Goal: Contribute content: Contribute content

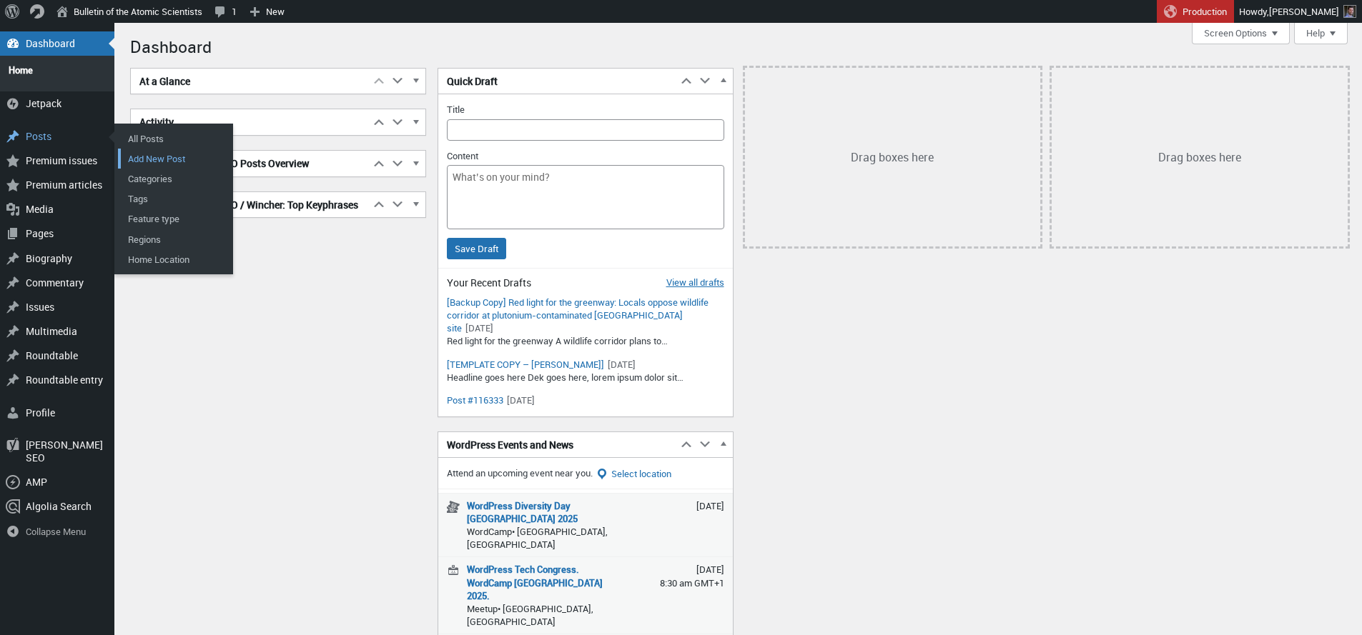
click at [160, 154] on link "Add New Post" at bounding box center [175, 159] width 114 height 20
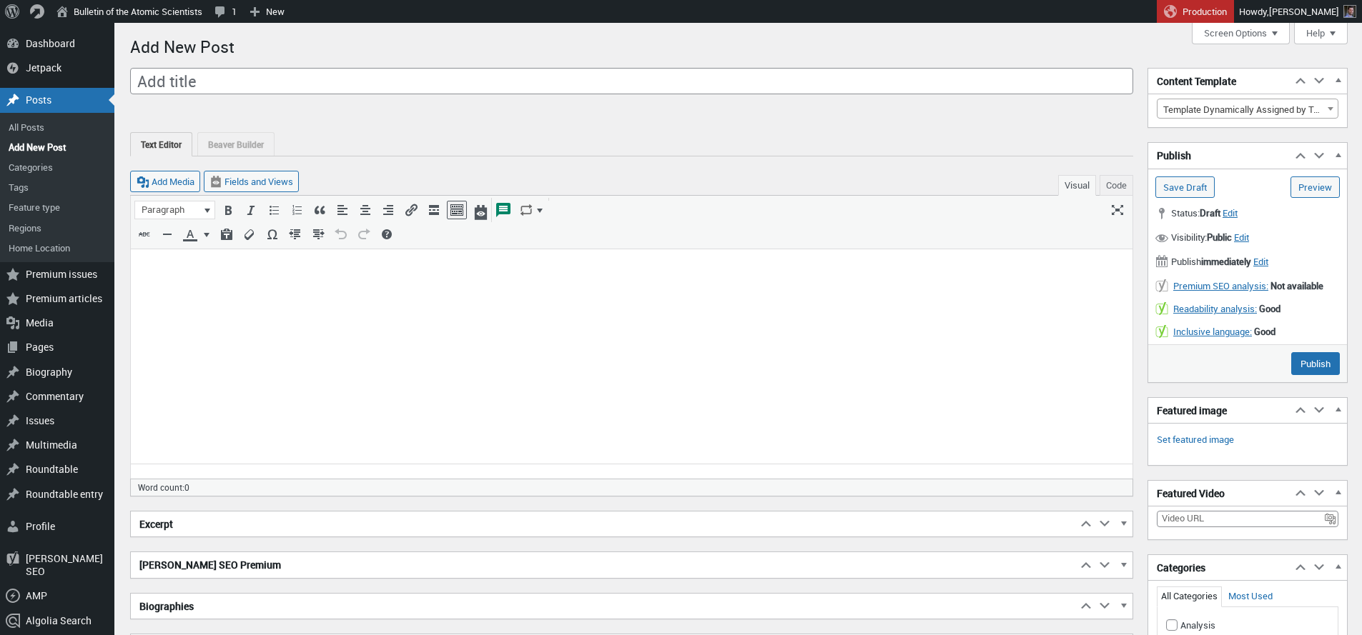
click at [326, 286] on body at bounding box center [631, 273] width 984 height 30
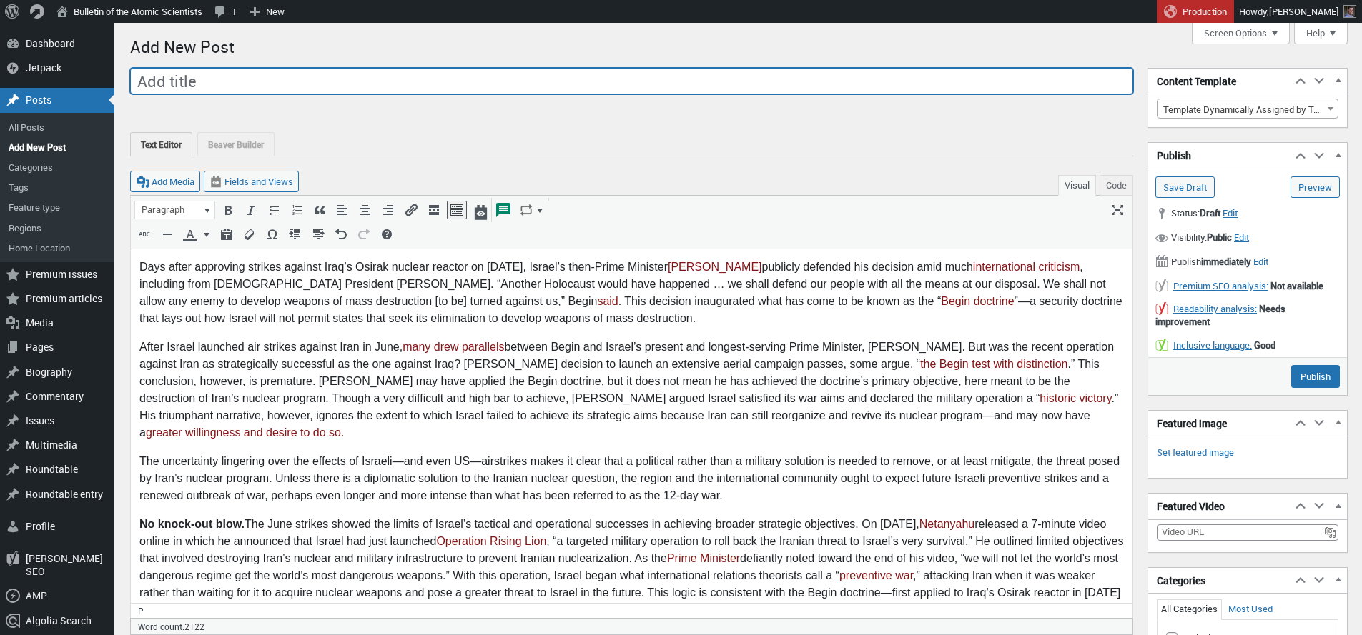
click at [312, 78] on input "Add title" at bounding box center [631, 81] width 1003 height 27
click at [277, 80] on input "Add title" at bounding box center [631, 81] width 1003 height 27
paste input "Why Israel’s security doctrine won’t help it achieve strategic stability in [GE…"
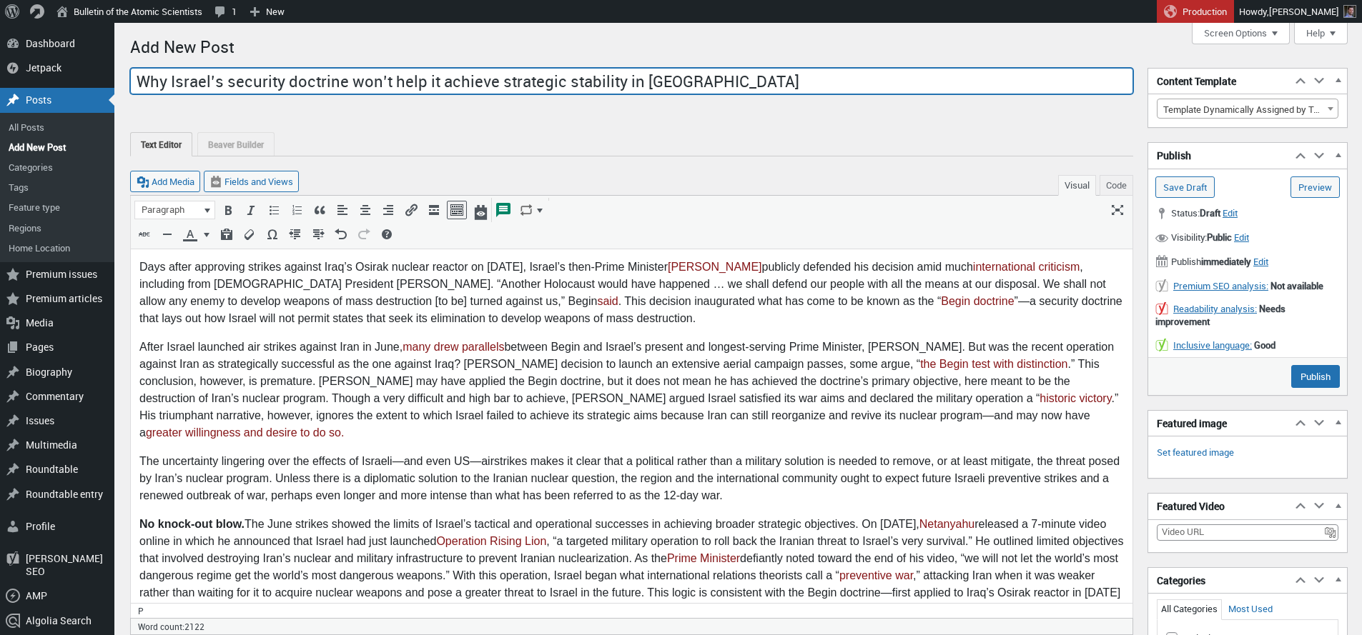
type input "Why Israel’s security doctrine won’t help it achieve strategic stability in the…"
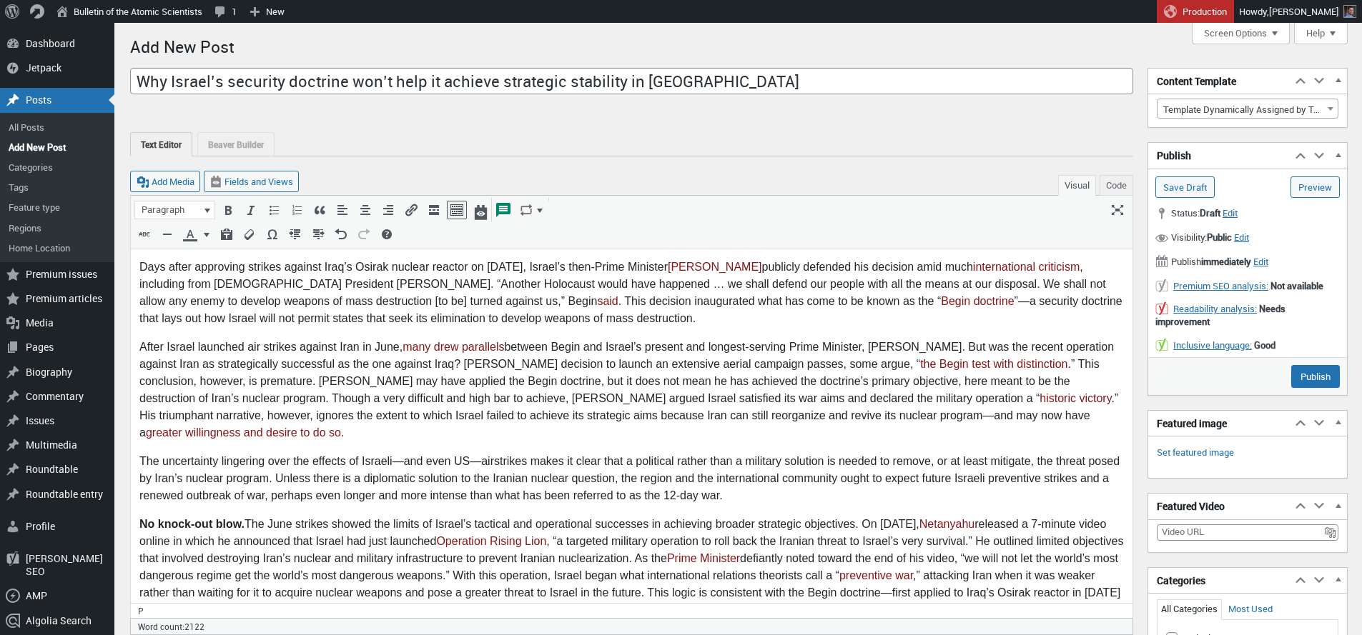
click at [219, 287] on p "Days after approving strikes against Iraq’s Osirak nuclear reactor on June 7, 1…" at bounding box center [631, 293] width 984 height 69
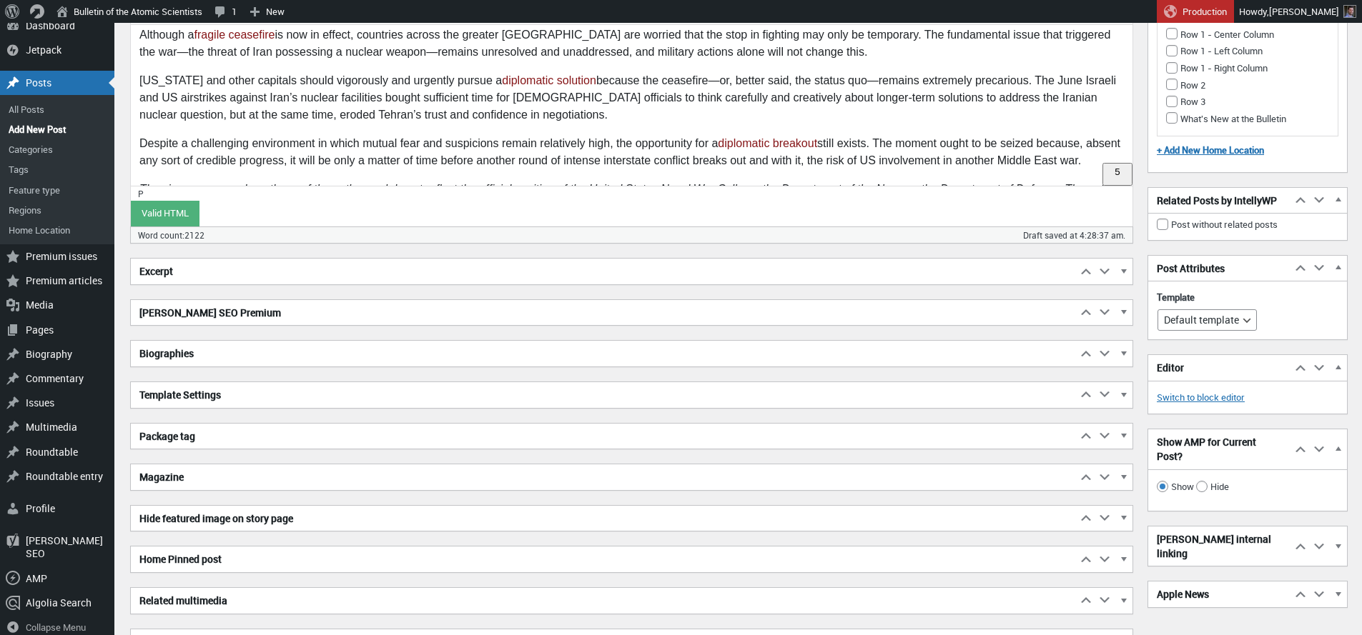
scroll to position [1746, 0]
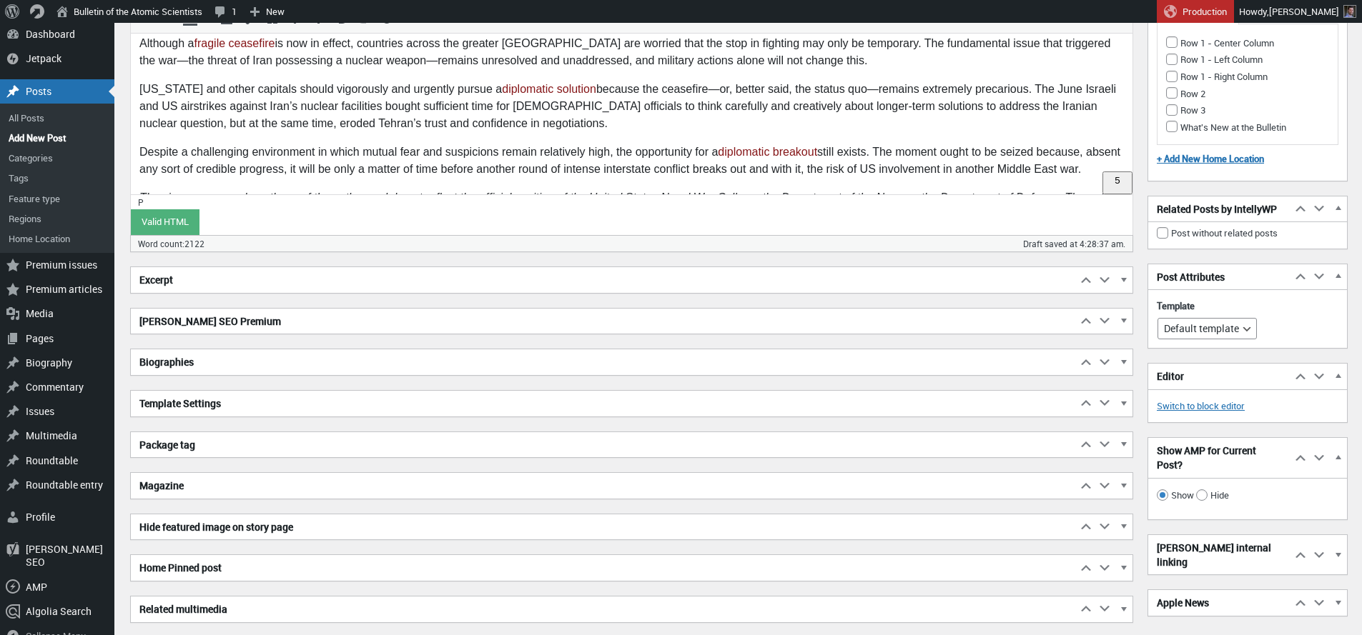
click at [179, 372] on h2 "Biographies" at bounding box center [604, 363] width 946 height 26
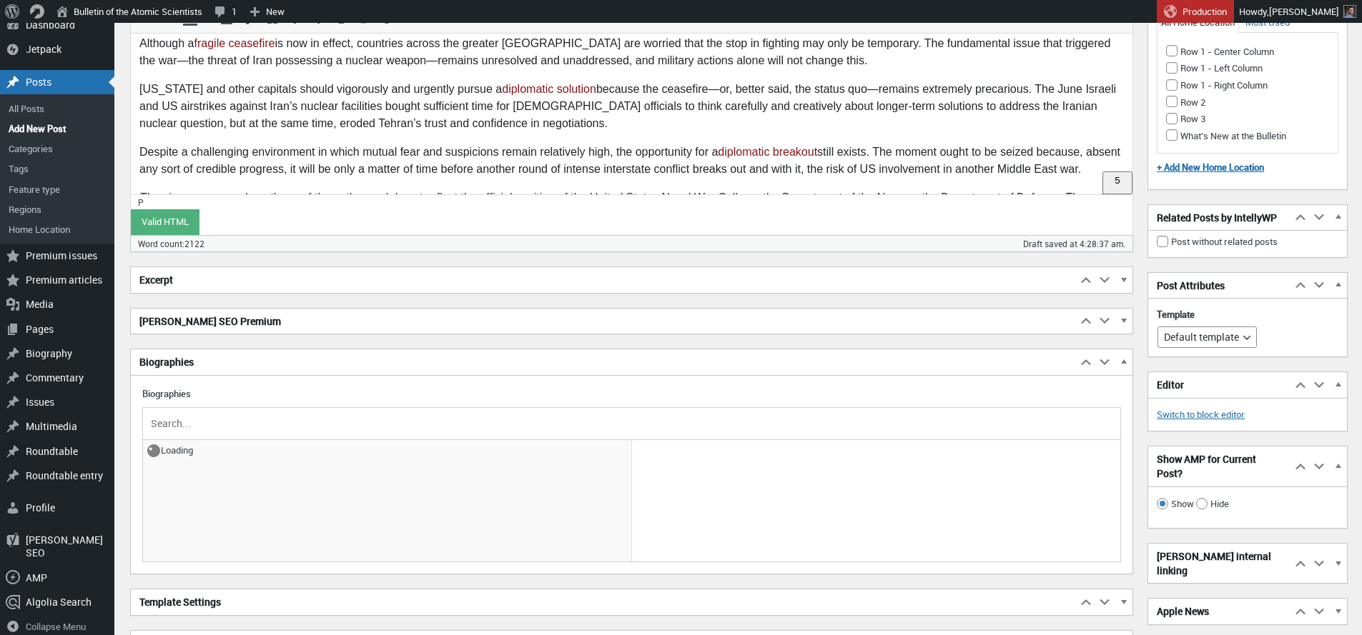
click at [217, 427] on input "text" at bounding box center [631, 423] width 967 height 21
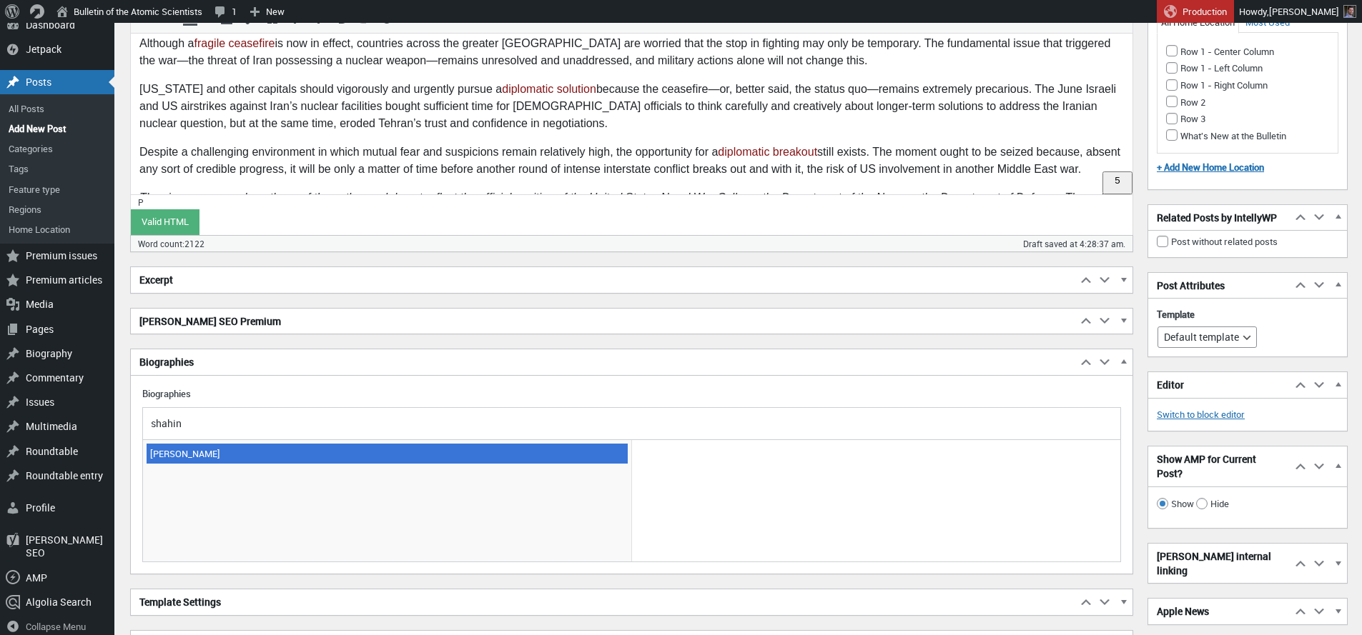
type input "shahin"
click at [189, 450] on span "[PERSON_NAME]" at bounding box center [387, 454] width 481 height 20
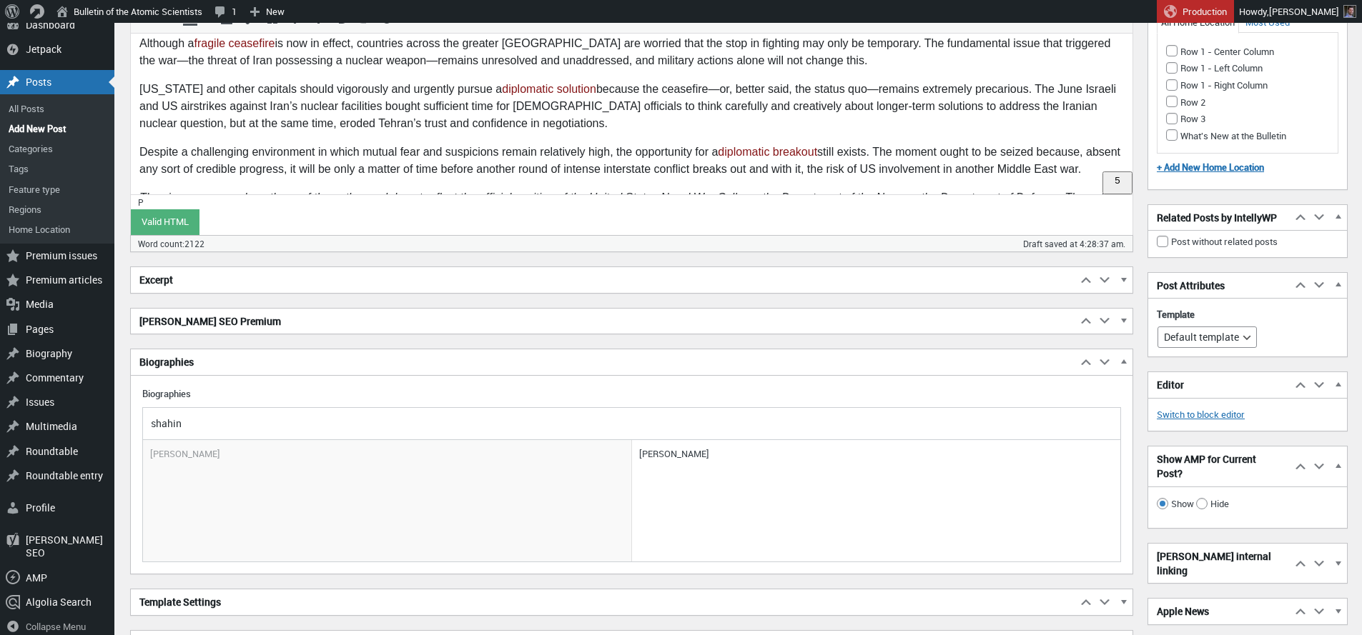
click at [242, 324] on h2 "[PERSON_NAME] SEO Premium" at bounding box center [604, 322] width 946 height 26
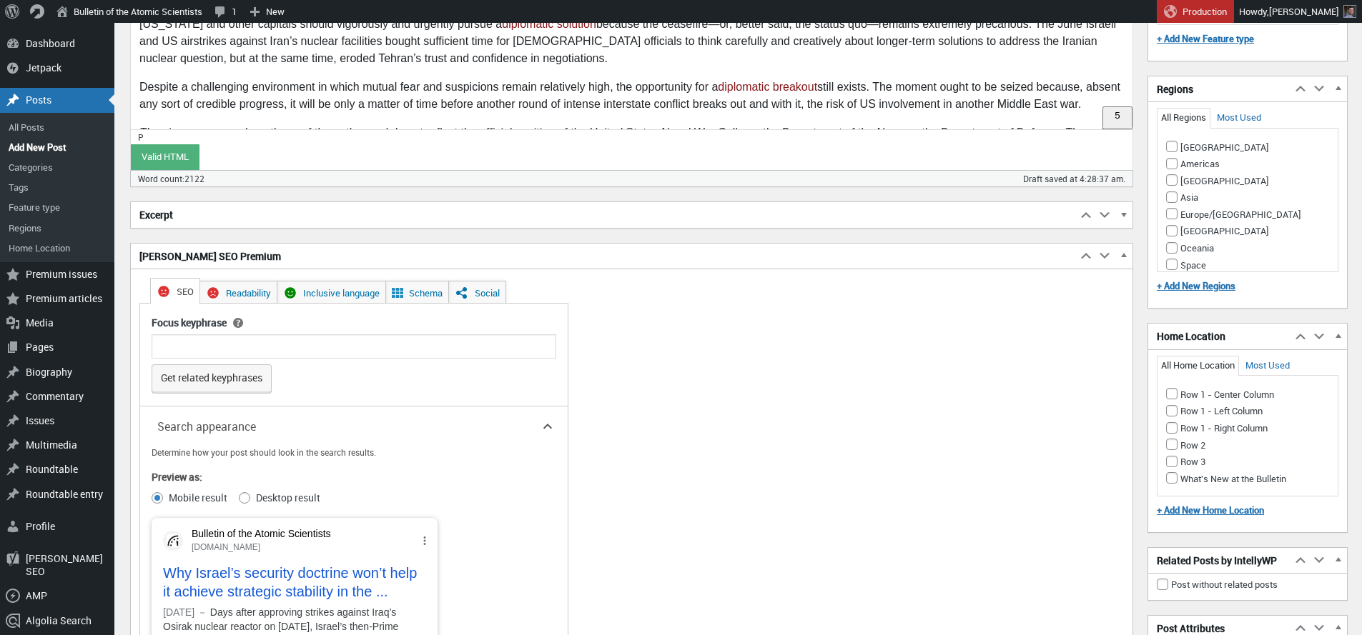
scroll to position [1801, 0]
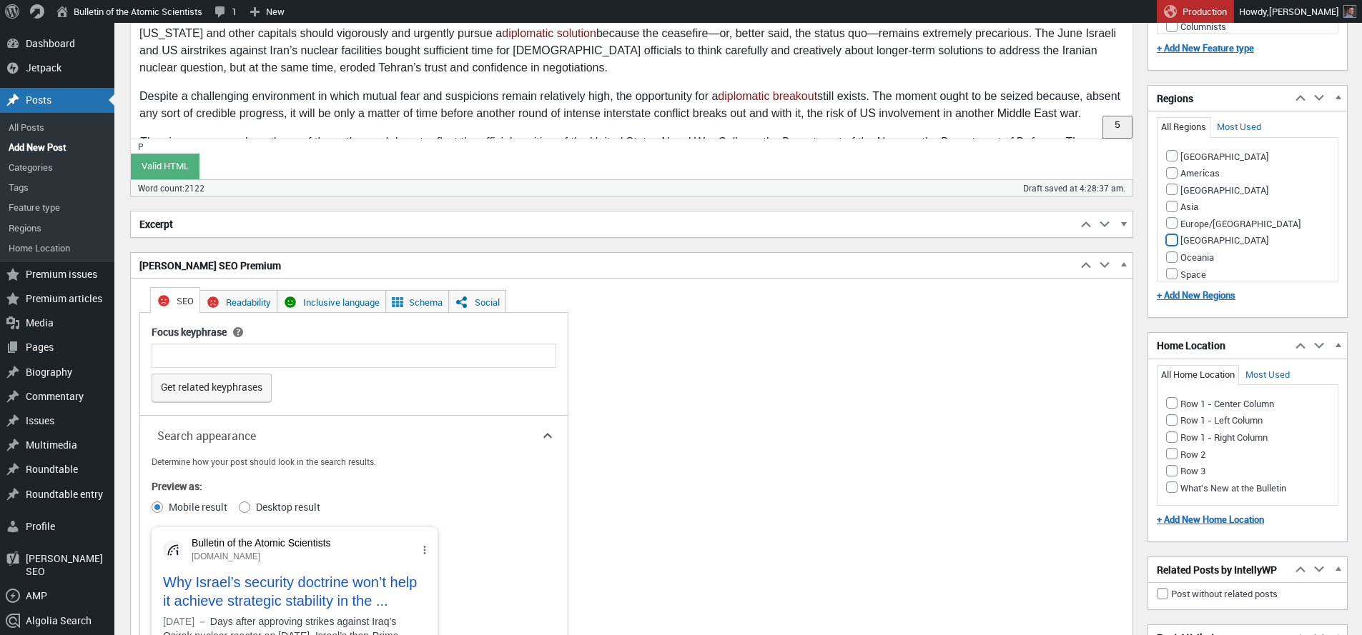
click at [1173, 237] on input "Middle East" at bounding box center [1171, 239] width 11 height 11
checkbox input "true"
click at [1172, 421] on input "Row 1 - Left Column" at bounding box center [1171, 420] width 11 height 11
checkbox input "true"
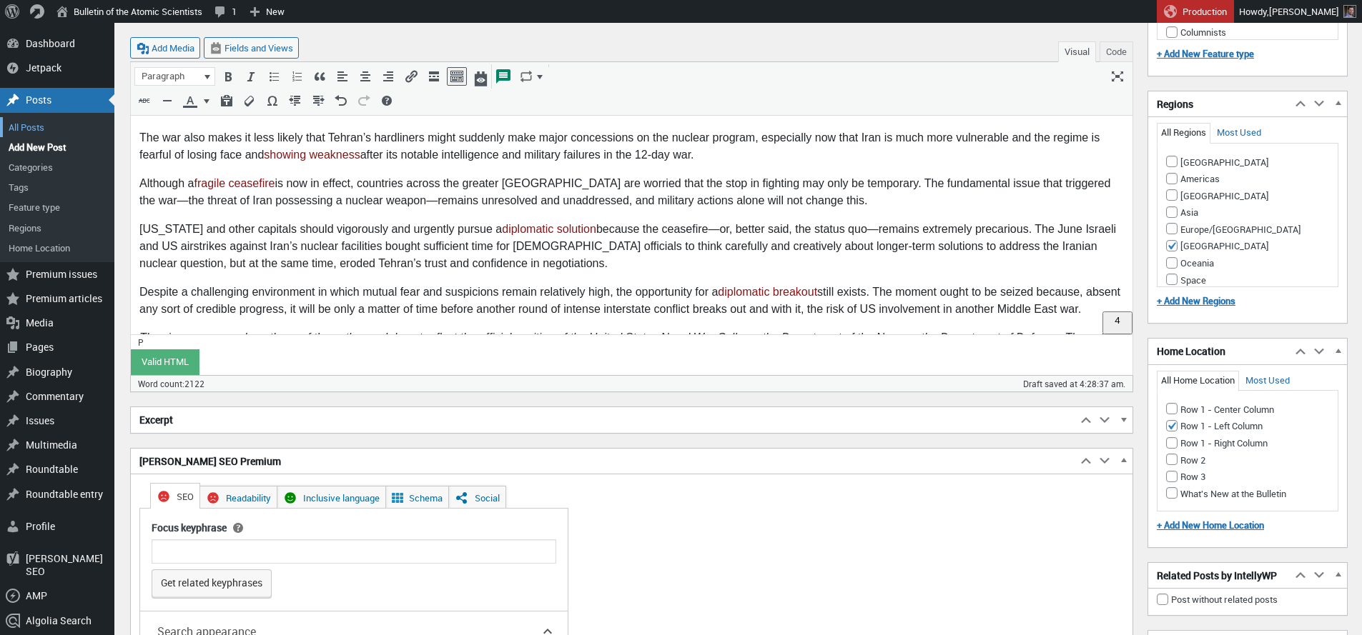
scroll to position [1587, 0]
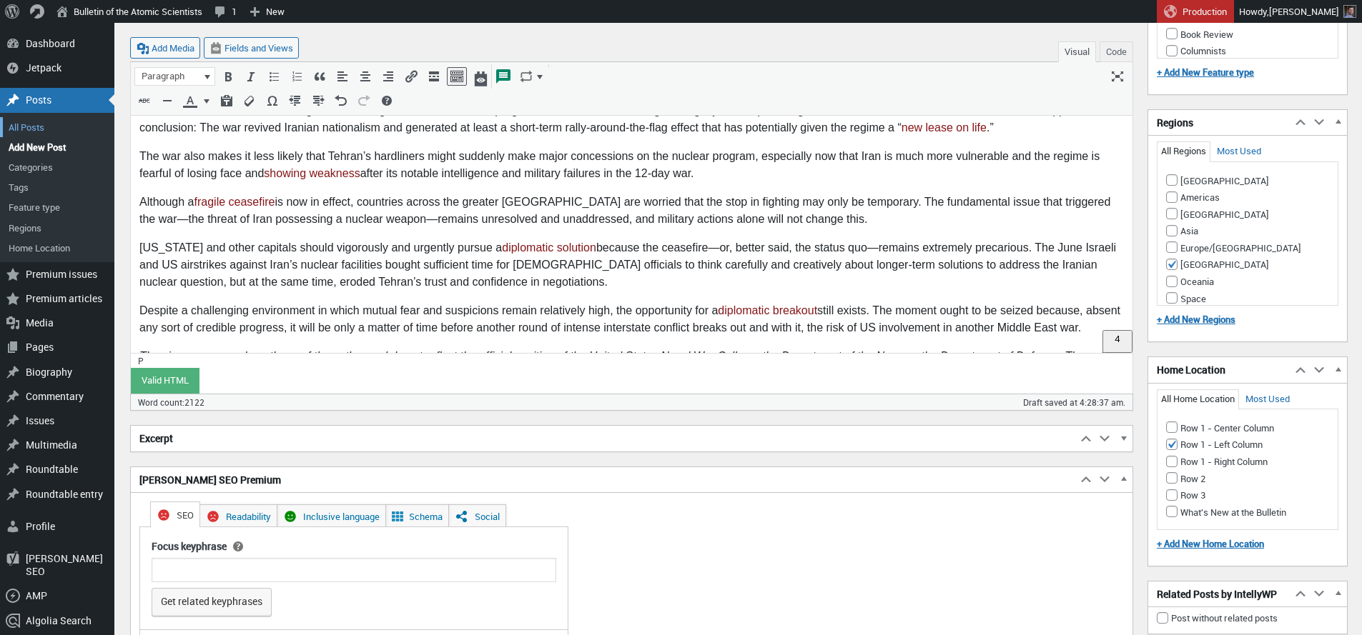
click at [395, 437] on h2 "Excerpt" at bounding box center [604, 439] width 946 height 26
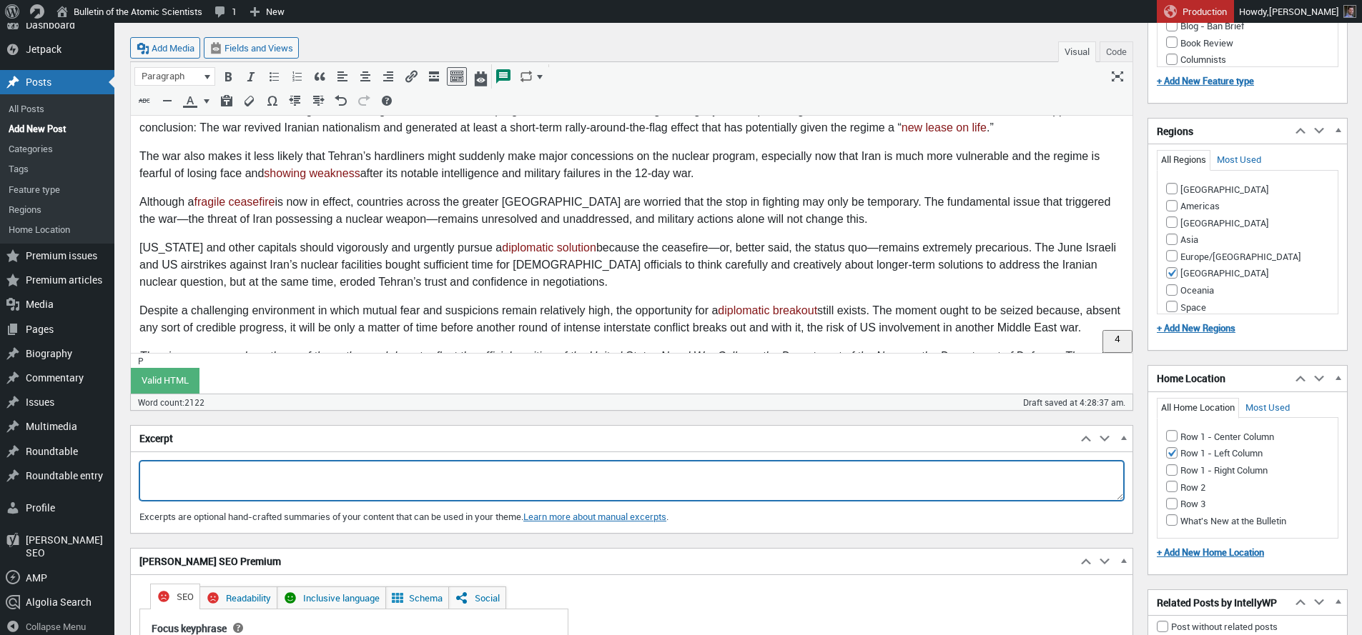
click at [282, 480] on textarea "Excerpt" at bounding box center [631, 481] width 984 height 40
paste textarea "While the exact effects of the Israeli and US operations largely remain unknown…"
click at [660, 470] on textarea "While the exact effects of the Israeli and US operations largely remain unknown…" at bounding box center [631, 481] width 984 height 40
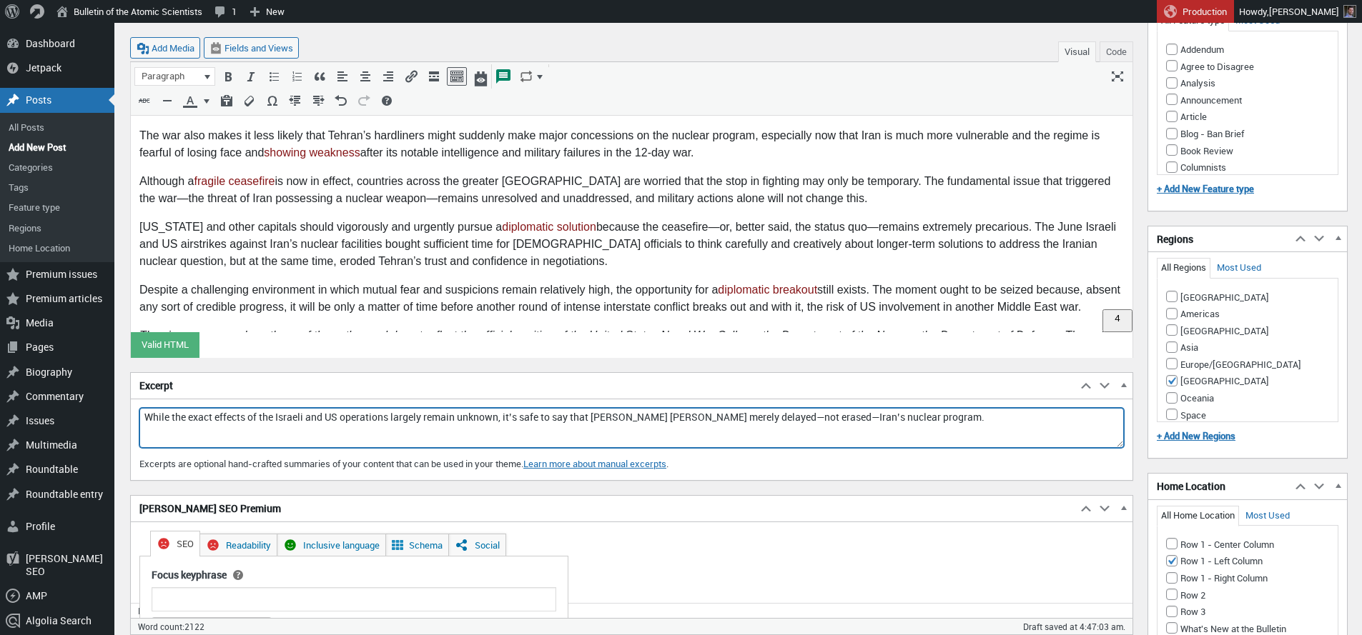
scroll to position [1259, 0]
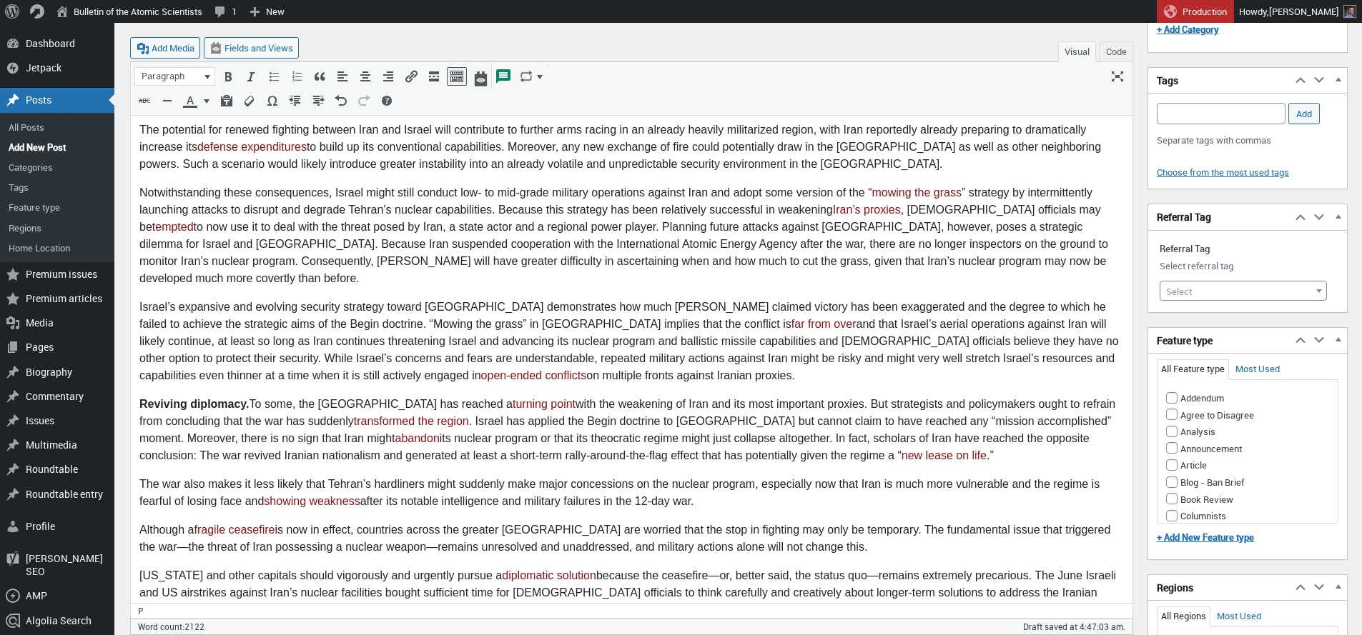
type textarea "While the exact effects of the Israeli and US operations largely remain unknown…"
click at [1189, 295] on span "Select" at bounding box center [1179, 291] width 26 height 13
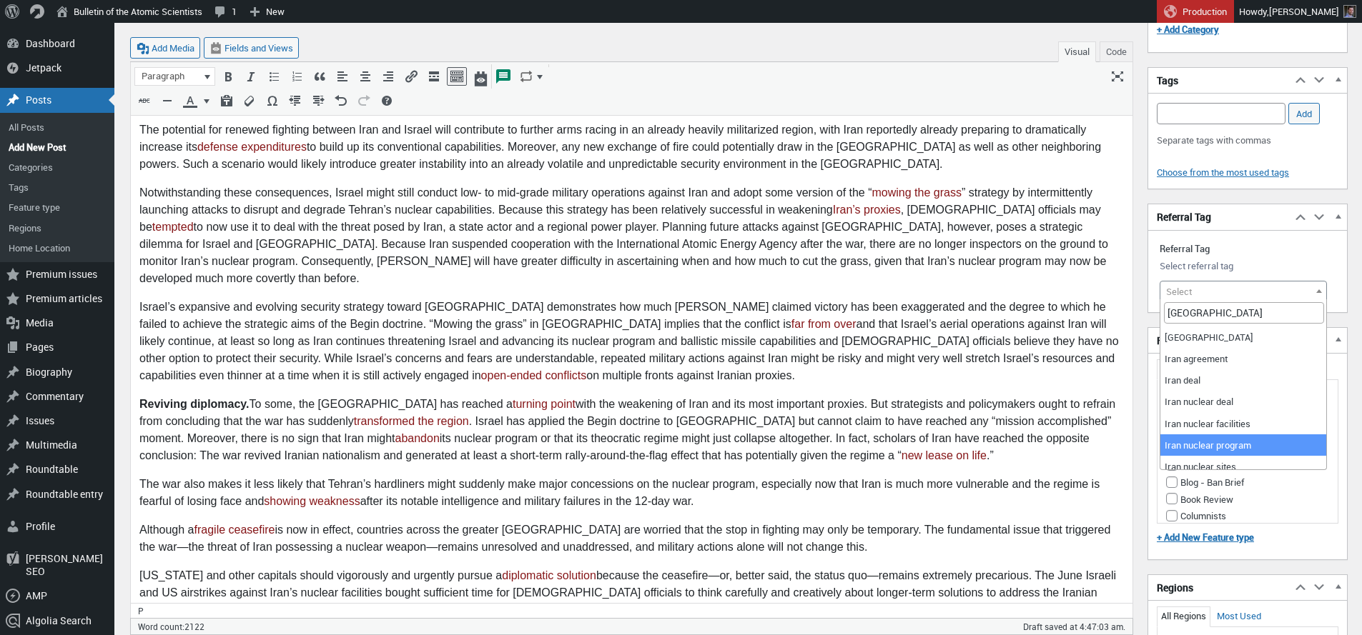
type input "[GEOGRAPHIC_DATA]"
select select "21531"
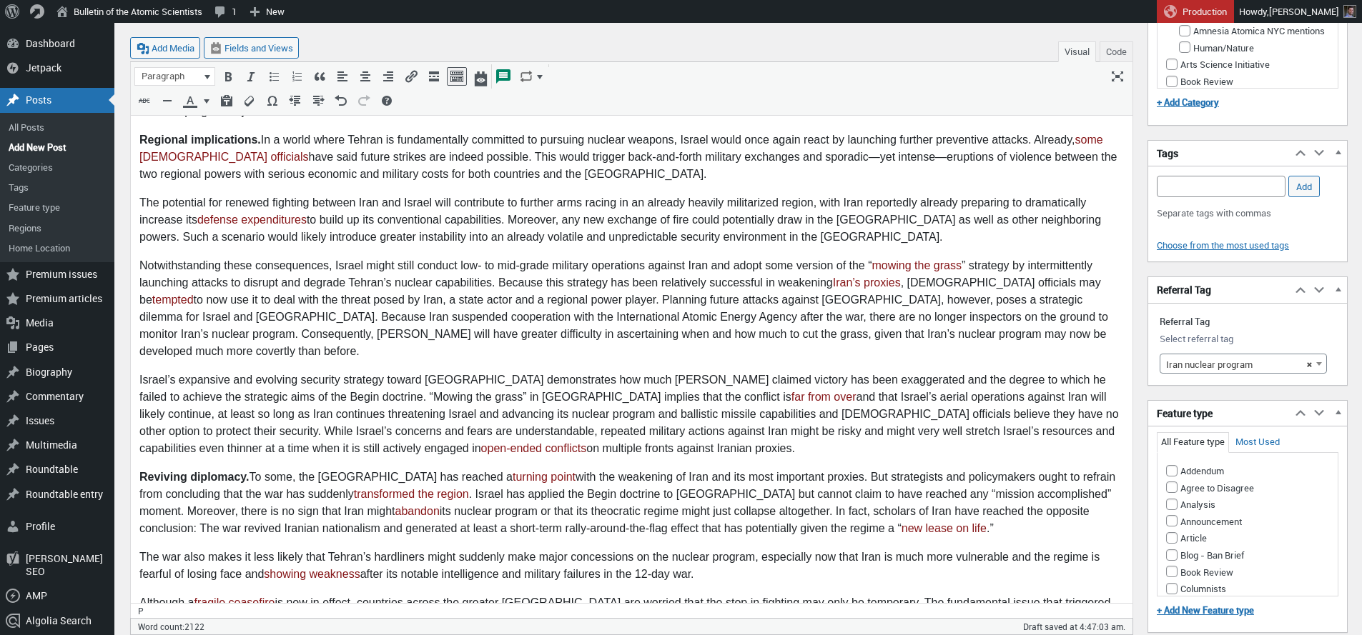
scroll to position [1177, 0]
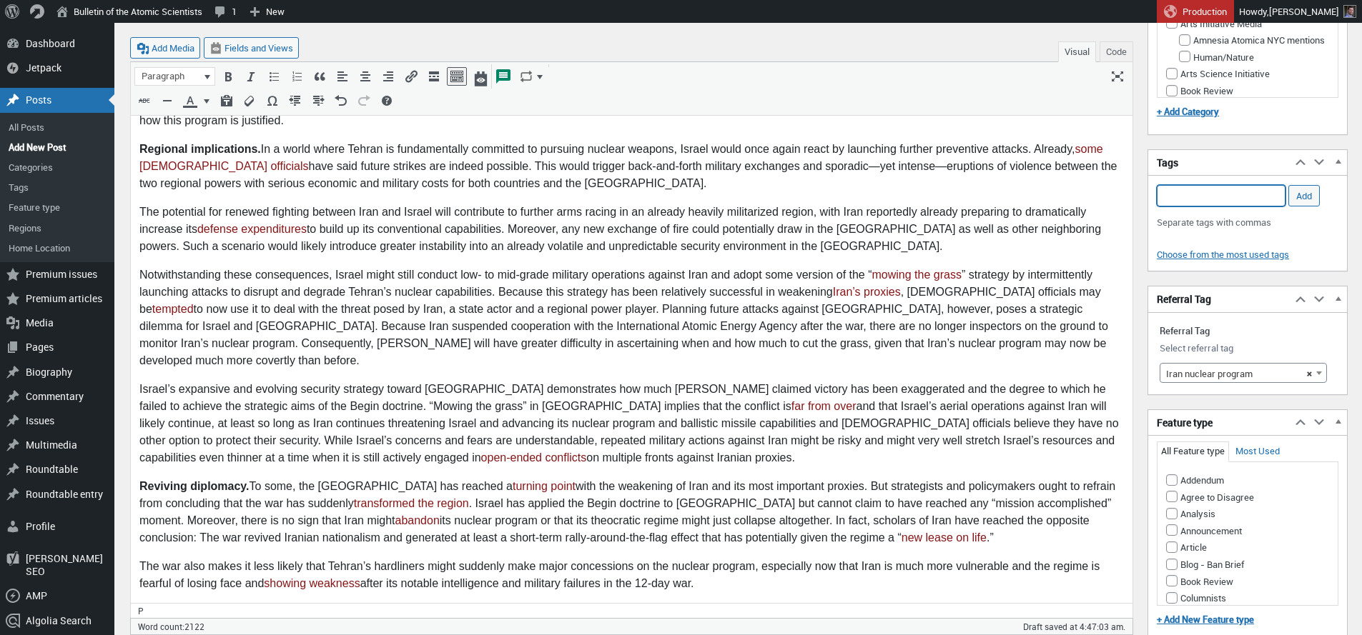
click at [1207, 195] on input "Add Tag" at bounding box center [1221, 195] width 129 height 21
select select
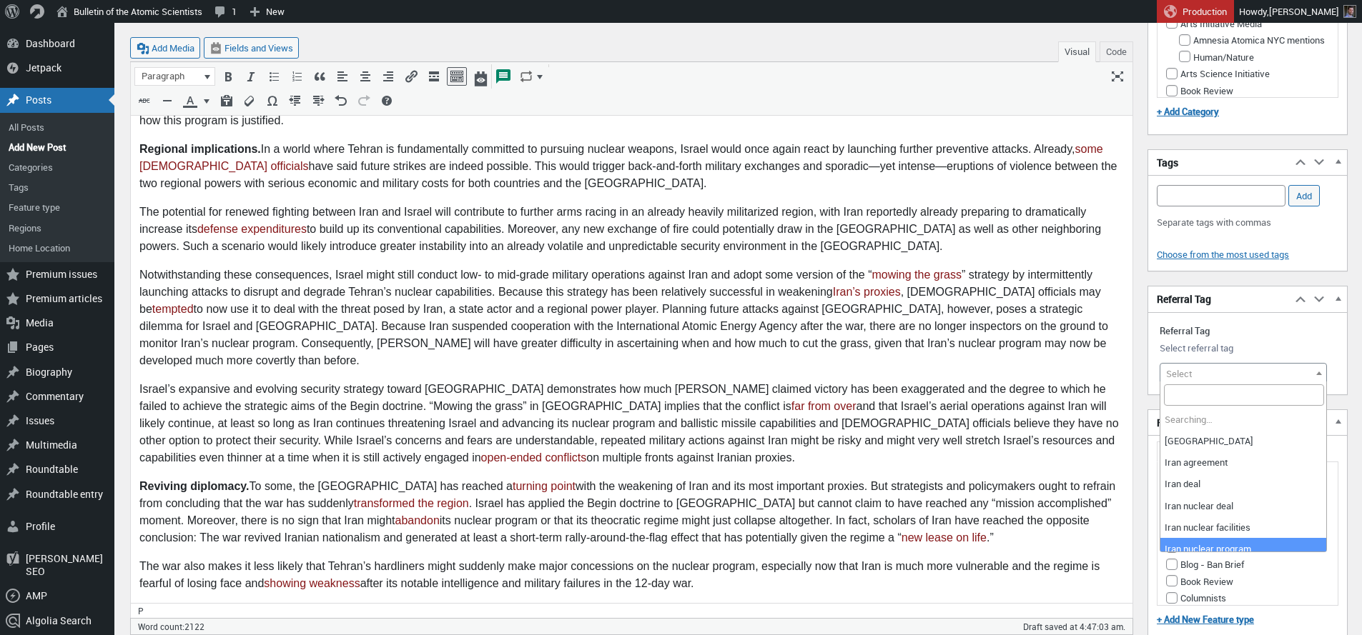
click at [1225, 373] on span "Select" at bounding box center [1243, 374] width 166 height 20
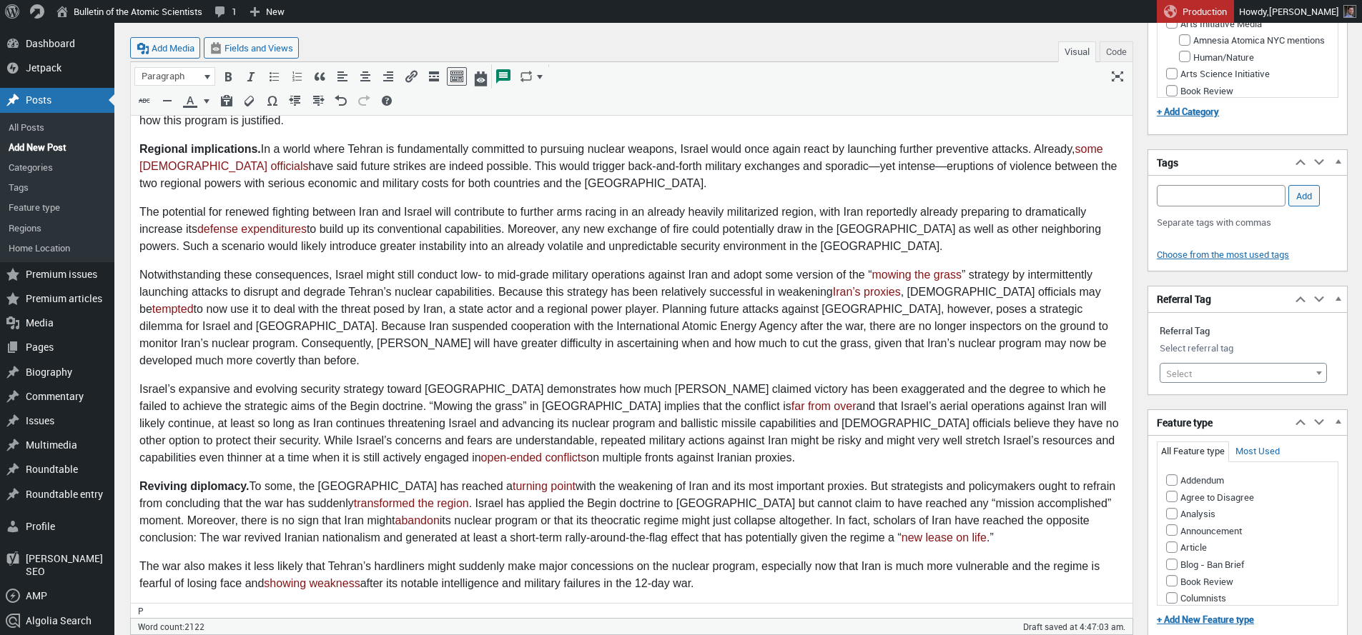
click at [1225, 373] on span "Select" at bounding box center [1243, 374] width 166 height 20
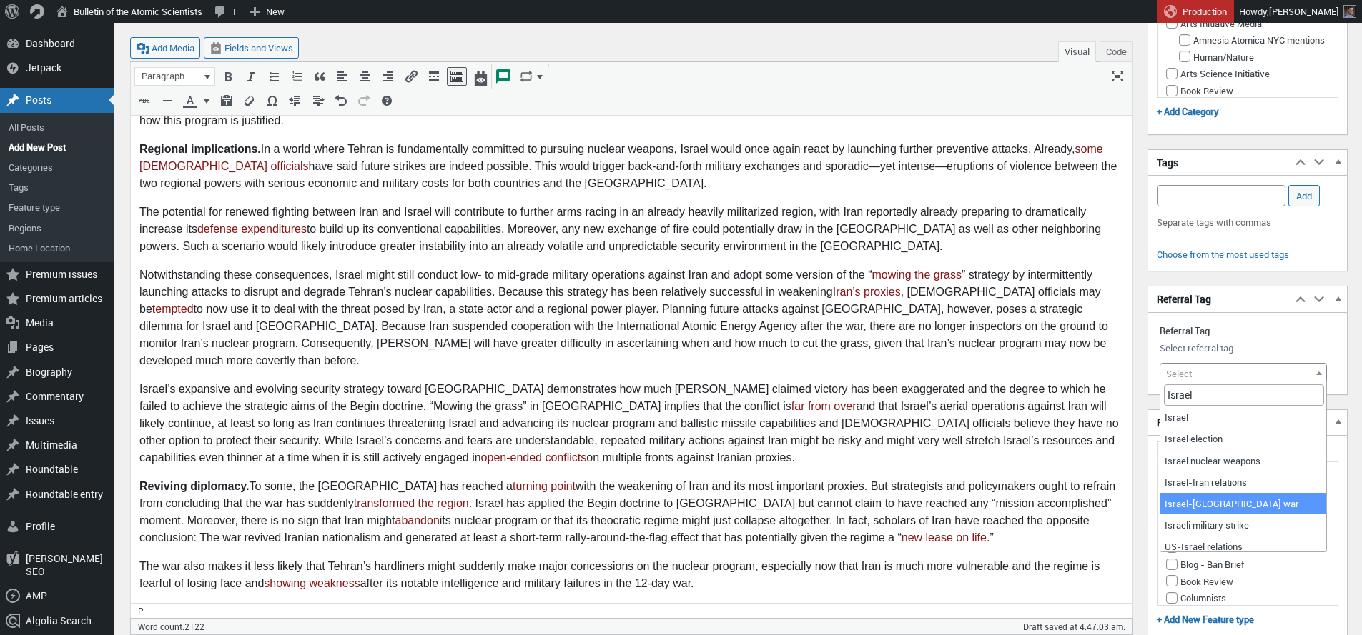
scroll to position [51, 0]
type input "Israel"
select select "21824"
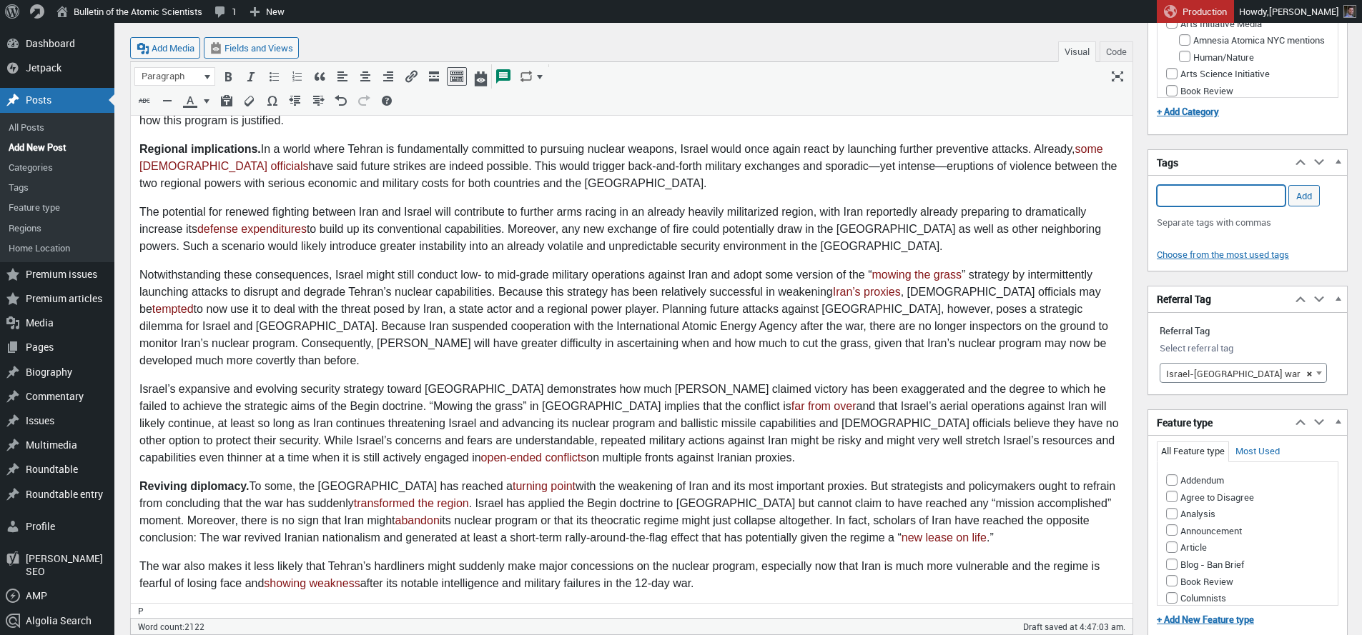
click at [1204, 199] on input "Add Tag" at bounding box center [1221, 195] width 129 height 21
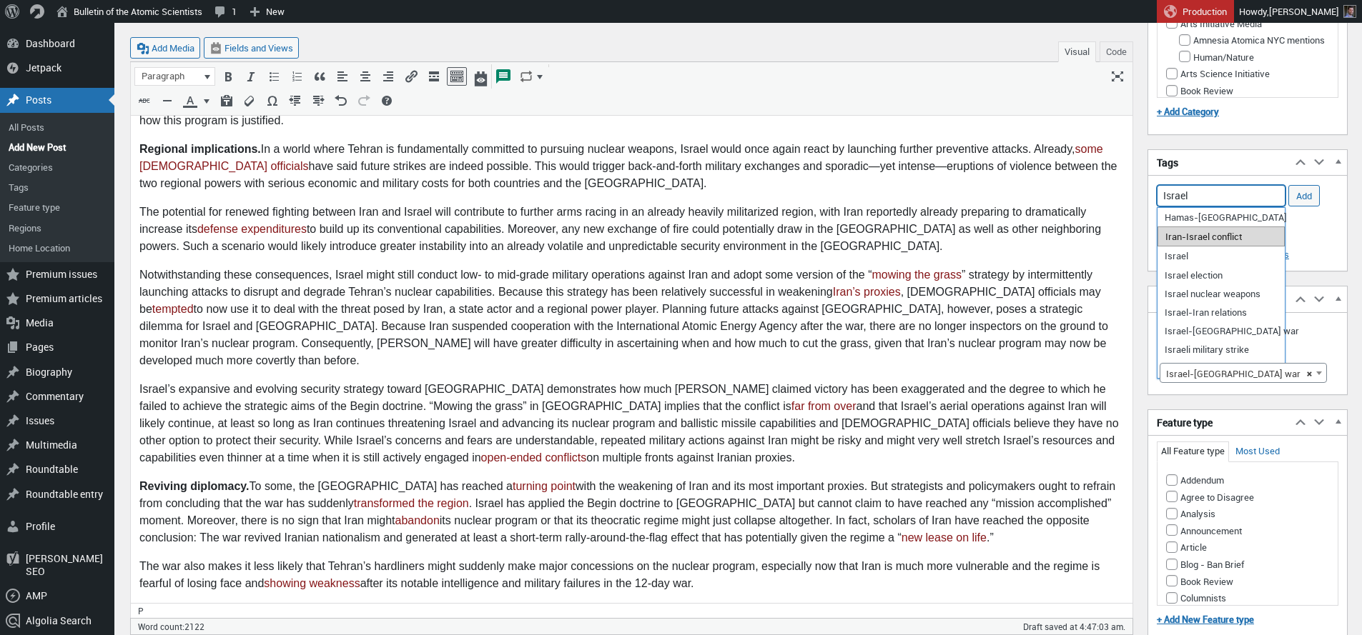
click at [1205, 239] on li "Iran-Israel conflict" at bounding box center [1220, 237] width 127 height 20
click at [1215, 328] on li "Israel-[GEOGRAPHIC_DATA] war" at bounding box center [1220, 330] width 127 height 20
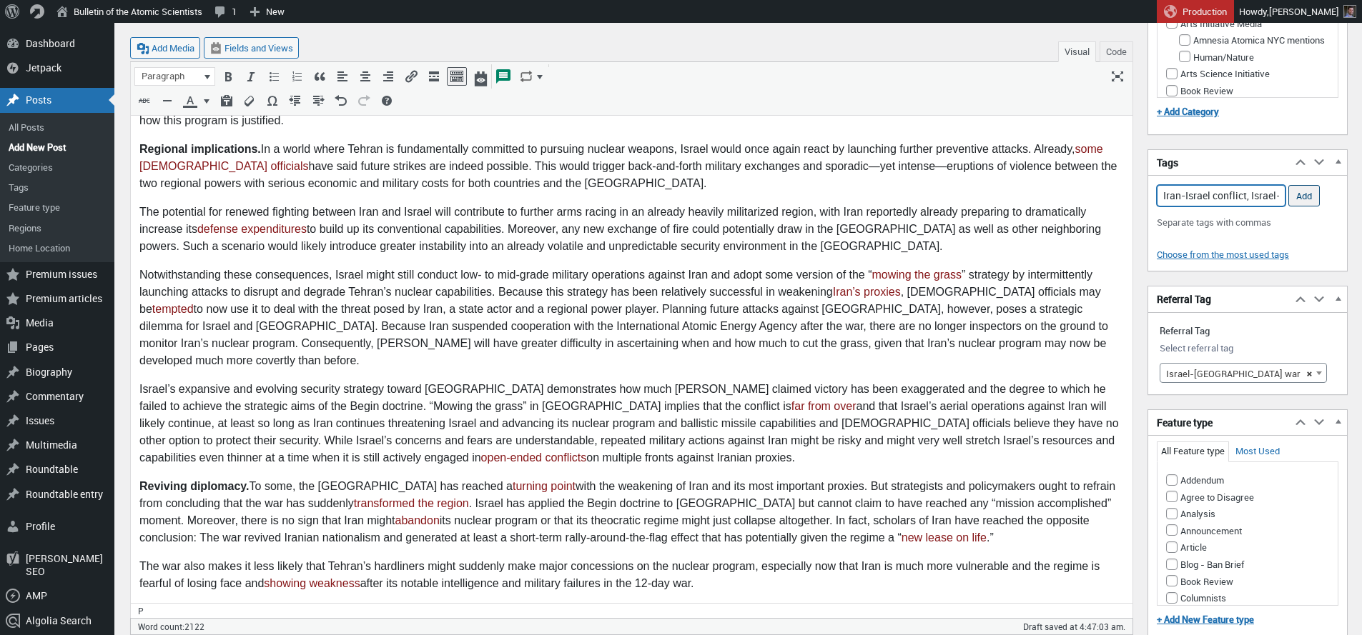
type input "Iran-Israel conflict, Israel-Iran war,"
click at [1307, 199] on input "Add" at bounding box center [1303, 195] width 31 height 21
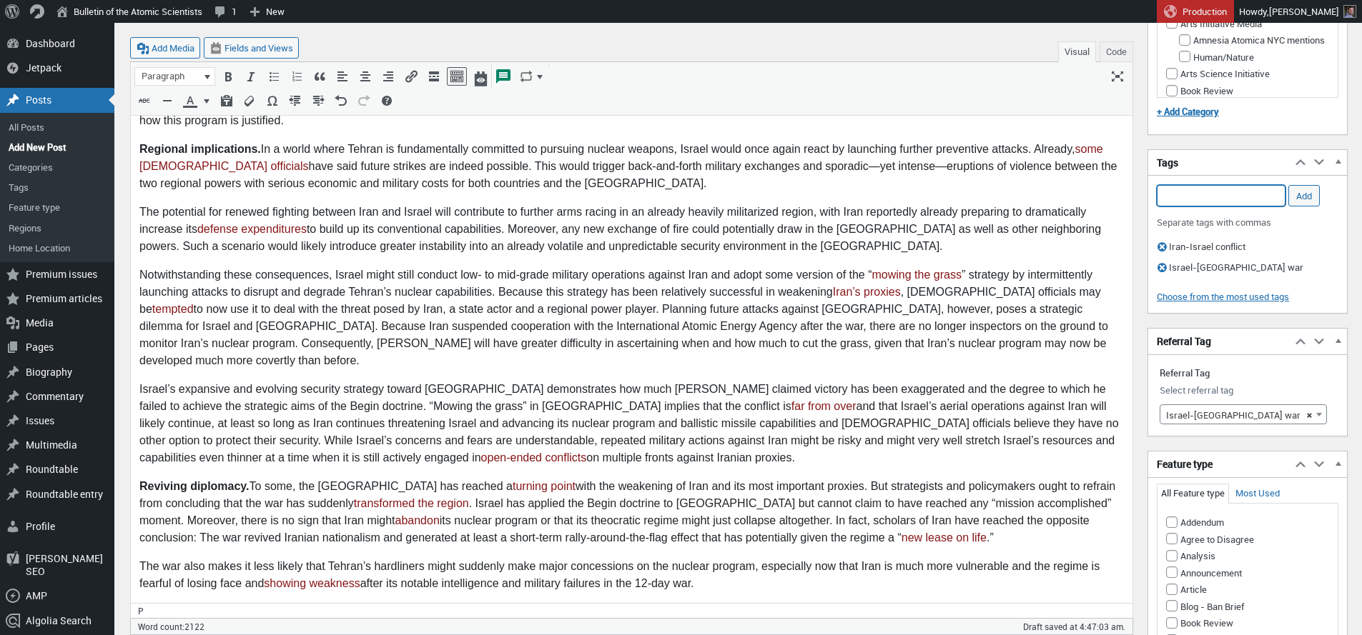
click at [1249, 195] on input "Add Tag" at bounding box center [1221, 195] width 129 height 21
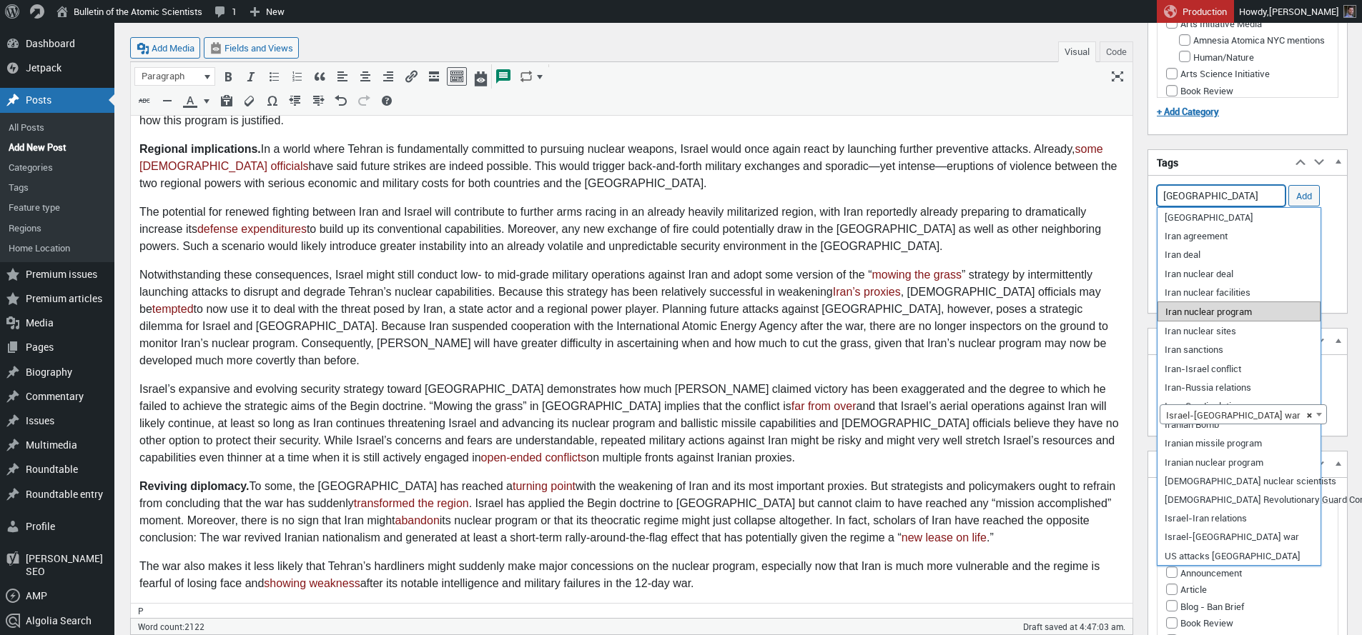
click at [1240, 313] on li "Iran nuclear program" at bounding box center [1238, 312] width 163 height 20
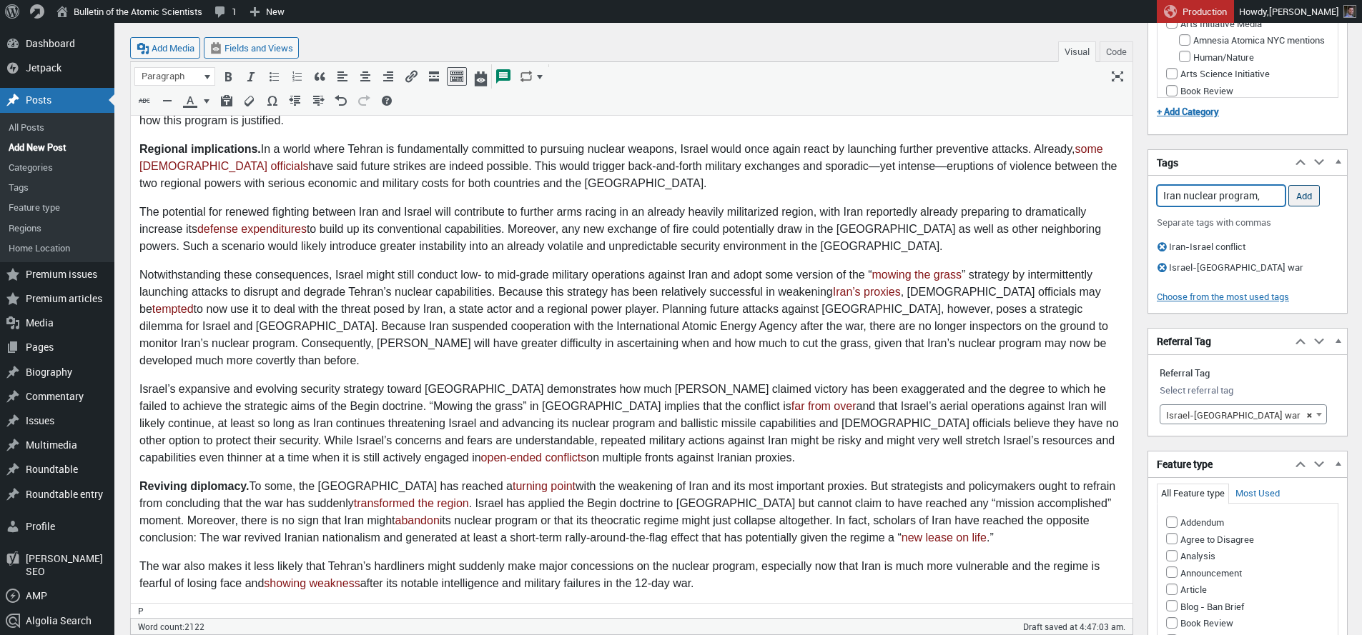
type input "Iran nuclear program,"
click at [1301, 197] on input "Add" at bounding box center [1303, 195] width 31 height 21
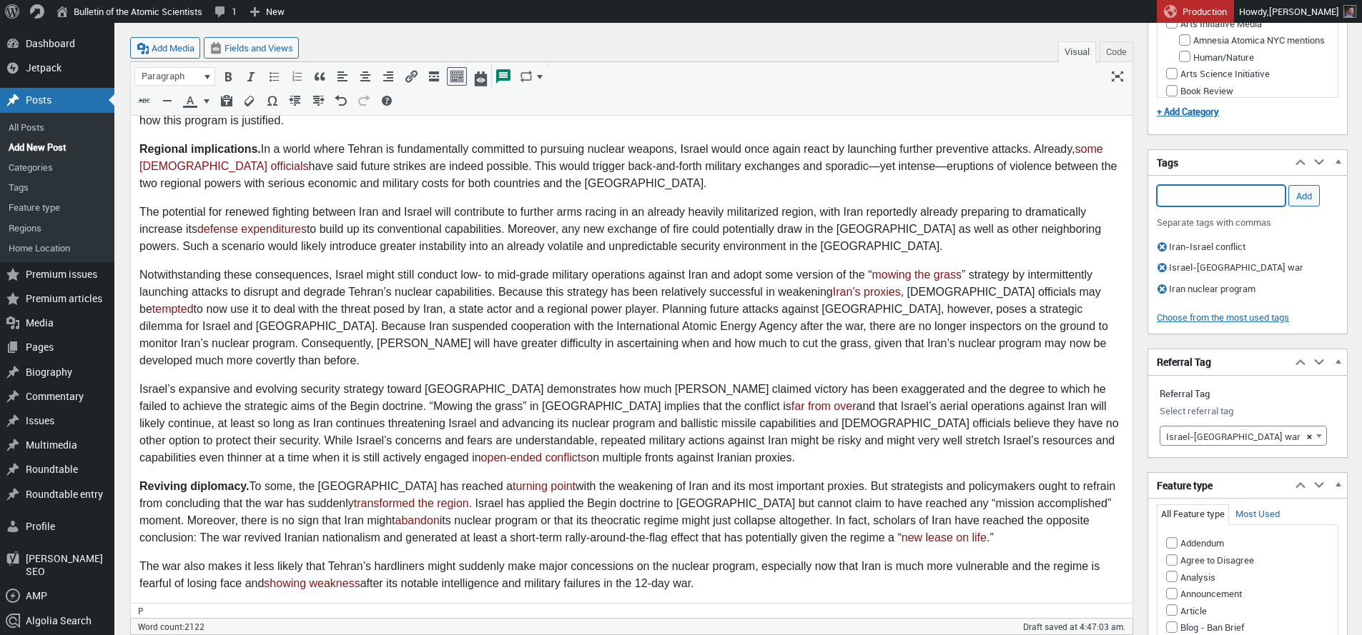
click at [1252, 194] on input "Add Tag" at bounding box center [1221, 195] width 129 height 21
click at [1216, 236] on li "Middle East security" at bounding box center [1229, 237] width 144 height 20
type input "Middle East security,"
click at [1302, 194] on input "Add" at bounding box center [1303, 195] width 31 height 21
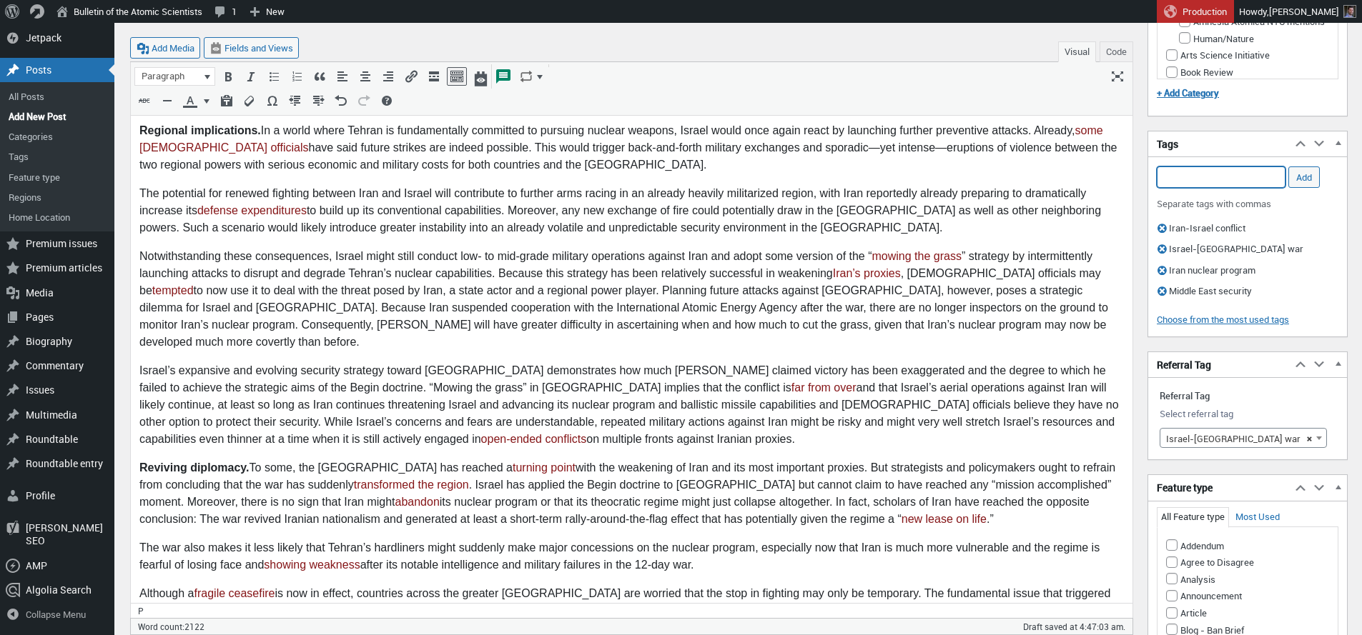
scroll to position [1234, 0]
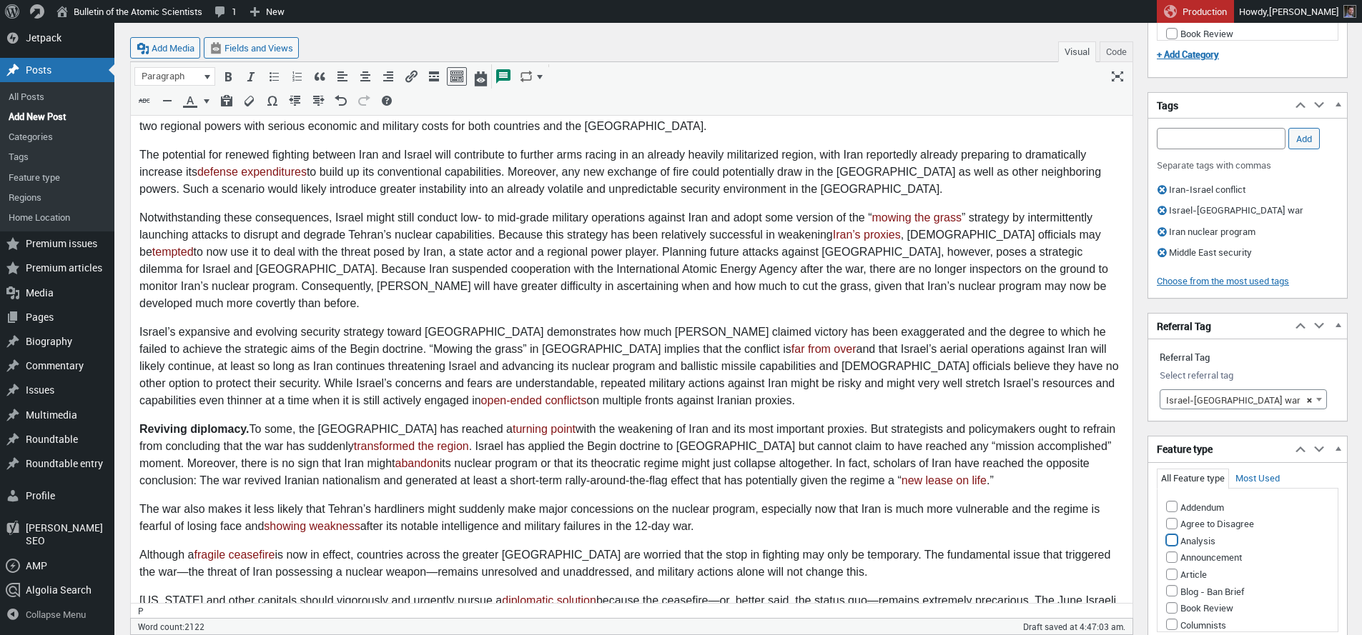
click at [1169, 538] on input "Analysis" at bounding box center [1171, 540] width 11 height 11
checkbox input "true"
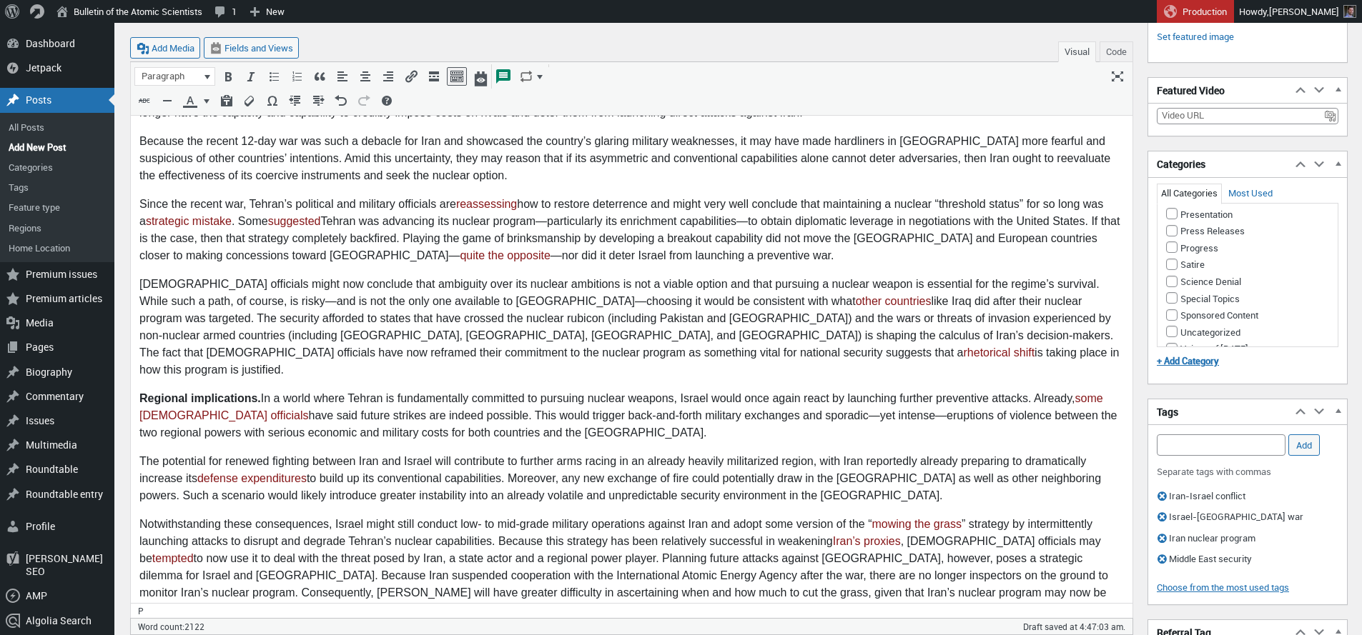
scroll to position [1000, 0]
click at [1170, 86] on input "Nuclear Risk" at bounding box center [1171, 80] width 11 height 11
checkbox input "true"
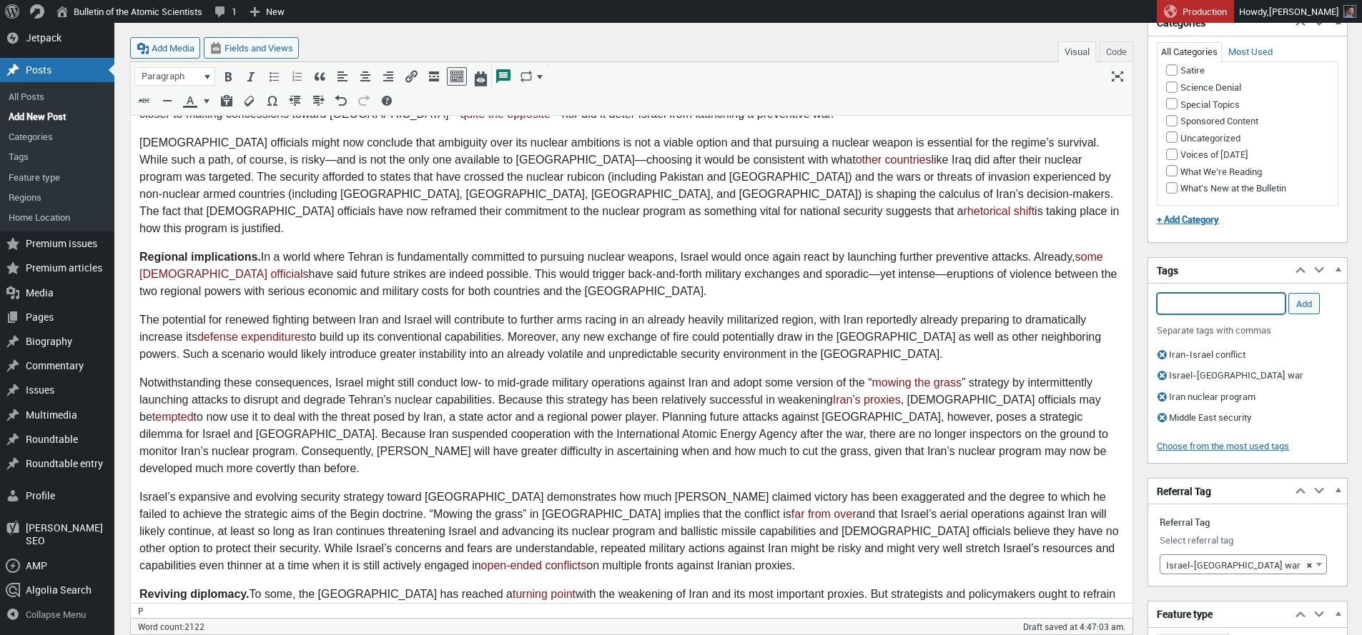
click at [1212, 305] on input "Add Tag" at bounding box center [1221, 303] width 129 height 21
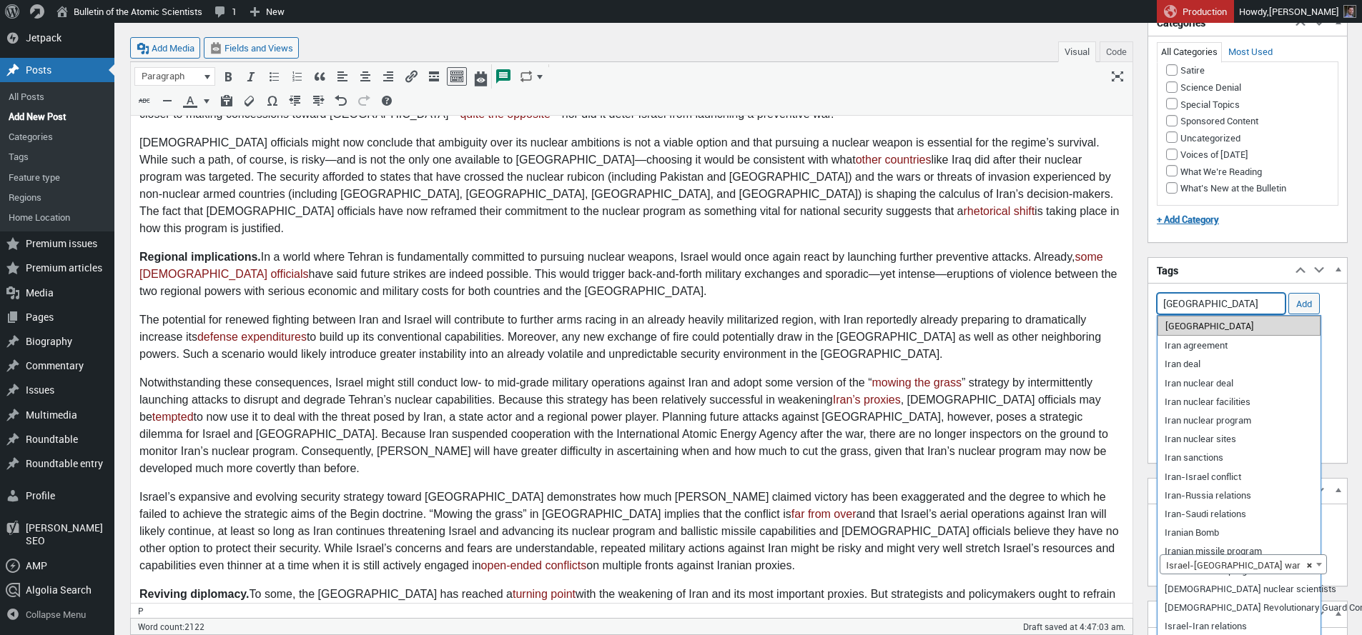
click at [1200, 327] on li "[GEOGRAPHIC_DATA]" at bounding box center [1238, 326] width 163 height 20
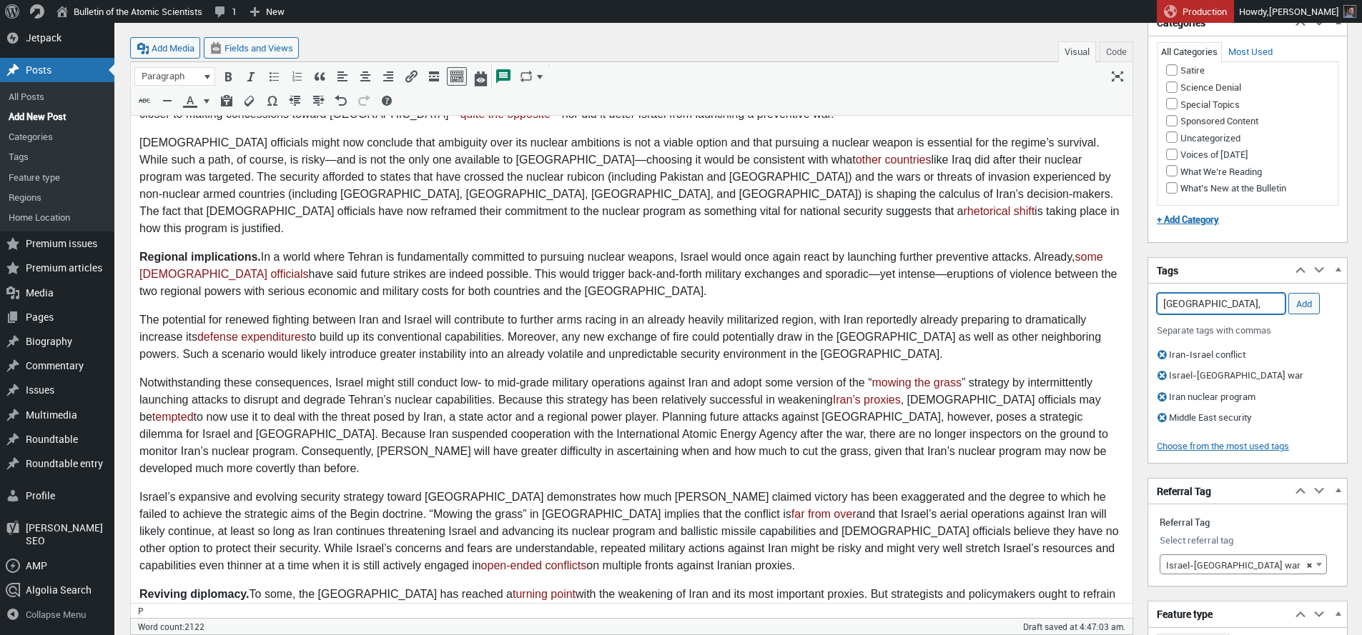
click at [1210, 302] on input "Iran," at bounding box center [1221, 303] width 129 height 21
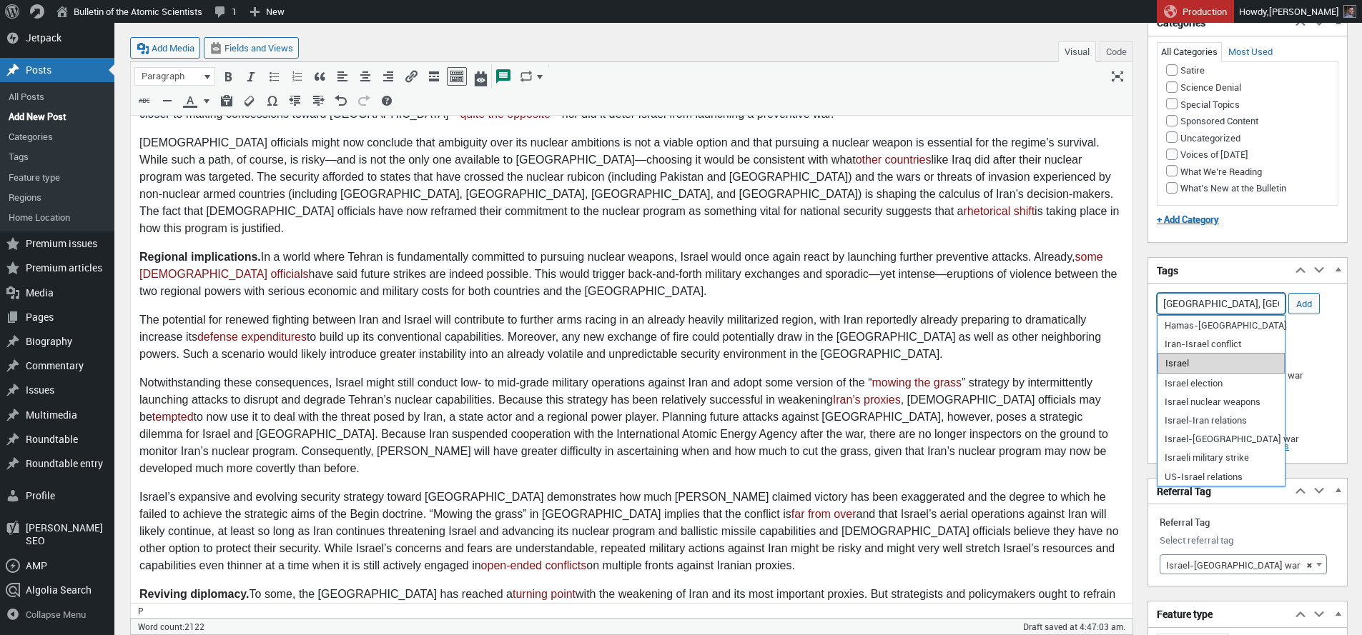
click at [1196, 366] on li "Israel" at bounding box center [1220, 363] width 127 height 20
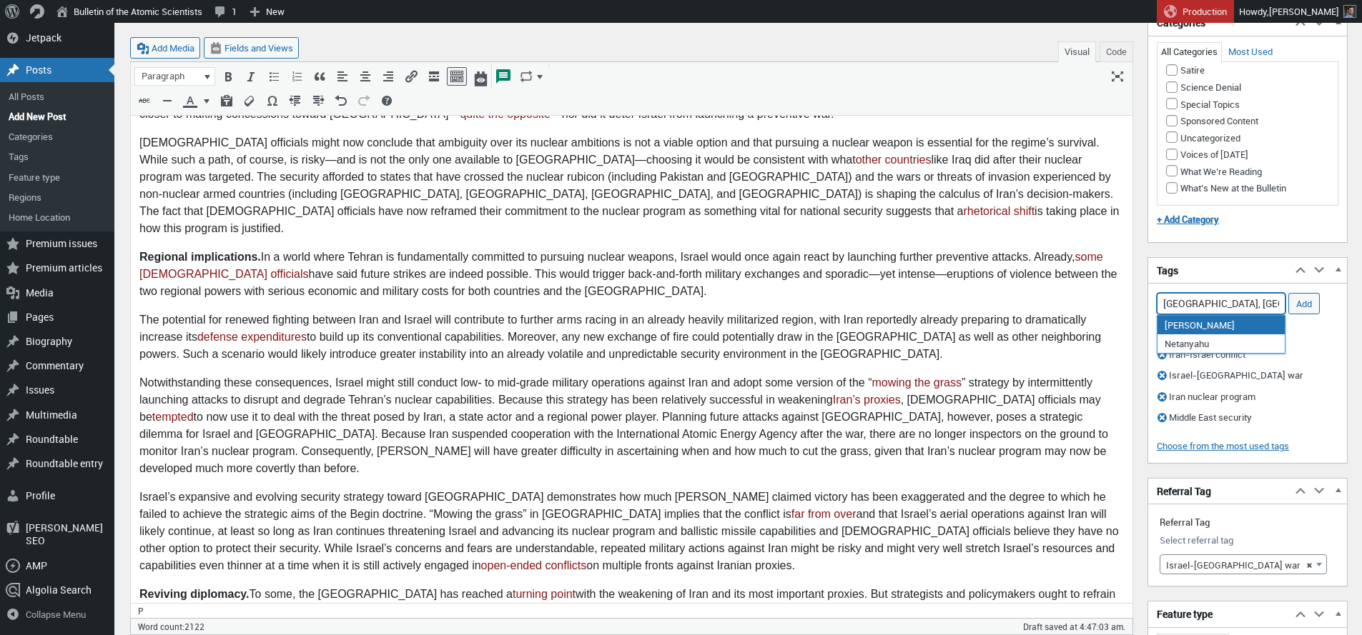
click at [1215, 332] on li "[PERSON_NAME]" at bounding box center [1220, 325] width 127 height 19
type input "Iran, Israel, Benjamin Netanyahu,"
click at [1302, 305] on input "Add" at bounding box center [1303, 303] width 31 height 21
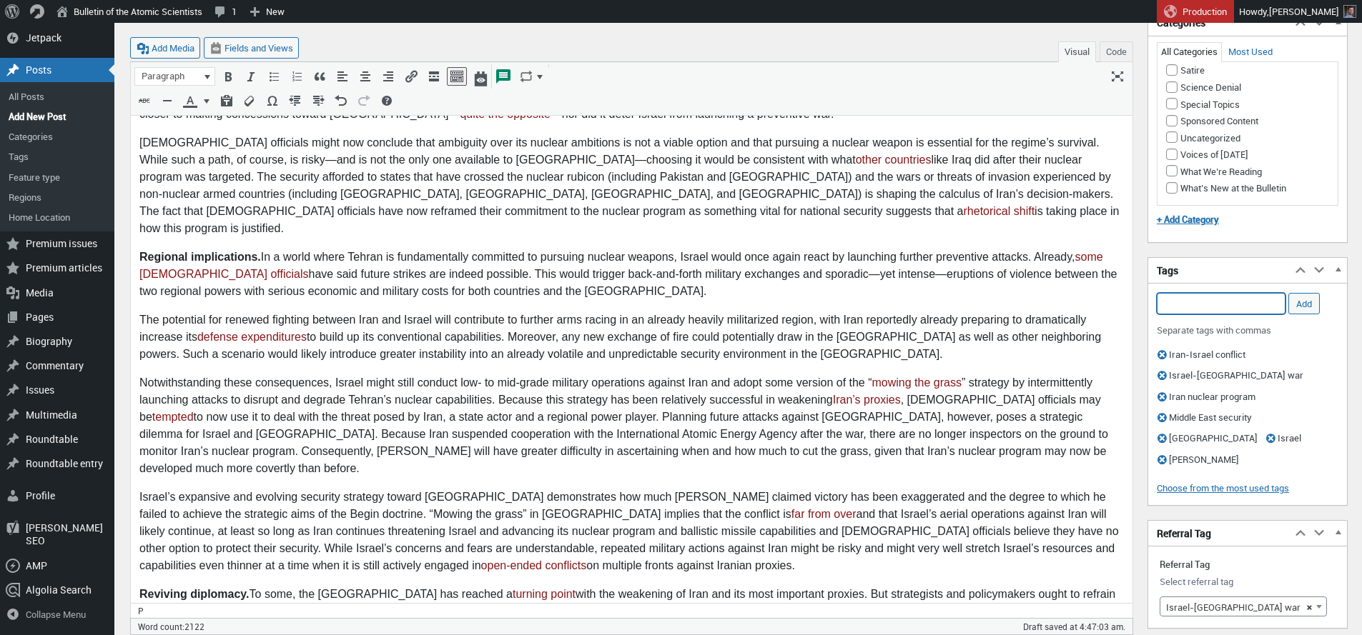
click at [1229, 305] on input "Add Tag" at bounding box center [1221, 303] width 129 height 21
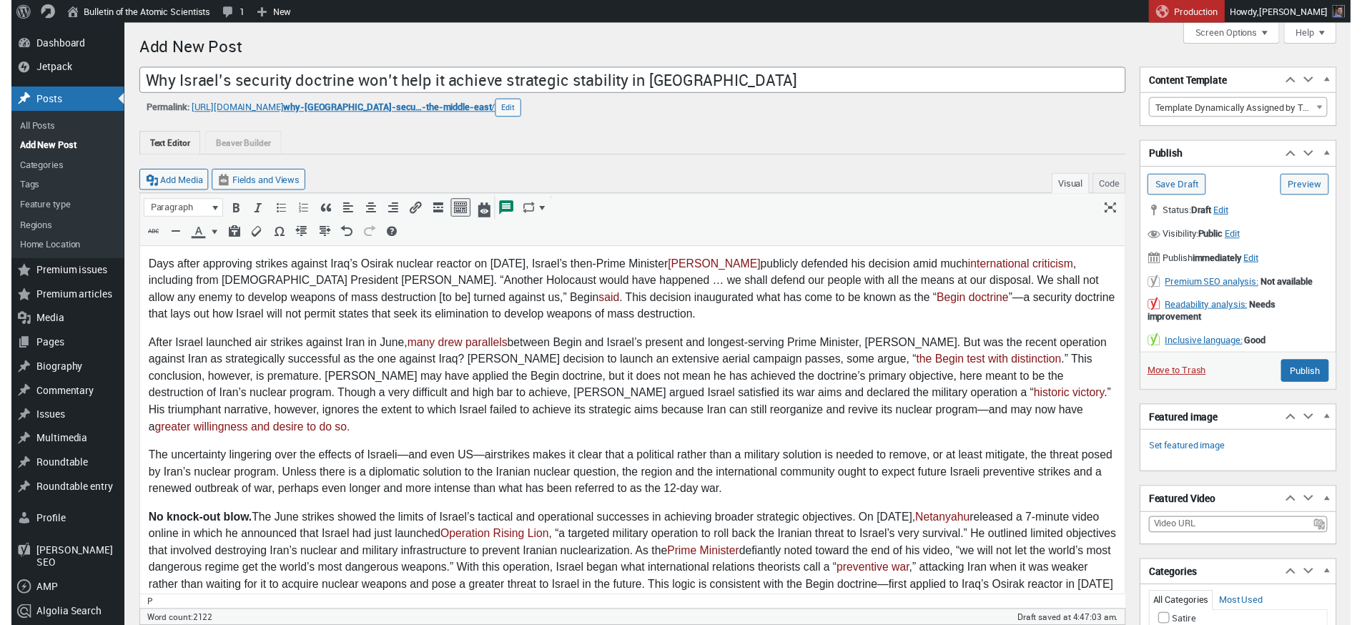
scroll to position [272, 0]
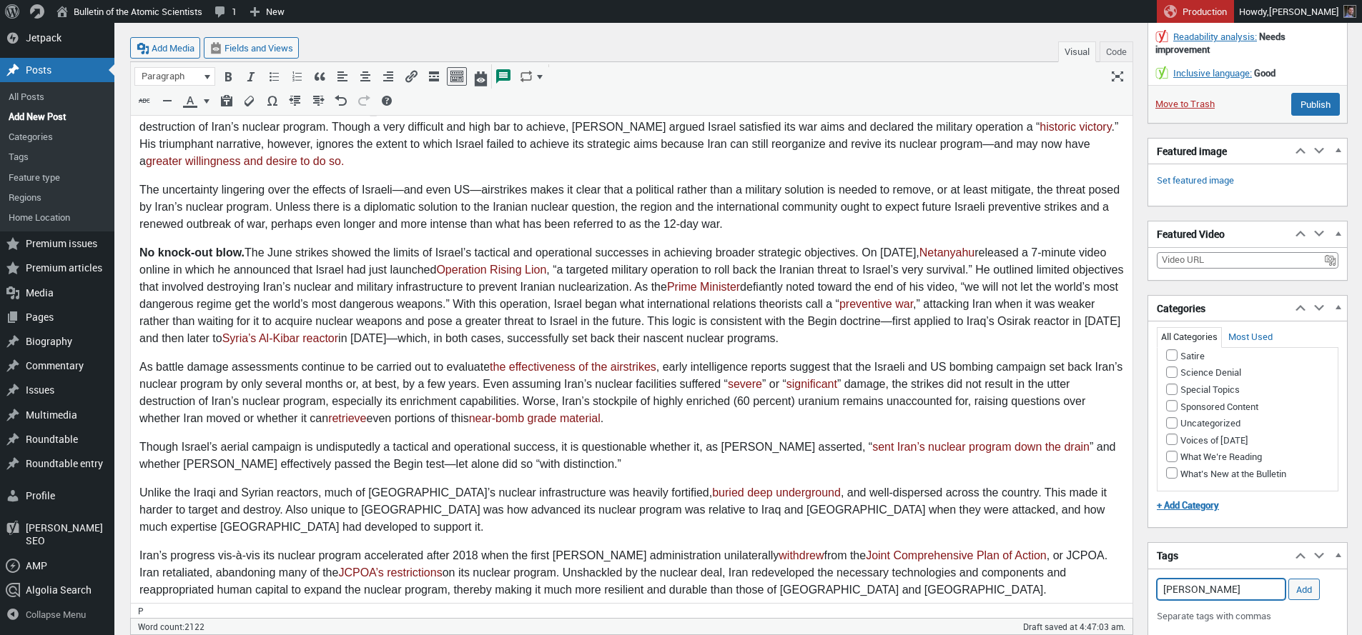
type input "Benach"
click at [1217, 593] on input "Benach" at bounding box center [1221, 589] width 129 height 21
type input "B"
click at [1242, 587] on input "Add Tag" at bounding box center [1221, 589] width 129 height 21
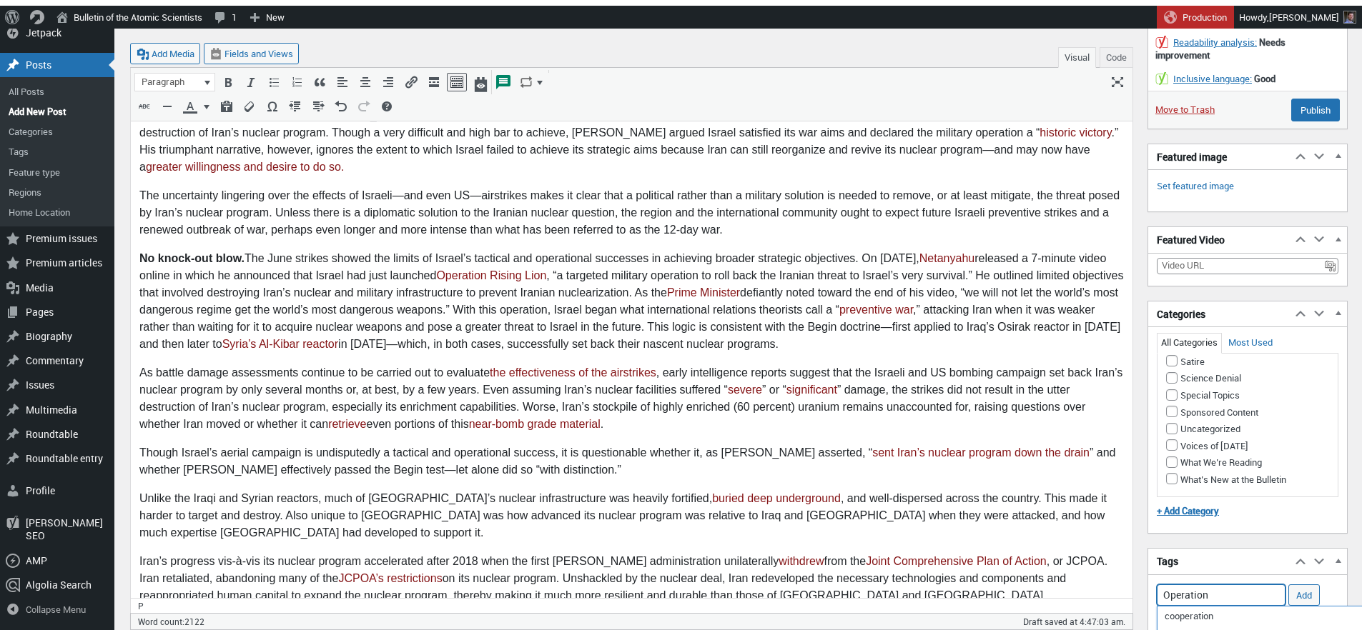
scroll to position [529, 0]
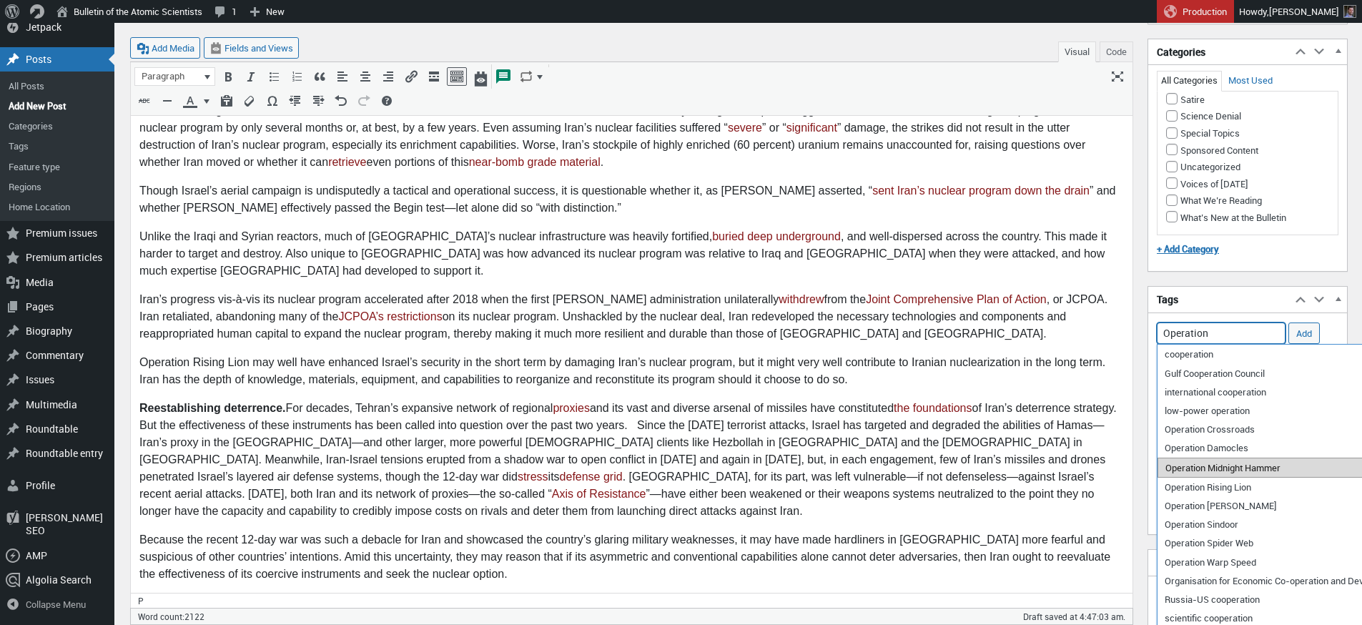
click at [1189, 469] on li "Operation Midnight Hammer" at bounding box center [1291, 467] width 268 height 20
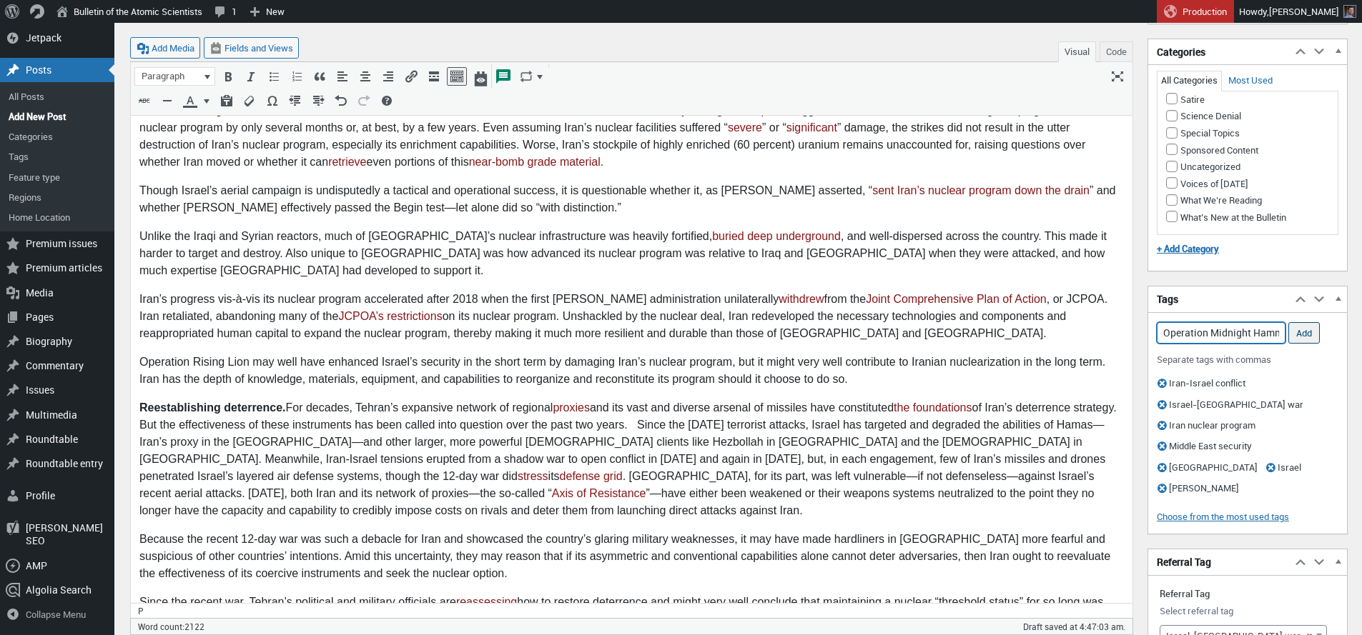
type input "Operation Midnight Hammer,"
drag, startPoint x: 1307, startPoint y: 330, endPoint x: 1272, endPoint y: 332, distance: 35.9
click at [1307, 330] on input "Add" at bounding box center [1303, 332] width 31 height 21
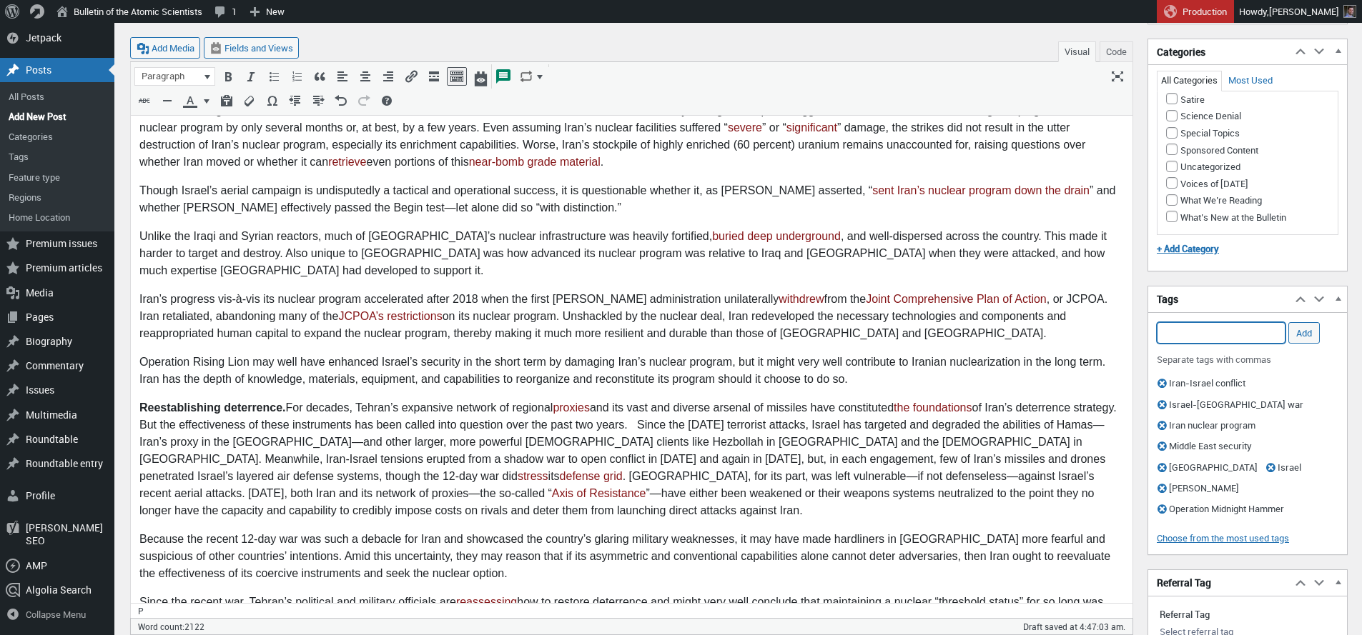
click at [1250, 335] on input "Add Tag" at bounding box center [1221, 332] width 129 height 21
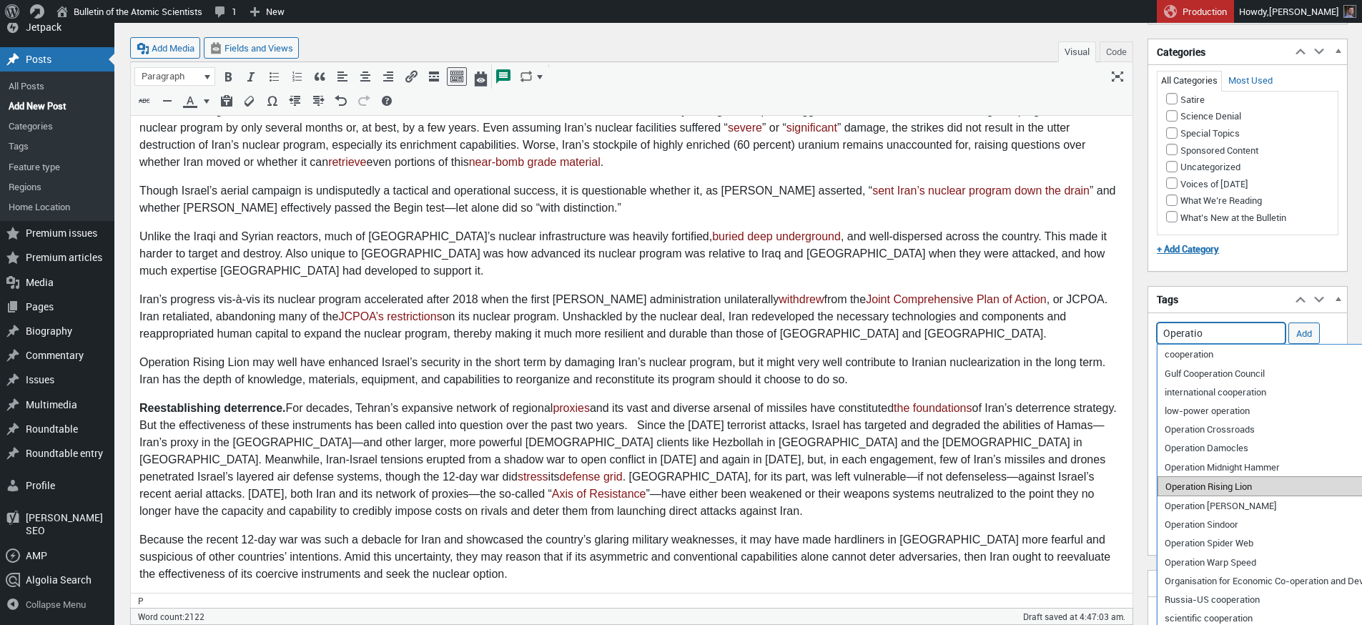
click at [1245, 488] on li "Operation Rising Lion" at bounding box center [1291, 486] width 268 height 20
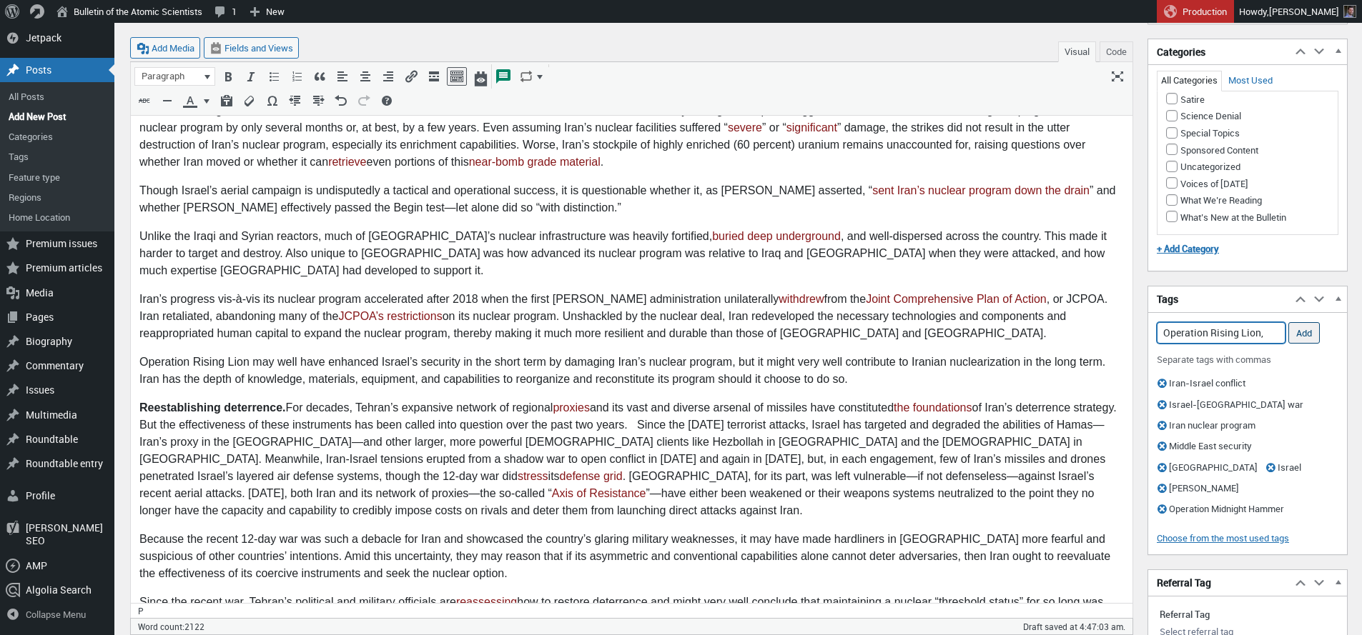
type input "Operation Rising Lion,"
click at [1309, 330] on input "Add" at bounding box center [1303, 332] width 31 height 21
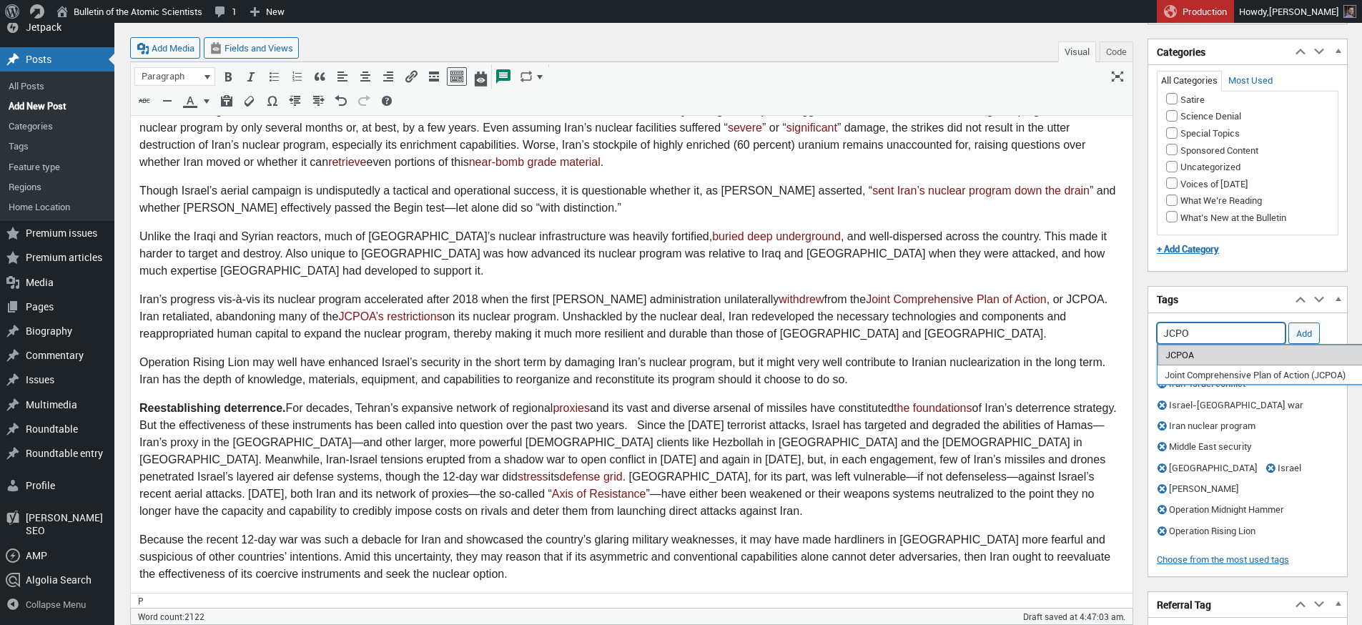
click at [1203, 355] on li "JCPOA" at bounding box center [1261, 355] width 209 height 20
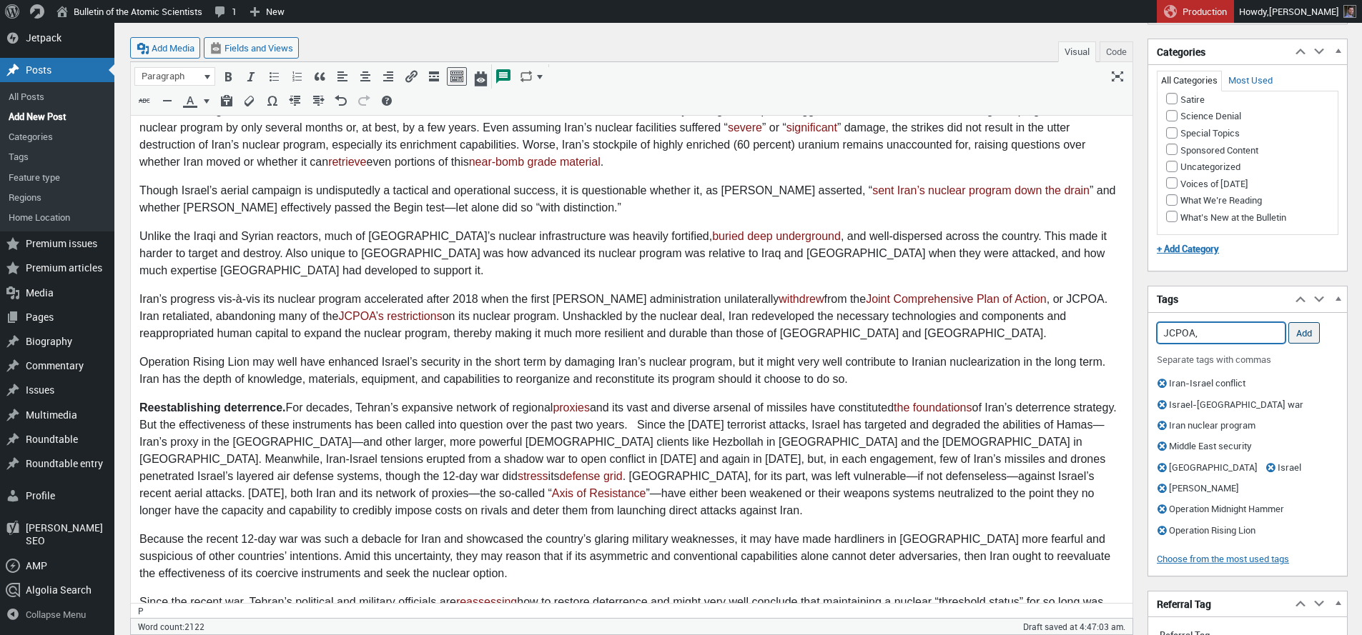
type input "JCPOA,"
click at [1303, 335] on input "Add" at bounding box center [1303, 332] width 31 height 21
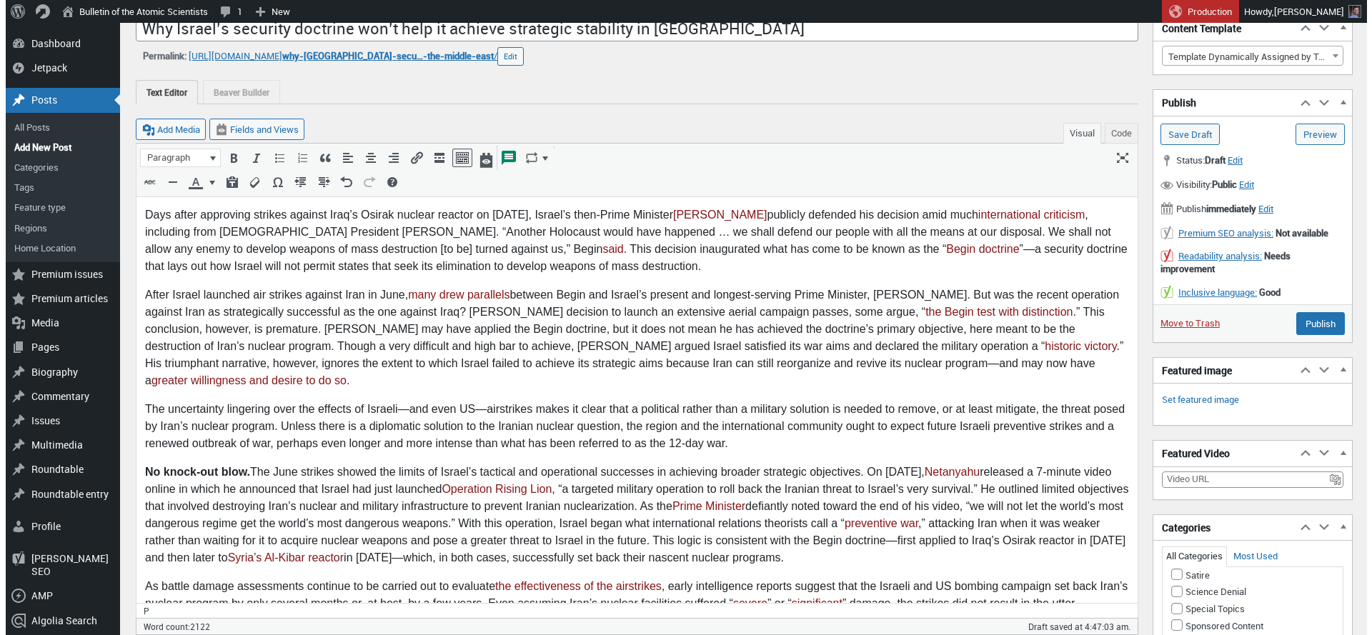
scroll to position [71, 0]
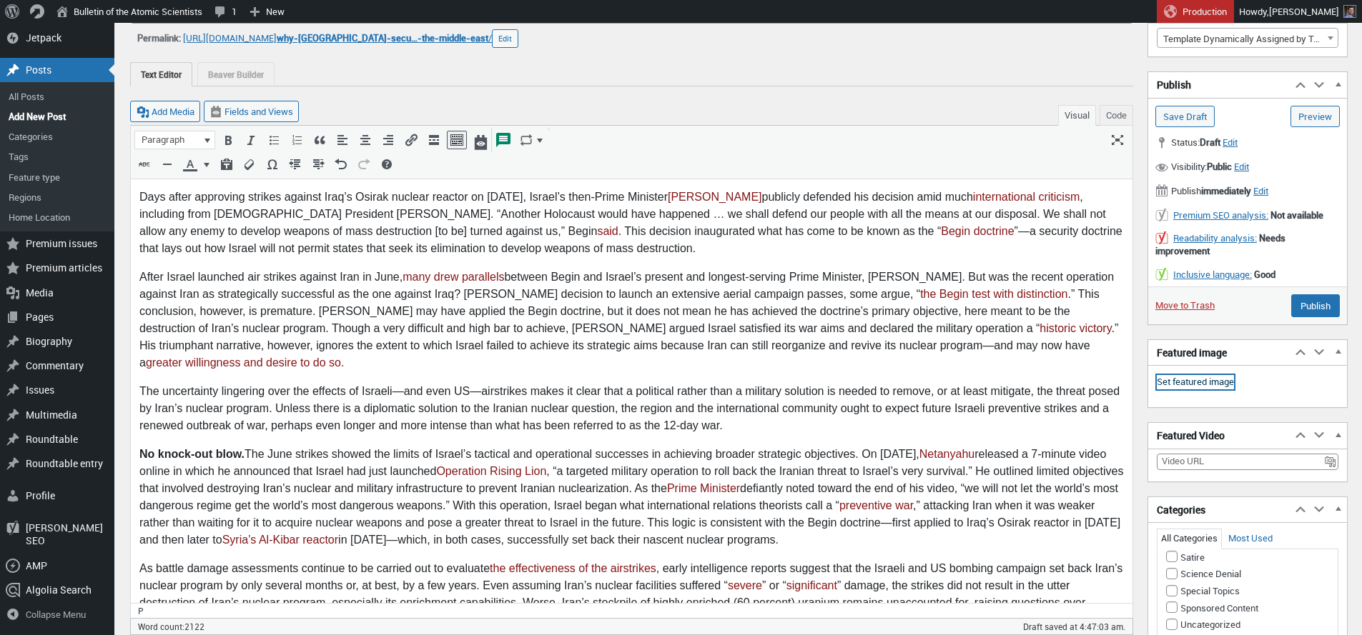
click at [1194, 383] on link "Set featured image" at bounding box center [1195, 382] width 77 height 14
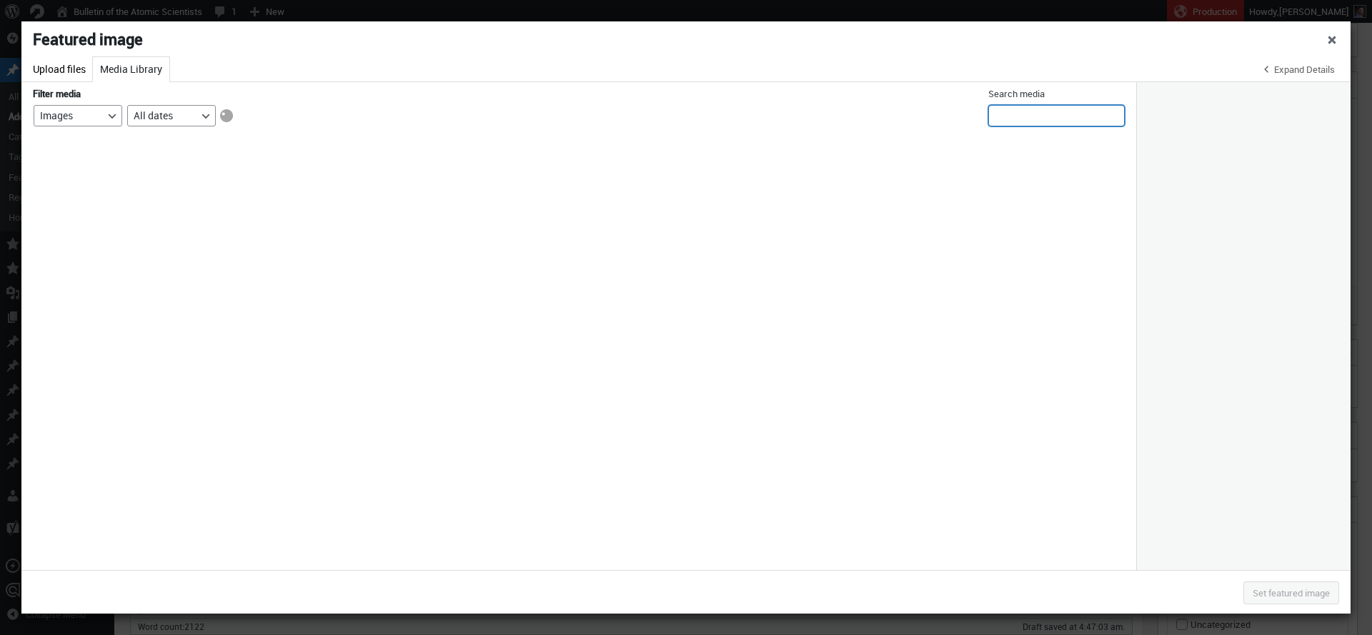
click at [1041, 120] on input "Search media" at bounding box center [1057, 115] width 137 height 21
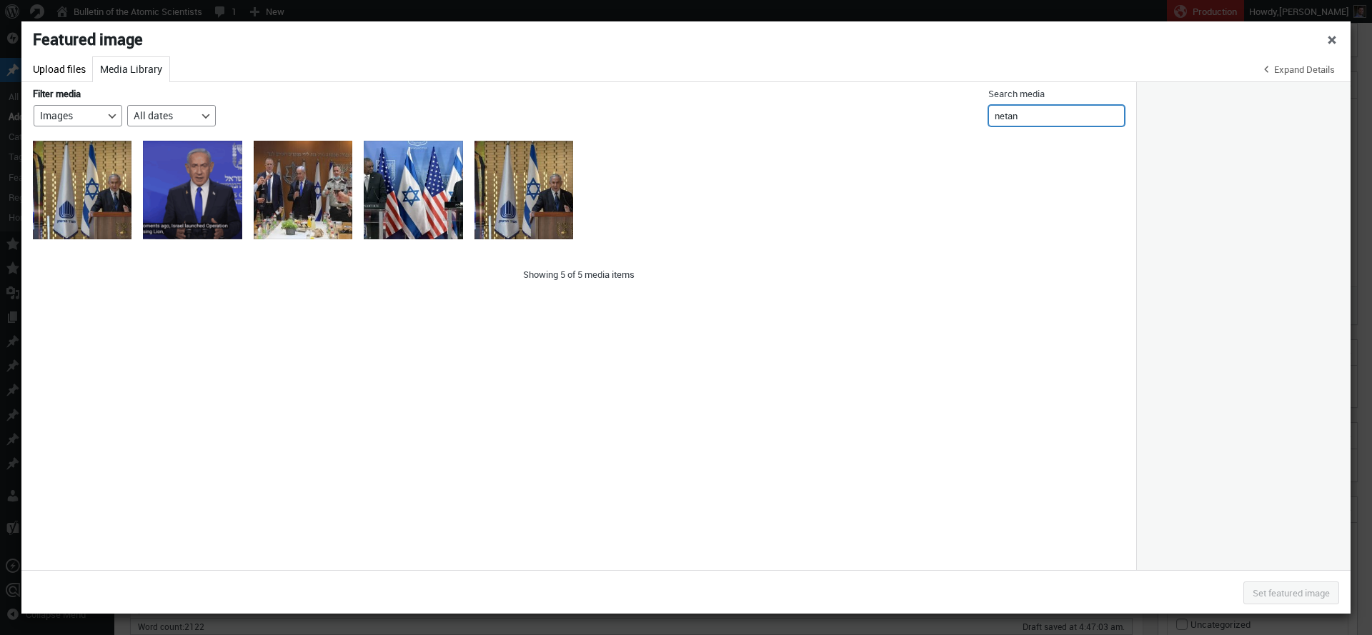
type input "netan"
click at [202, 200] on div "Screen Shot 2025-06-12 at 8.30.34 PM" at bounding box center [192, 190] width 99 height 99
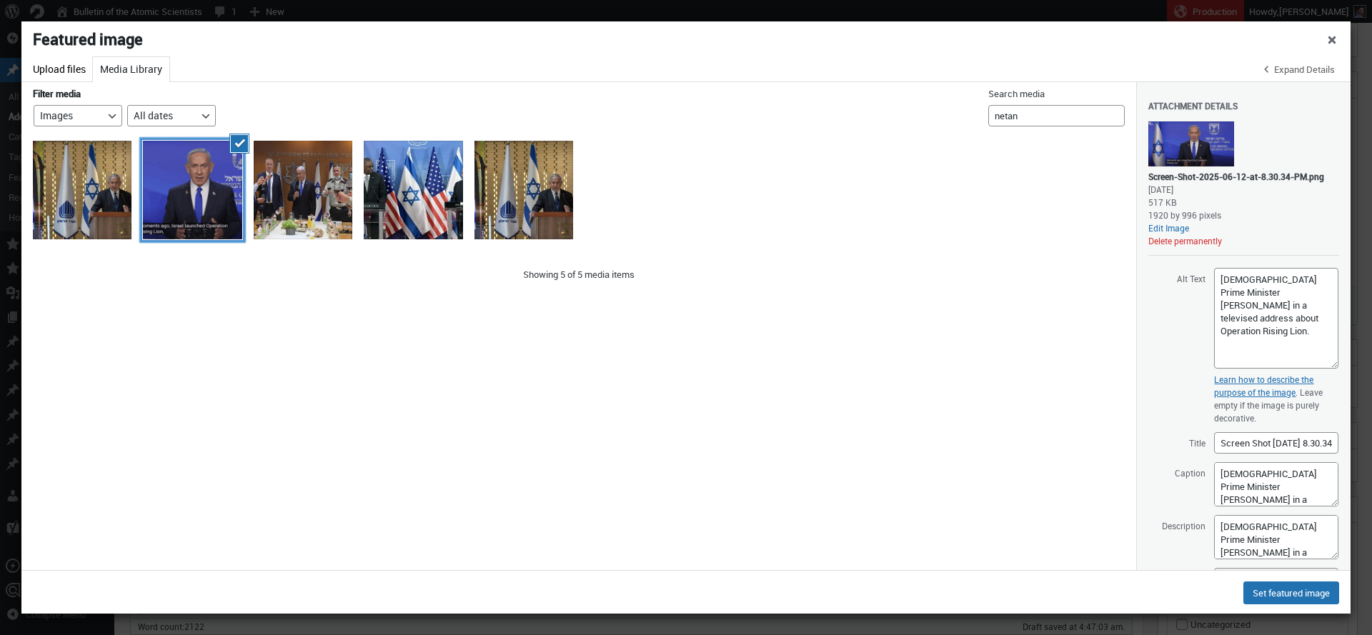
drag, startPoint x: 1326, startPoint y: 312, endPoint x: 1332, endPoint y: 377, distance: 65.3
click at [1332, 369] on textarea "Israeli Prime Minister Benjamin Netanyahu in a televised address about Operatio…" at bounding box center [1277, 318] width 124 height 101
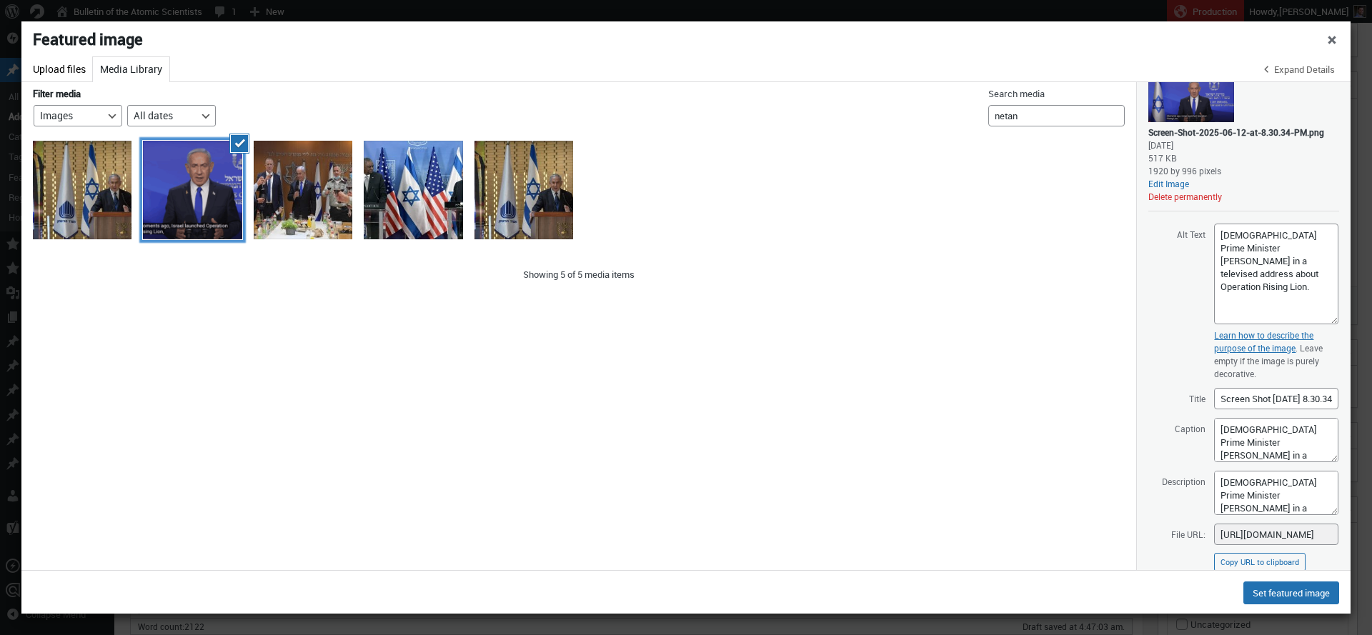
scroll to position [63, 0]
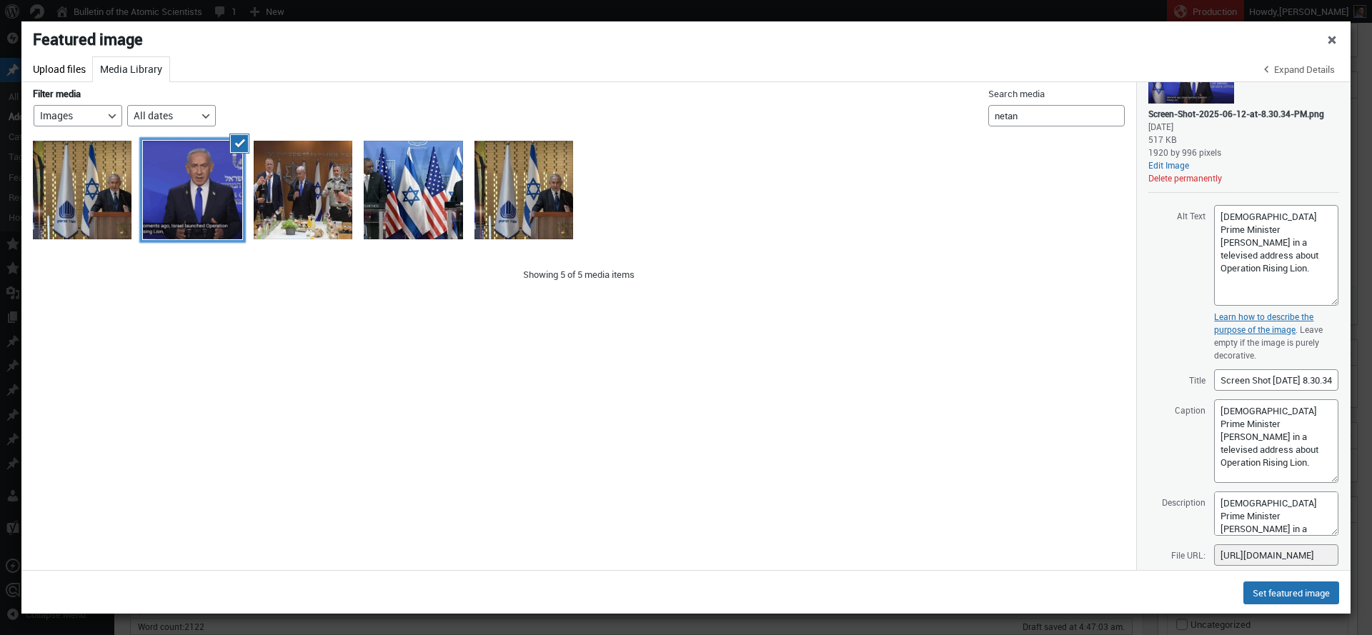
drag, startPoint x: 1326, startPoint y: 453, endPoint x: 1322, endPoint y: 493, distance: 39.5
click at [1322, 483] on textarea "Israeli Prime Minister Benjamin Netanyahu in a televised address about Operatio…" at bounding box center [1277, 442] width 124 height 84
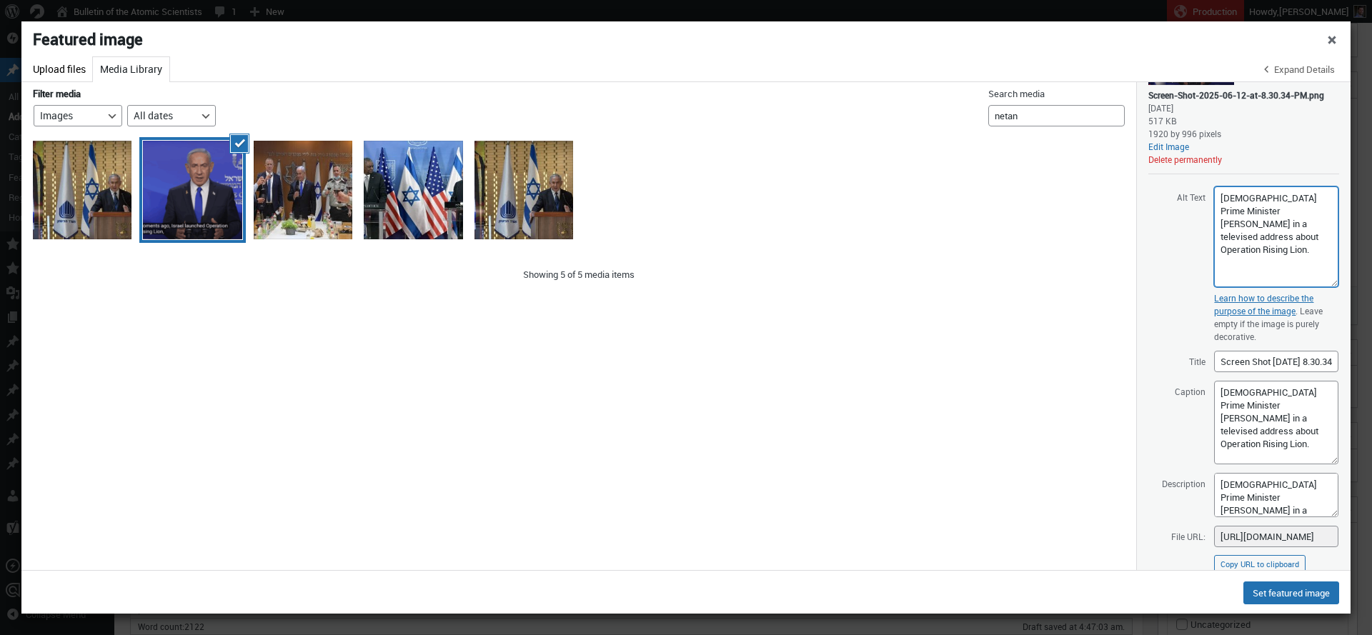
drag, startPoint x: 1259, startPoint y: 267, endPoint x: 1204, endPoint y: 210, distance: 79.4
click at [1215, 210] on textarea "Israeli Prime Minister Benjamin Netanyahu in a televised address about Operatio…" at bounding box center [1277, 237] width 124 height 101
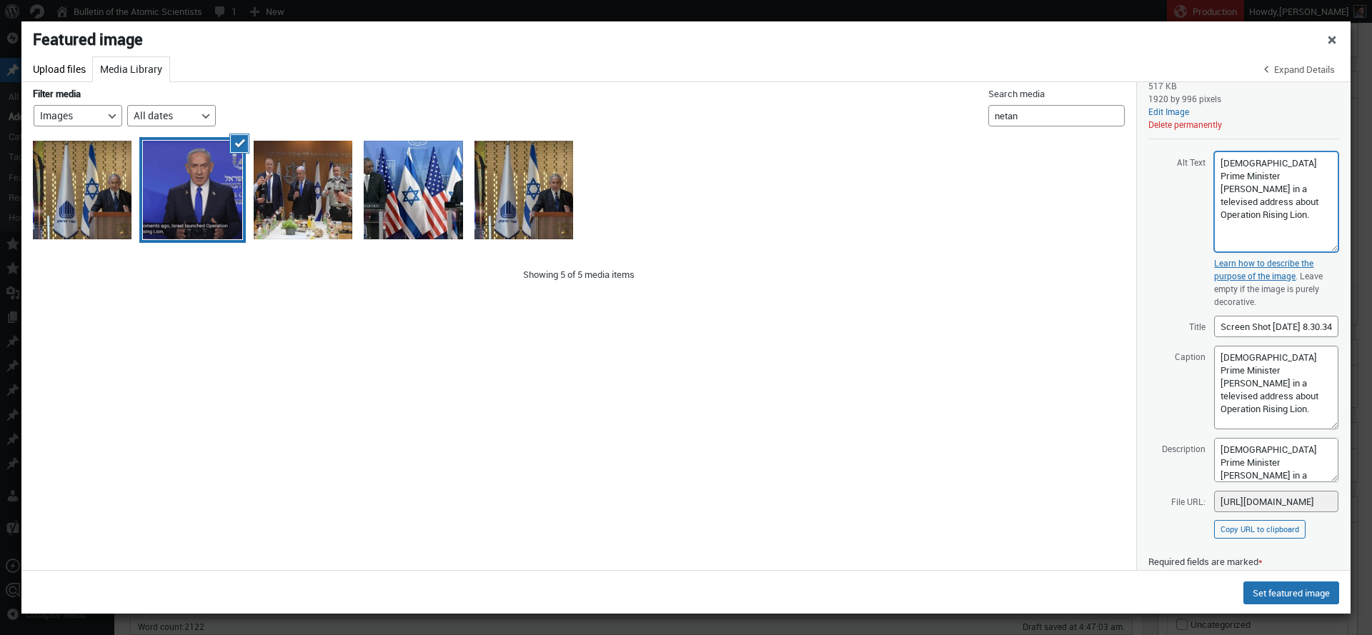
scroll to position [207, 0]
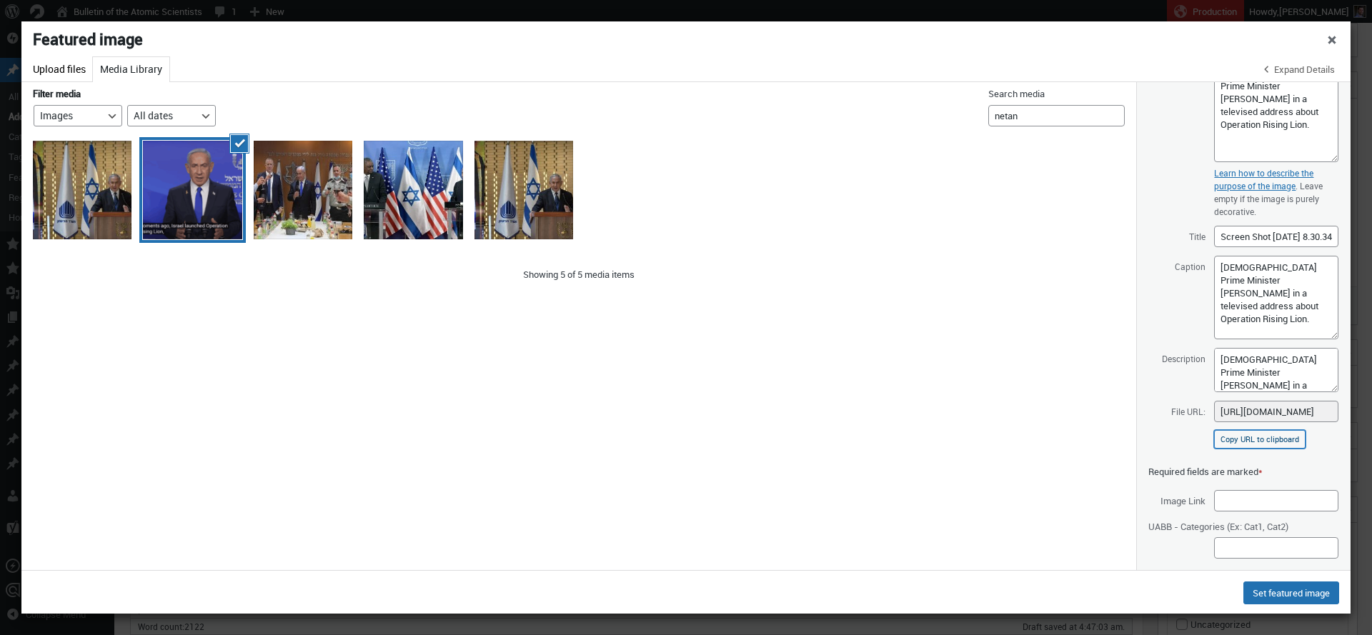
click at [1249, 449] on button "Copy URL to clipboard" at bounding box center [1260, 439] width 91 height 19
click at [65, 69] on button "Upload files" at bounding box center [59, 69] width 67 height 25
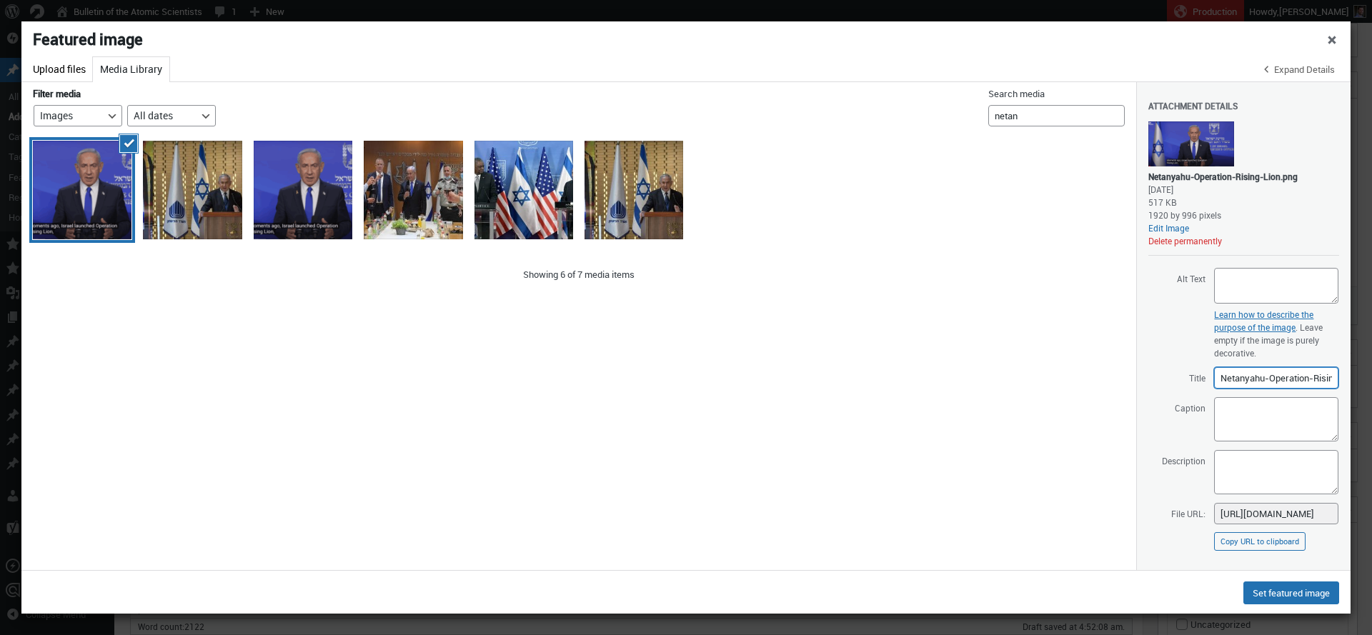
click at [1286, 377] on input "Netanyahu-Operation-Rising-Lion" at bounding box center [1277, 377] width 124 height 21
click at [1246, 412] on textarea "Caption" at bounding box center [1277, 419] width 124 height 44
paste textarea "Israeli Prime Minister Benjamin Netanyahu in a televised address about Operatio…"
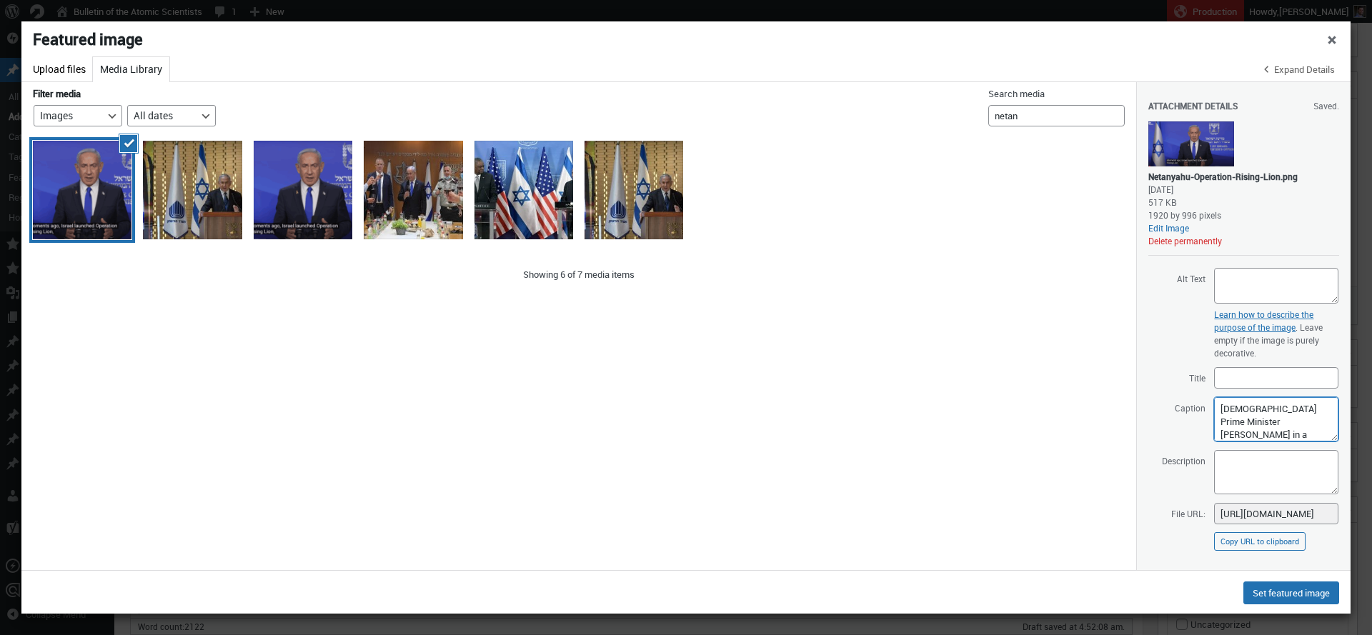
scroll to position [38, 0]
type textarea "Israeli Prime Minister Benjamin Netanyahu in a televised address about Operatio…"
click at [1268, 282] on textarea "Alt Text" at bounding box center [1277, 286] width 124 height 36
paste textarea "Israeli official giving a televised statement at a podium with the Israeli flag…"
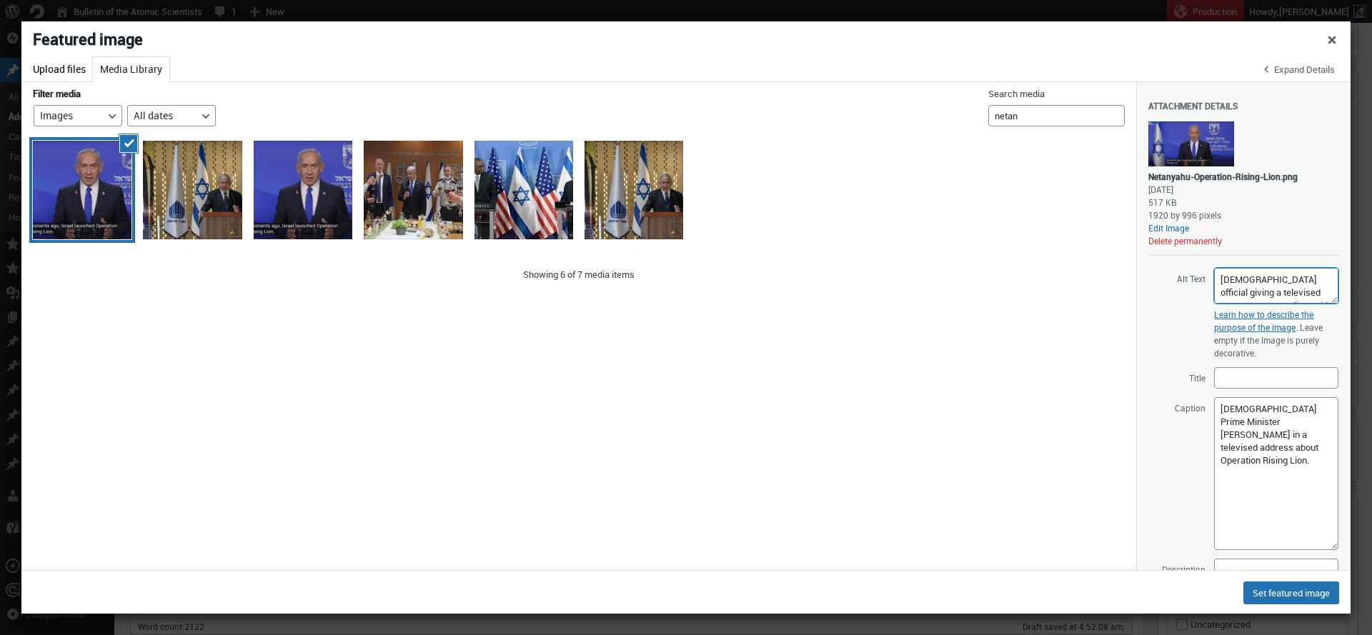
drag, startPoint x: 1321, startPoint y: 438, endPoint x: 1290, endPoint y: 507, distance: 75.2
click at [1308, 543] on textarea "Israeli Prime Minister Benjamin Netanyahu in a televised address about Operatio…" at bounding box center [1277, 473] width 124 height 153
type textarea "Israeli official giving a televised statement at a podium with the Israeli flag…"
click at [1240, 439] on textarea "Israeli Prime Minister Benjamin Netanyahu in a televised address about Operatio…" at bounding box center [1277, 471] width 124 height 149
drag, startPoint x: 1245, startPoint y: 449, endPoint x: 1236, endPoint y: 461, distance: 15.3
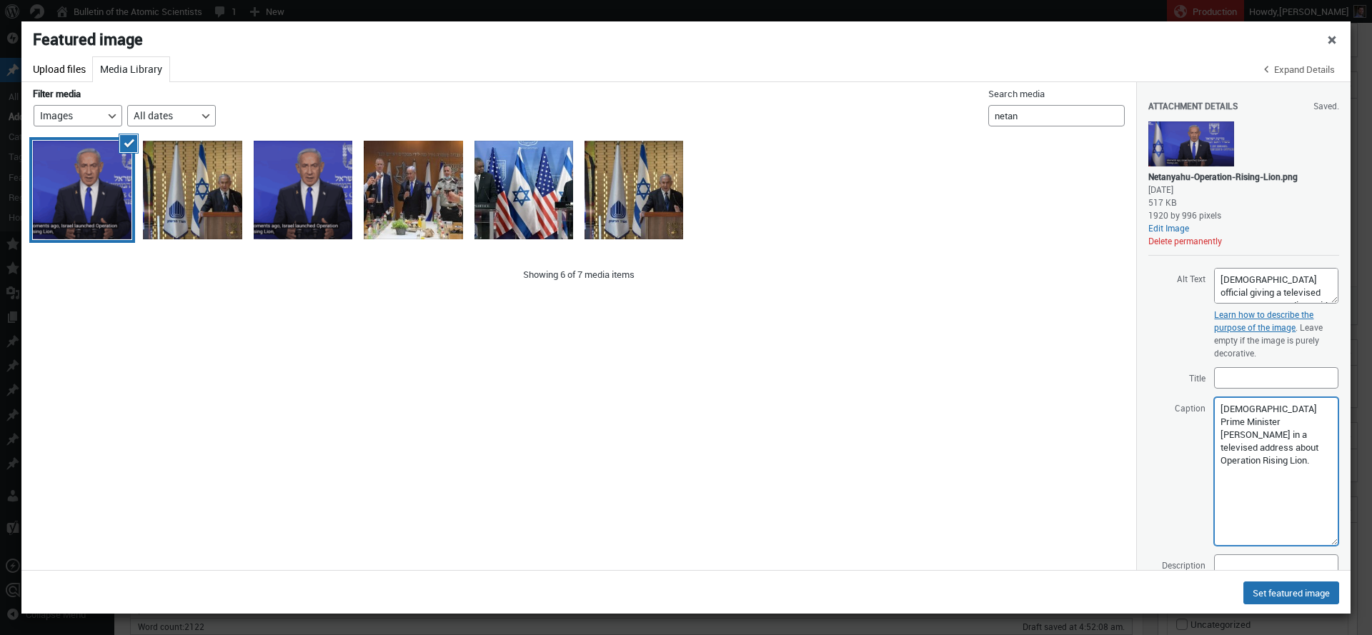
click at [1236, 461] on textarea "Israeli Prime Minister Benjamin Netanyahu in a televised address about Operatio…" at bounding box center [1277, 471] width 124 height 149
click at [1240, 420] on textarea "Israeli Prime Minister Benjamin Netanyahu in a televised address about Operatio…" at bounding box center [1277, 471] width 124 height 149
click at [1219, 449] on textarea "Israeli Prime Minister Benjamin Netanyahu in a televised address about Operatio…" at bounding box center [1277, 471] width 124 height 149
click at [1236, 461] on textarea "Israeli Prime Minister Benjamin Netanyahu in a televised address about Operatio…" at bounding box center [1277, 471] width 124 height 149
click at [1310, 424] on textarea "Israeli Prime Minister Benjamin Netanyahu in a televised address about Operatio…" at bounding box center [1277, 471] width 124 height 149
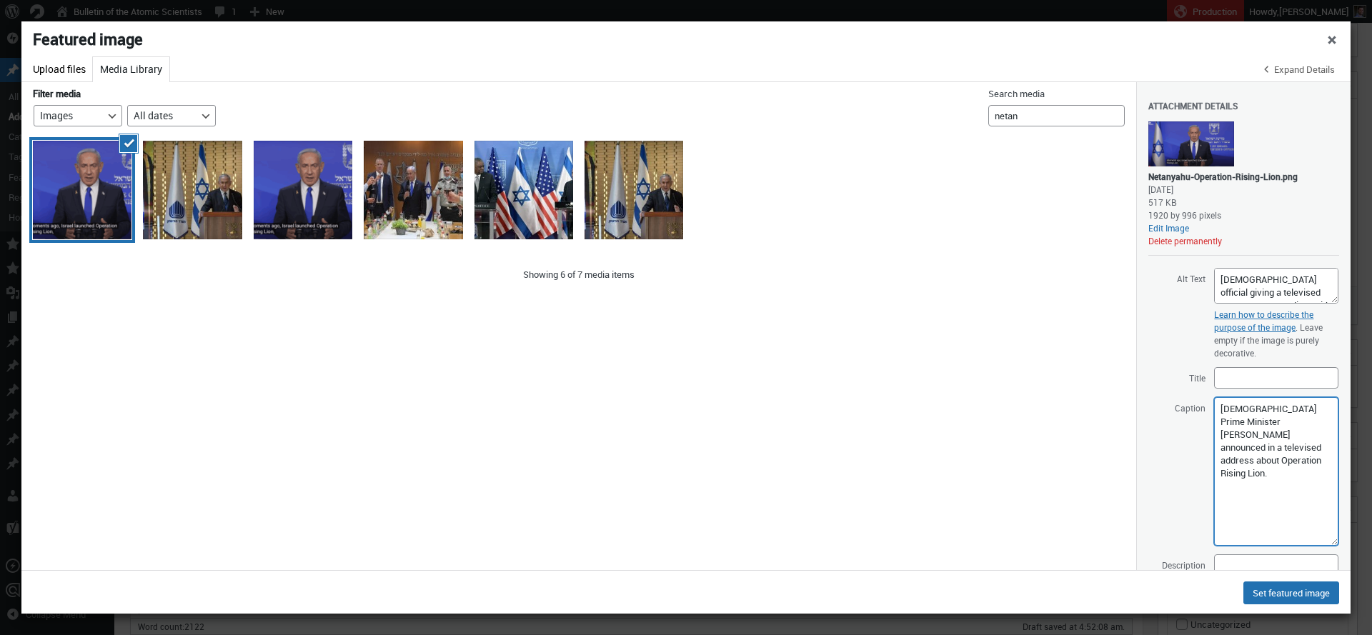
click at [1306, 447] on textarea "Israeli Prime Minister Benjamin Netanyahu announced in a televised address abou…" at bounding box center [1277, 471] width 124 height 149
click at [1255, 433] on textarea "Israeli Prime Minister Benjamin Netanyahu announced in a televised address abou…" at bounding box center [1277, 471] width 124 height 149
click at [1310, 448] on textarea "Israeli Prime Minister Benjamin Netanyahu announces in a televised address abou…" at bounding box center [1277, 471] width 124 height 149
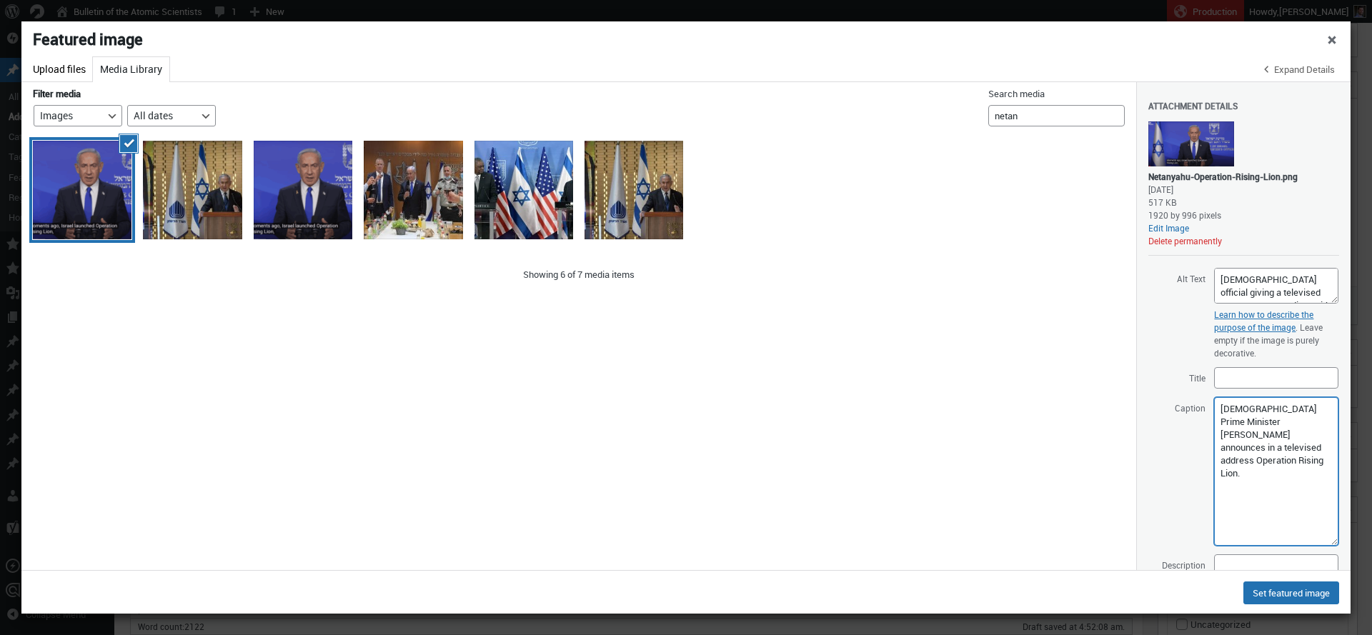
drag, startPoint x: 1272, startPoint y: 453, endPoint x: 1309, endPoint y: 466, distance: 39.3
click at [1272, 453] on textarea "Israeli Prime Minister Benjamin Netanyahu announces in a televised address Oper…" at bounding box center [1277, 471] width 124 height 149
click at [1317, 465] on textarea "Israeli Prime Minister Benjamin Netanyahu announces in a televised address Oper…" at bounding box center [1277, 471] width 124 height 149
drag, startPoint x: 1219, startPoint y: 460, endPoint x: 1312, endPoint y: 459, distance: 92.9
click at [1312, 459] on textarea "Israeli Prime Minister Benjamin Netanyahu announces in a televised address Oper…" at bounding box center [1277, 471] width 124 height 149
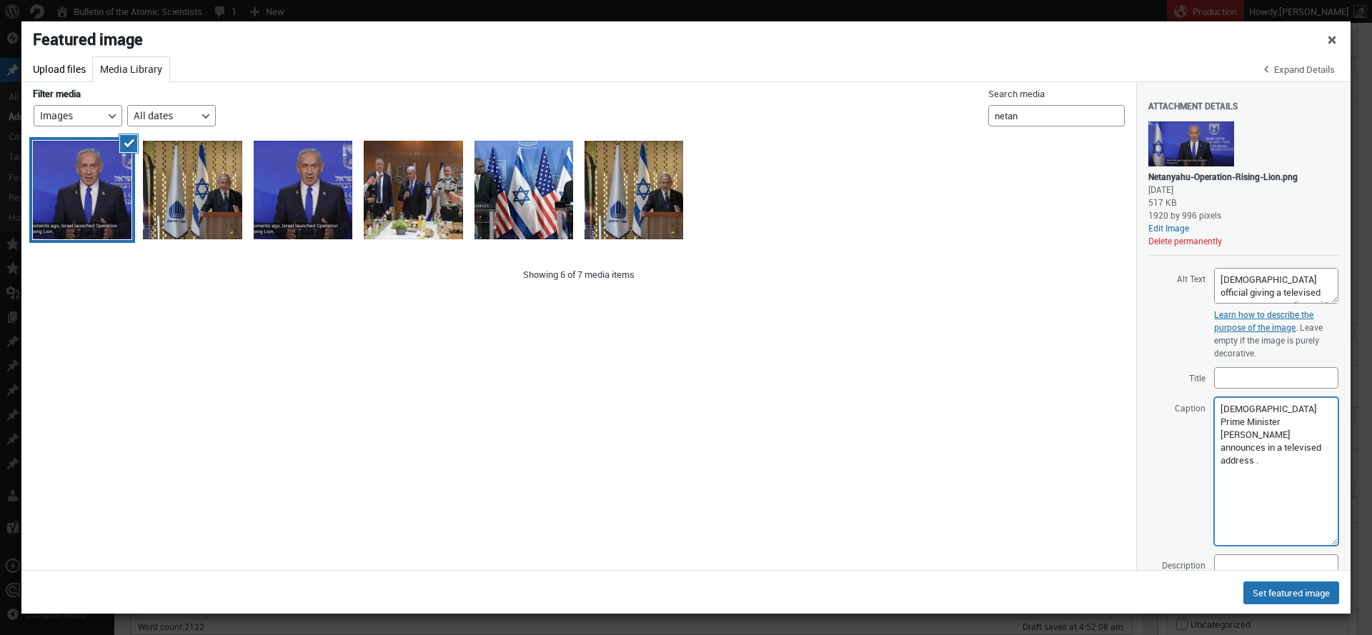
click at [1268, 433] on textarea "Israeli Prime Minister Benjamin Netanyahu announces in a televised address ." at bounding box center [1277, 471] width 124 height 149
paste textarea "Operation Rising Lion"
click at [1296, 461] on textarea "Israeli Prime Minister Benjamin Netanyahu announces Operation Rising Lion in a …" at bounding box center [1277, 471] width 124 height 149
drag, startPoint x: 1268, startPoint y: 435, endPoint x: 1264, endPoint y: 445, distance: 10.2
click at [1264, 445] on textarea "Israeli Prime Minister Benjamin Netanyahu announces Operation Rising Lion in a …" at bounding box center [1277, 471] width 124 height 149
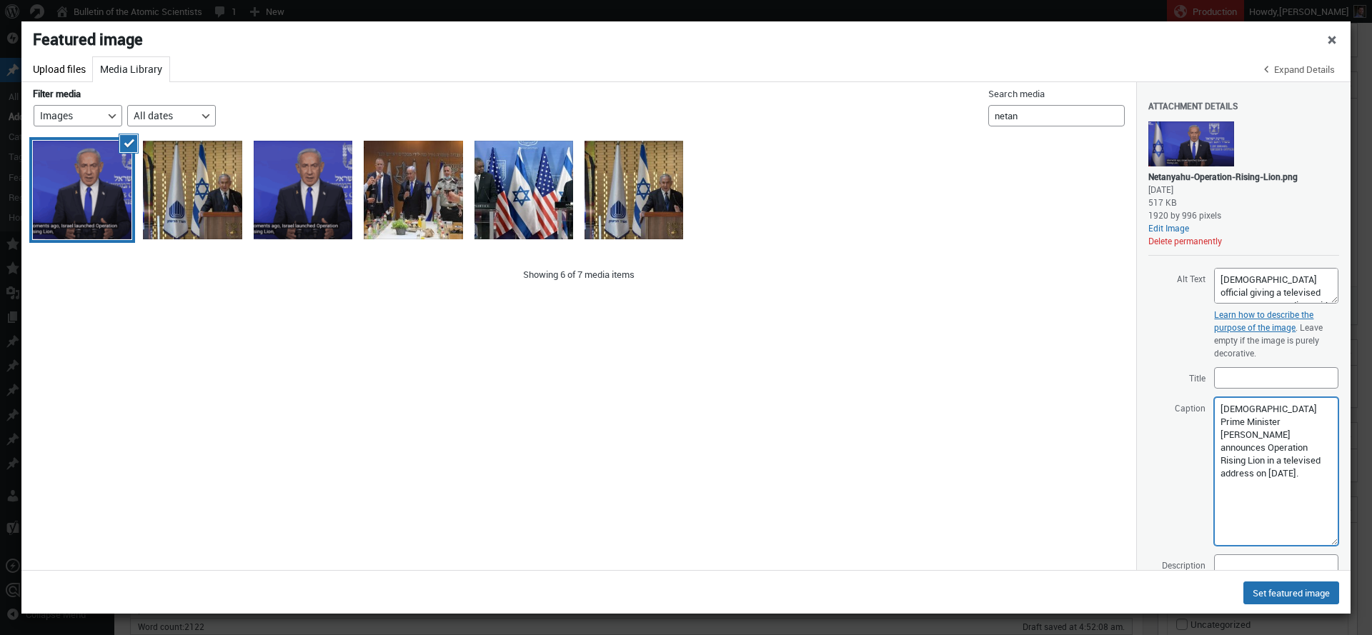
click at [1277, 477] on textarea "Israeli Prime Minister Benjamin Netanyahu announces Operation Rising Lion in a …" at bounding box center [1277, 471] width 124 height 149
click at [1285, 476] on textarea "Israeli Prime Minister Benjamin Netanyahu announces Operation Rising Lion in a …" at bounding box center [1277, 471] width 124 height 149
click at [1295, 478] on textarea "Israeli Prime Minister Benjamin Netanyahu announces Operation Rising Lion in a …" at bounding box center [1277, 471] width 124 height 149
paste textarea "Prime Minister's Office"
click at [1287, 475] on textarea "Israeli Prime Minister Benjamin Netanyahu announces Operation Rising Lion in a …" at bounding box center [1277, 471] width 124 height 149
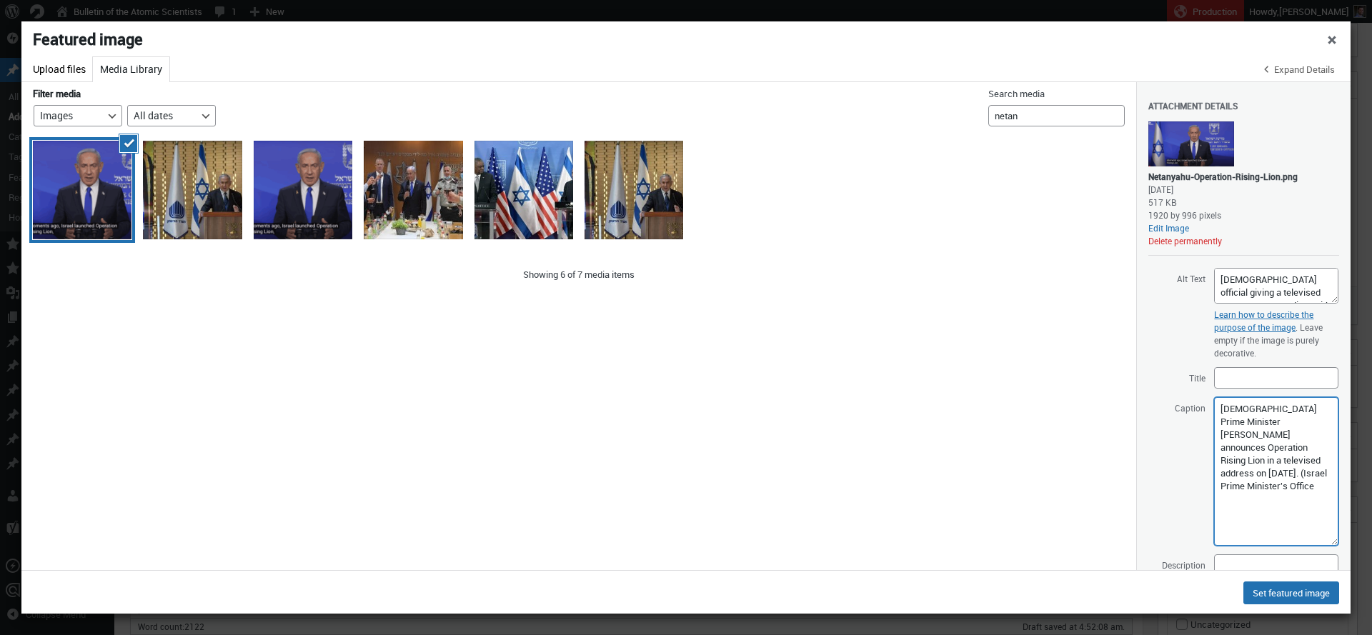
click at [1284, 485] on textarea "Israeli Prime Minister Benjamin Netanyahu announces Operation Rising Lion in a …" at bounding box center [1277, 471] width 124 height 149
click at [1319, 488] on textarea "Israeli Prime Minister Benjamin Netanyahu announces Operation Rising Lion in a …" at bounding box center [1277, 471] width 124 height 149
click at [1287, 474] on textarea "Israeli Prime Minister Benjamin Netanyahu announces Operation Rising Lion in a …" at bounding box center [1277, 471] width 124 height 149
click at [1246, 435] on textarea "Israeli Prime Minister Benjamin Netanyahu announces Operation Rising Lion in a …" at bounding box center [1277, 471] width 124 height 149
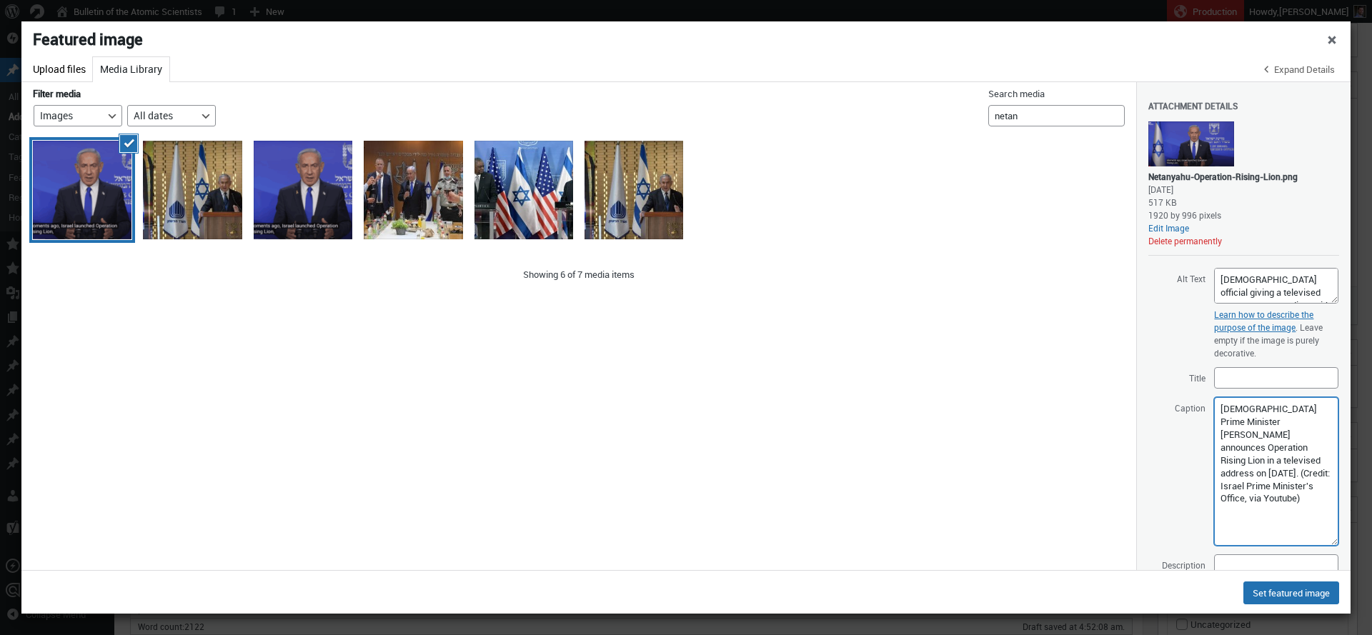
drag, startPoint x: 1272, startPoint y: 475, endPoint x: 1279, endPoint y: 476, distance: 7.3
click at [1272, 475] on textarea "Israeli Prime Minister Benjamin Netanyahu announces Operation Rising Lion in a …" at bounding box center [1277, 471] width 124 height 149
drag, startPoint x: 1280, startPoint y: 473, endPoint x: 1295, endPoint y: 464, distance: 17.3
click at [1295, 464] on textarea "Israeli Prime Minister Benjamin Netanyahu announces Operation Rising Lion in a …" at bounding box center [1277, 471] width 124 height 149
click at [1277, 516] on textarea "Israeli Prime Minister Benjamin Netanyahu announces Operation Rising Lion in a …" at bounding box center [1277, 471] width 124 height 149
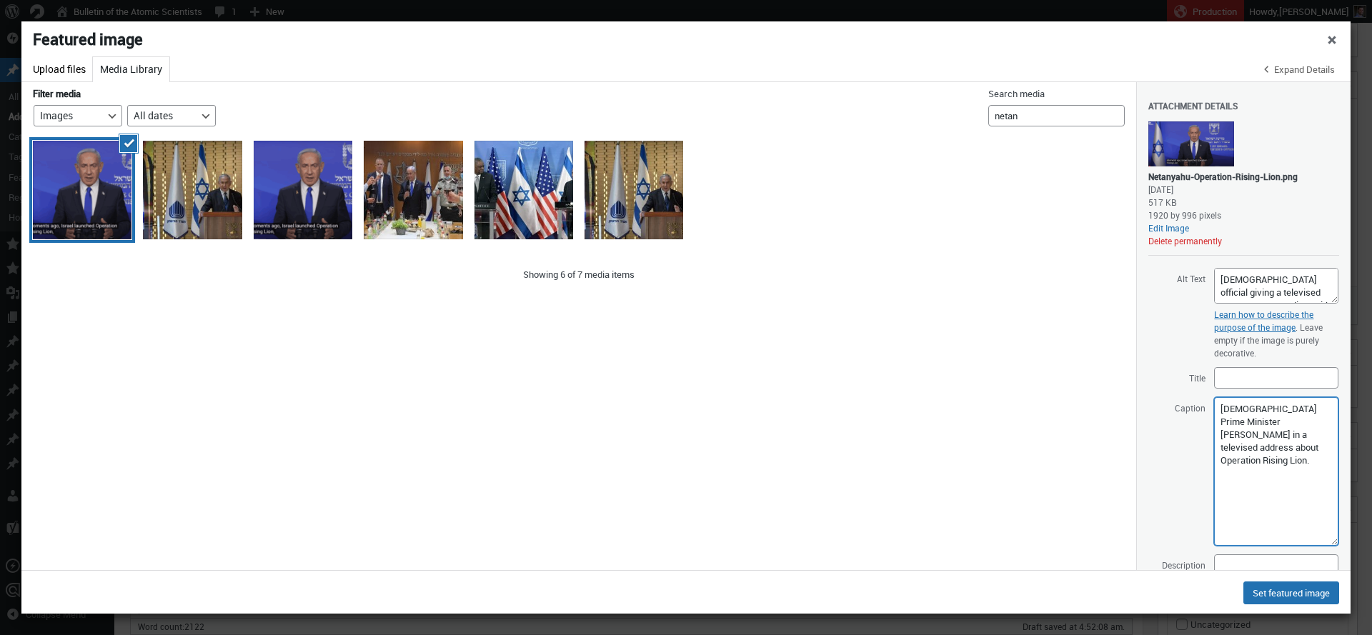
click at [1235, 462] on textarea "Israeli Prime Minister Benjamin Netanyahu in a televised address about Operatio…" at bounding box center [1277, 471] width 124 height 149
paste textarea "on June 13, 2025"
click at [1252, 483] on textarea "Israeli Prime Minister Benjamin Netanyahu in a televised address about Operatio…" at bounding box center [1277, 471] width 124 height 149
click at [1260, 450] on textarea "Israeli Prime Minister Benjamin Netanyahu in a televised address about Operatio…" at bounding box center [1277, 471] width 124 height 149
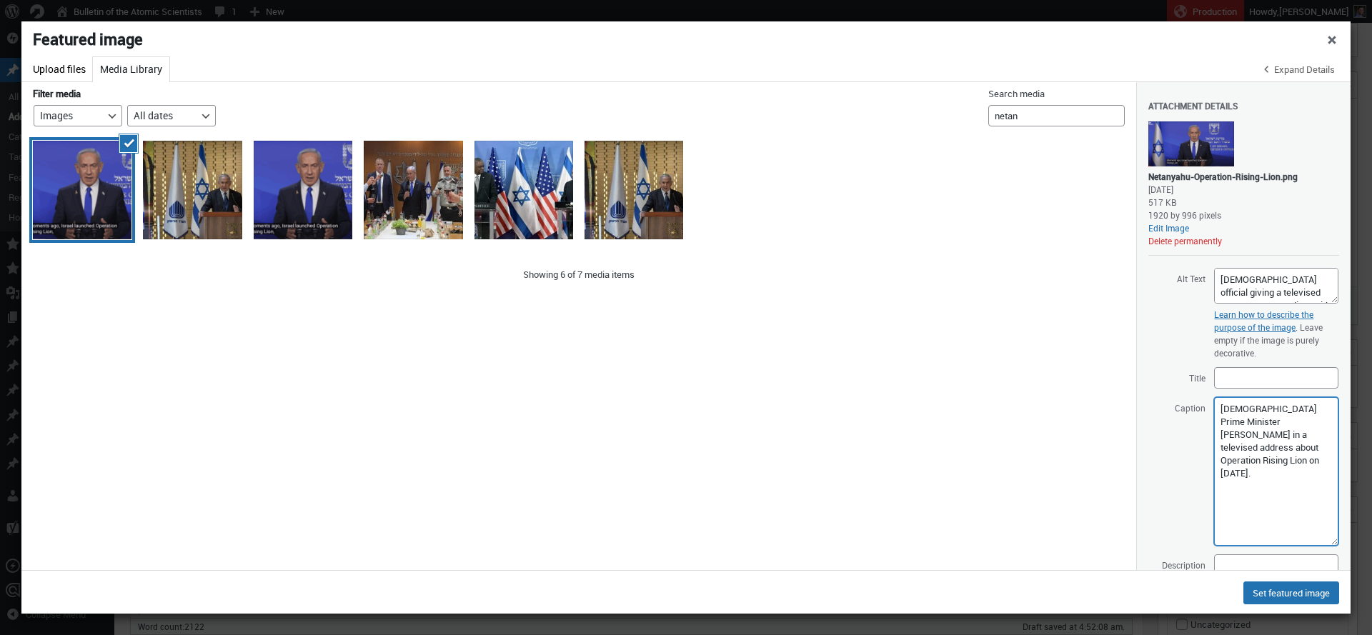
click at [1260, 450] on textarea "Israeli Prime Minister Benjamin Netanyahu in a televised address about Operatio…" at bounding box center [1277, 471] width 124 height 149
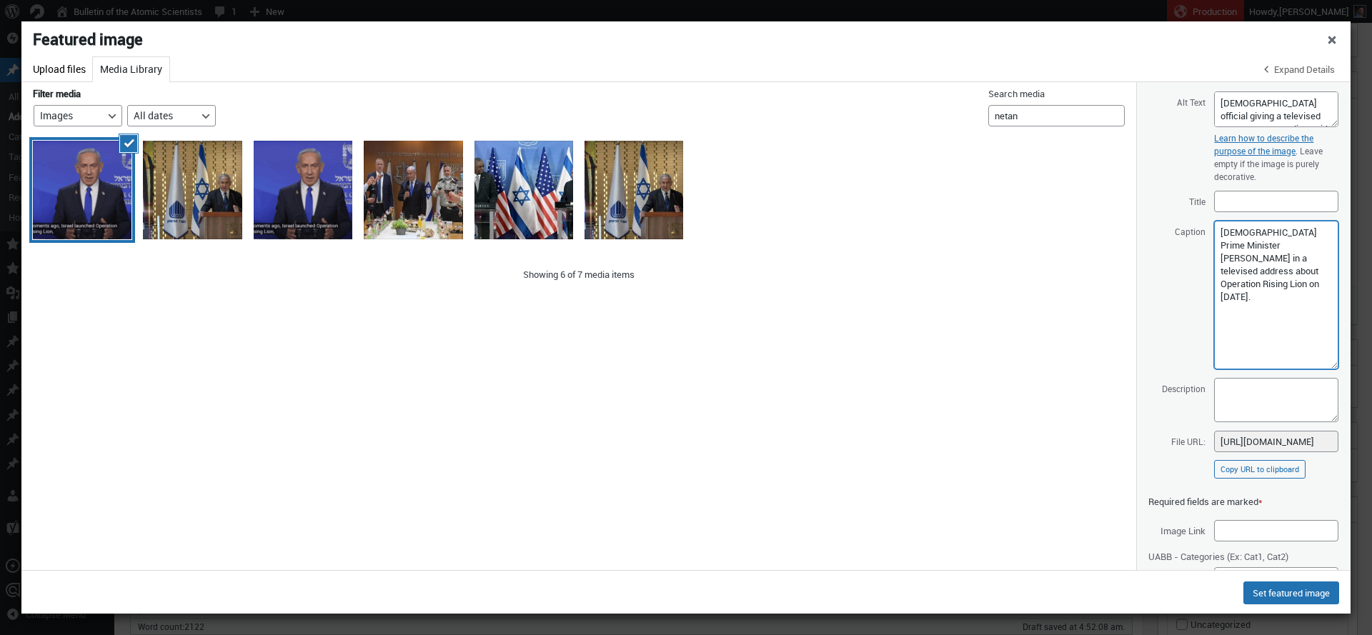
type textarea "Israeli Prime Minister Benjamin Netanyahu in a televised address about Operatio…"
click at [1251, 394] on textarea "Description" at bounding box center [1277, 400] width 124 height 44
paste textarea "Israeli Prime Minister Benjamin Netanyahu in a televised address about Operatio…"
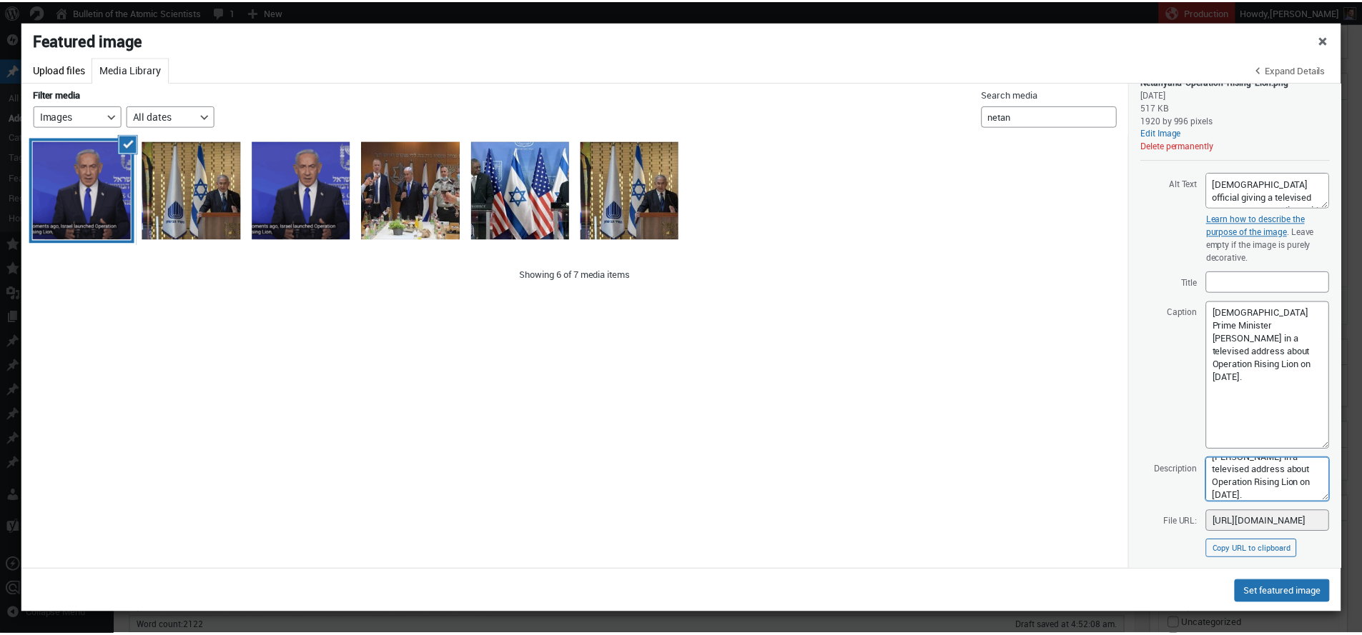
scroll to position [77, 0]
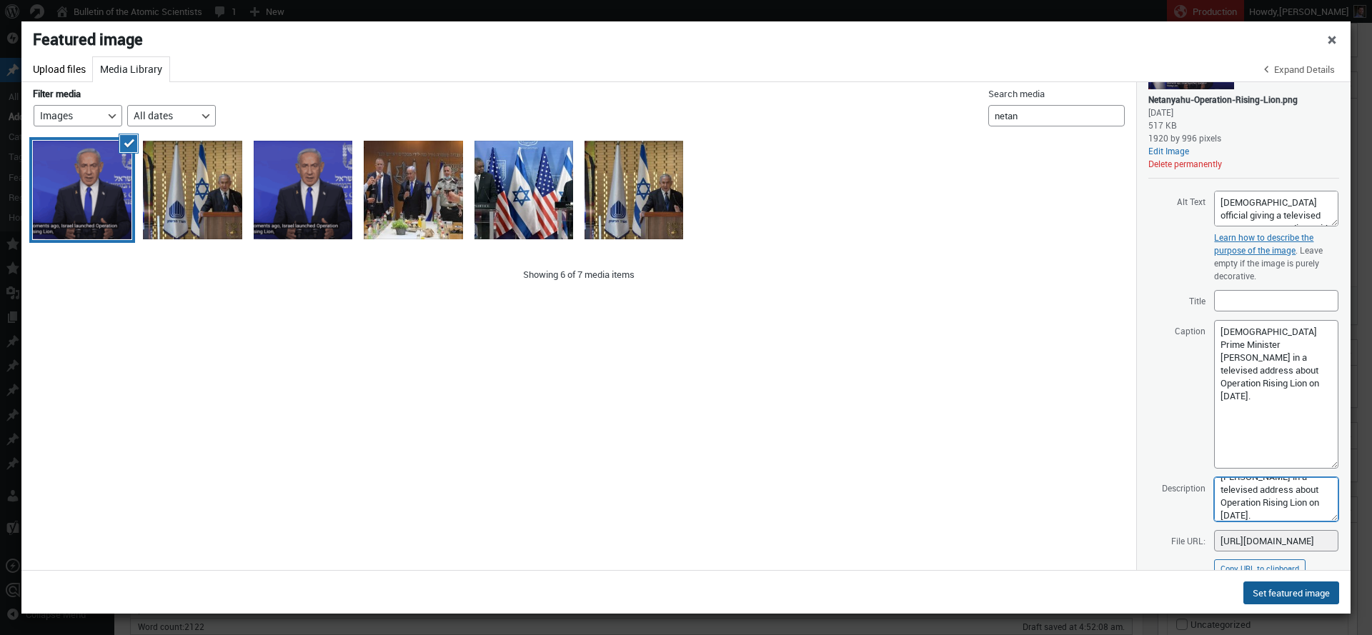
type textarea "Israeli Prime Minister Benjamin Netanyahu in a televised address about Operatio…"
click at [1262, 598] on button "Set featured image" at bounding box center [1292, 593] width 96 height 23
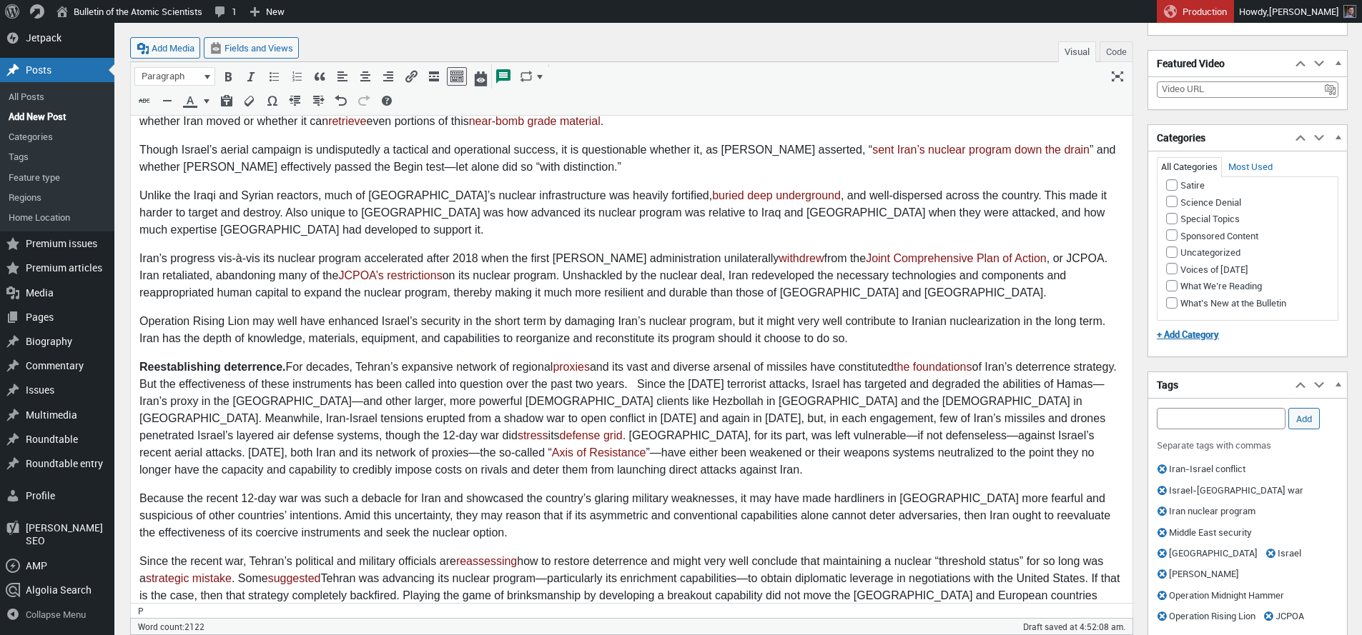
scroll to position [0, 0]
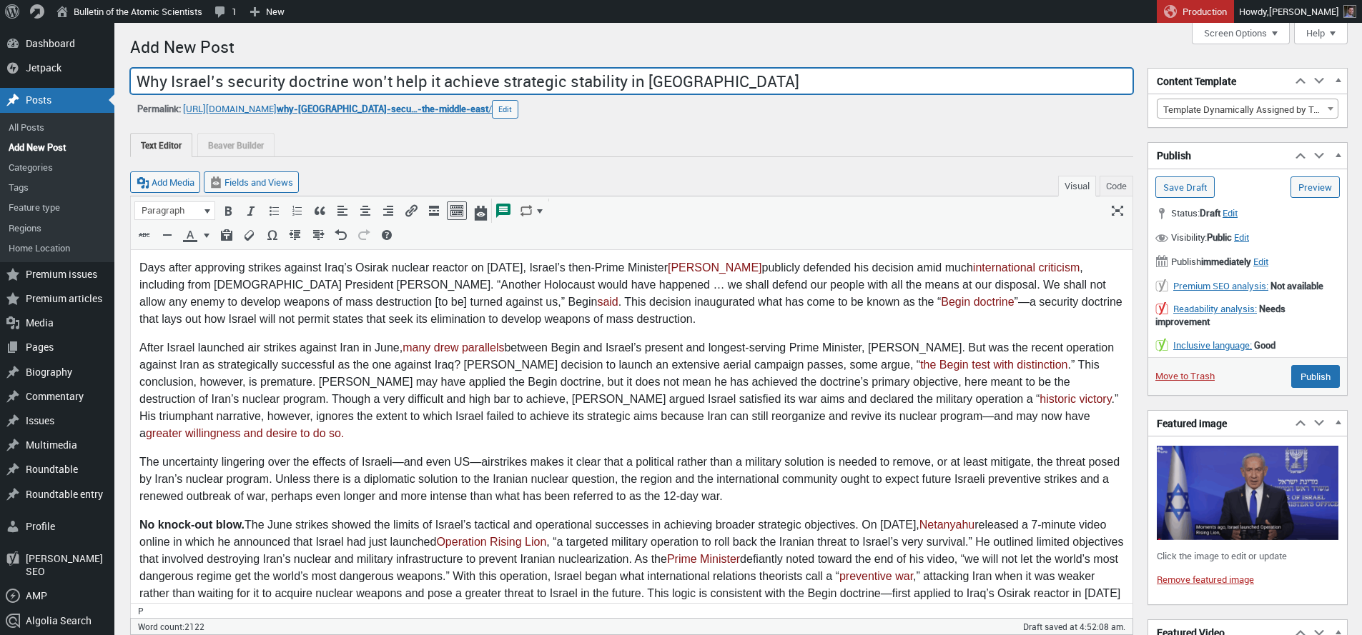
click at [212, 80] on input "Why Israel’s security doctrine won’t help it achieve strategic stability in the…" at bounding box center [631, 81] width 1003 height 27
click at [371, 83] on input "Why Israel's security doctrine won’t help it achieve strategic stability in the…" at bounding box center [631, 81] width 1003 height 27
type input "Why Israel's security doctrine won't help it achieve strategic stability in the…"
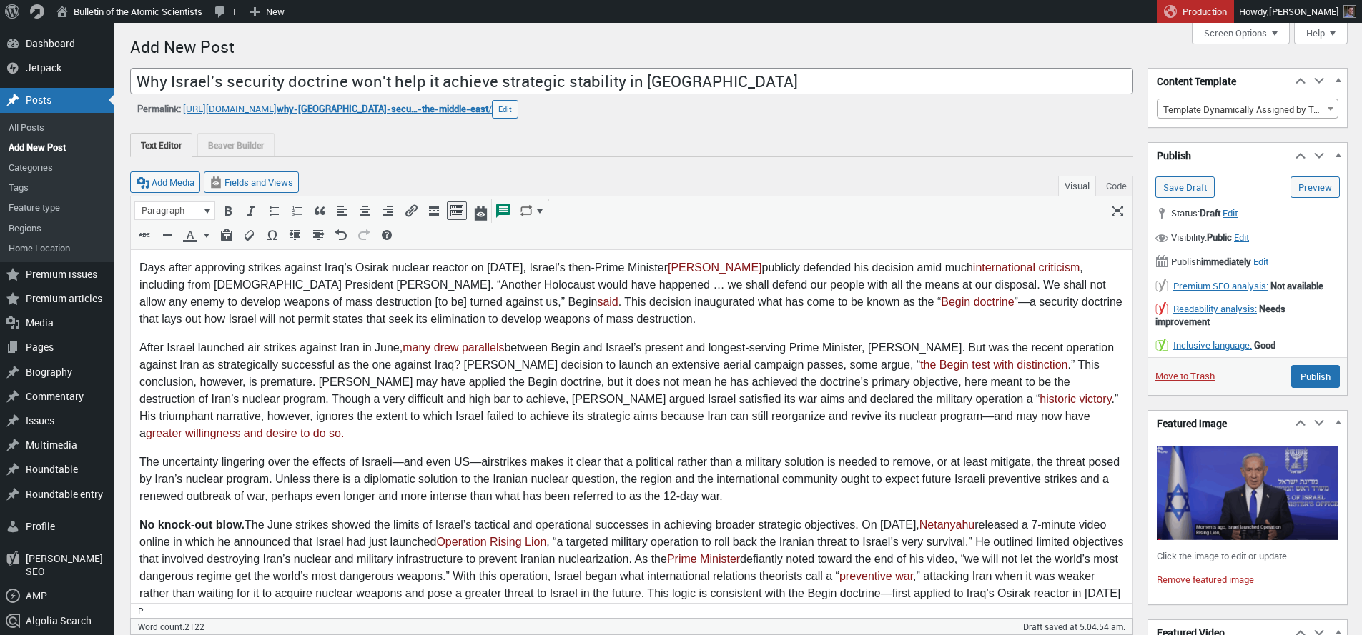
click at [611, 317] on p "Days after approving strikes against Iraq’s Osirak nuclear reactor on June 7, 1…" at bounding box center [631, 293] width 984 height 69
click at [1202, 182] on input "Save Draft" at bounding box center [1184, 187] width 59 height 21
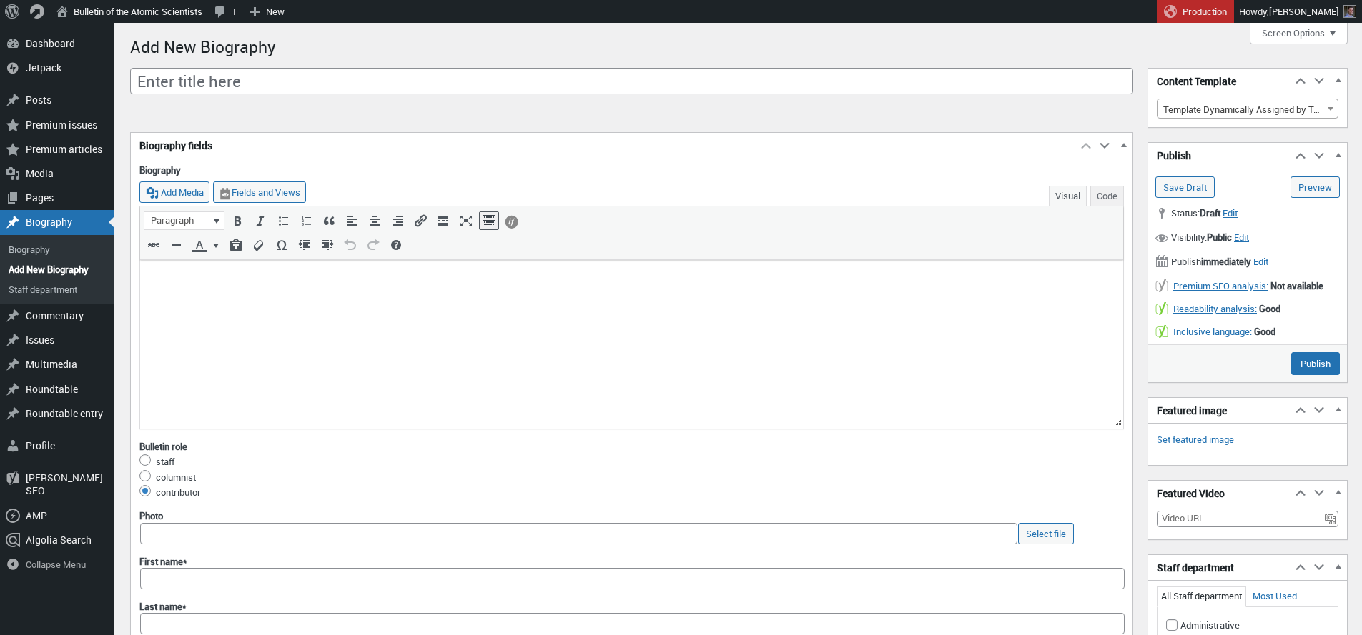
click at [360, 81] on input "Enter title here" at bounding box center [631, 81] width 1003 height 27
type input "Shahin Berenji"
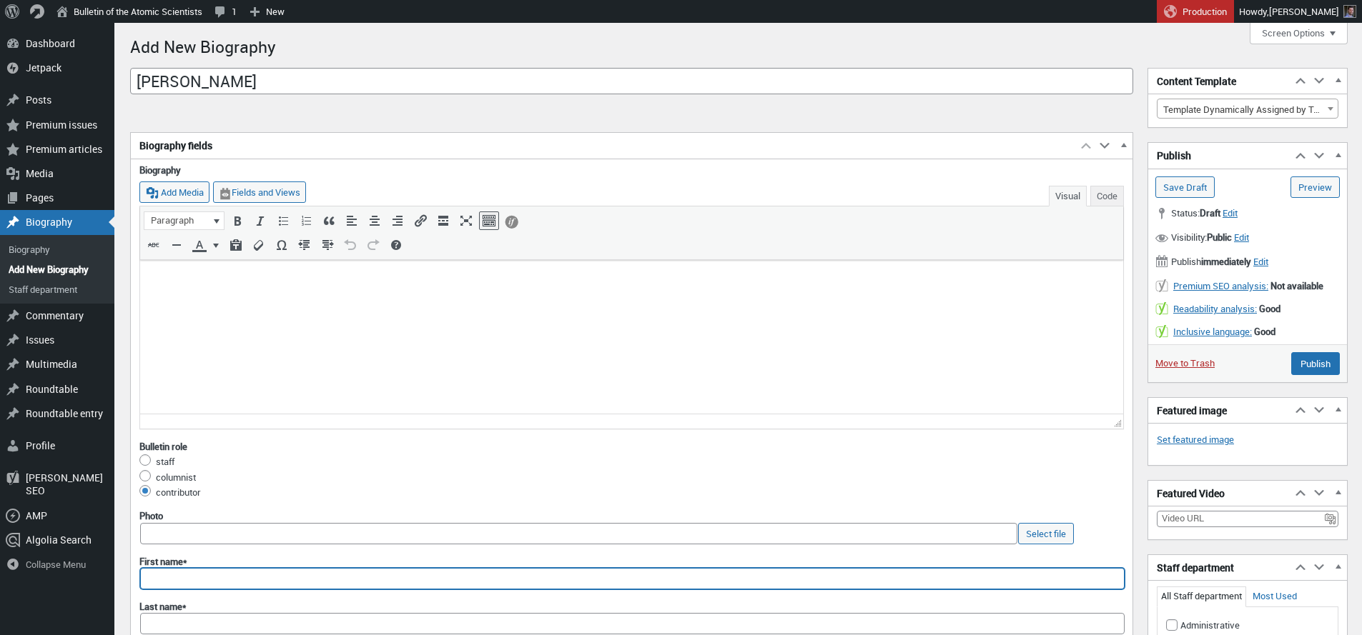
click at [179, 585] on input "First name*" at bounding box center [632, 578] width 984 height 21
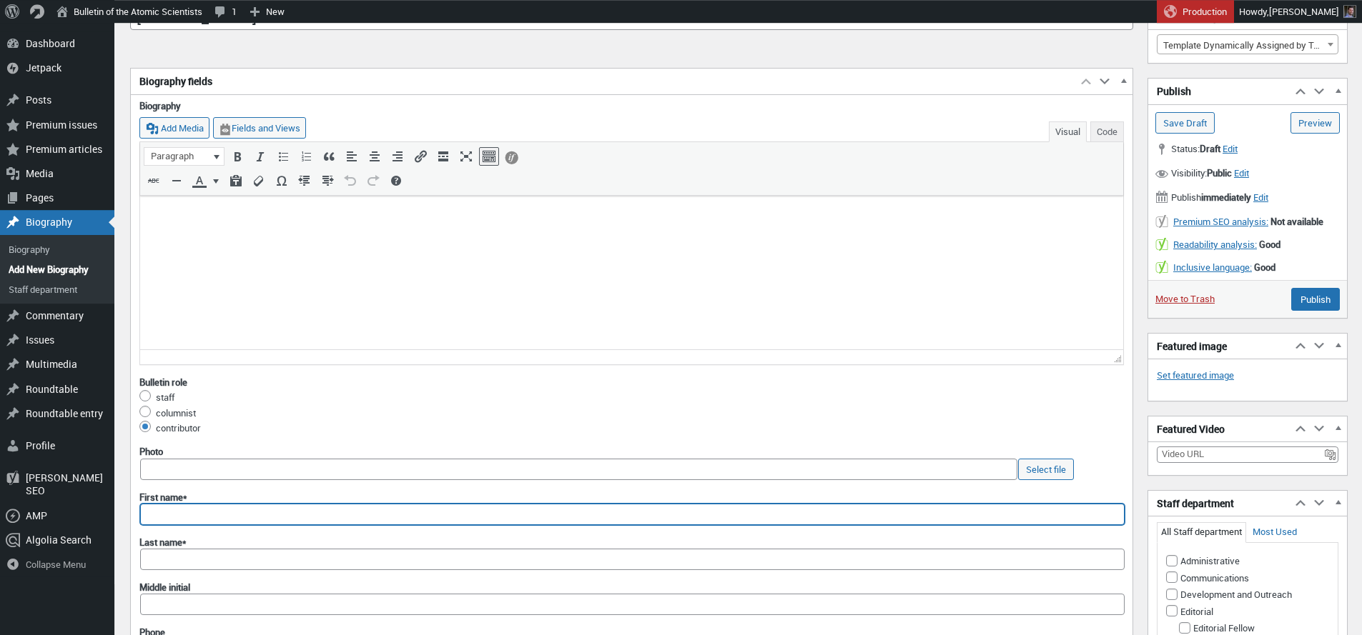
paste input "Shahin Berenji"
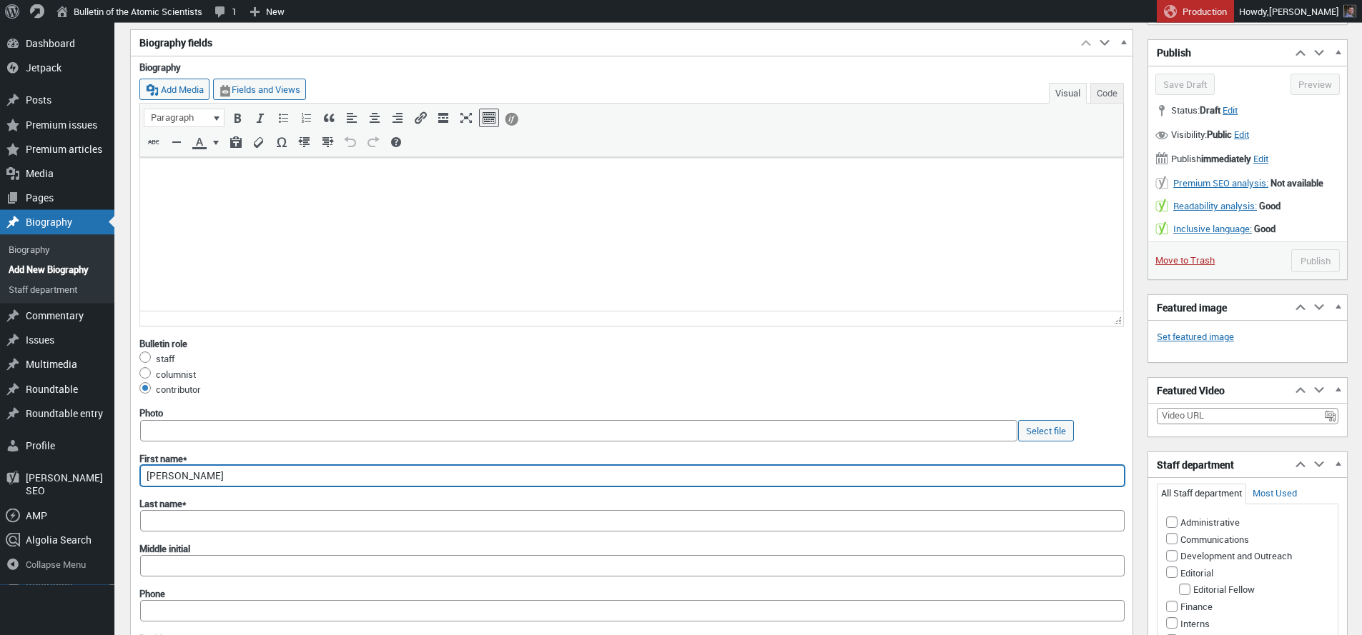
scroll to position [104, 0]
click at [198, 470] on input "Shahin Berenji" at bounding box center [632, 475] width 984 height 21
type input "Shahin"
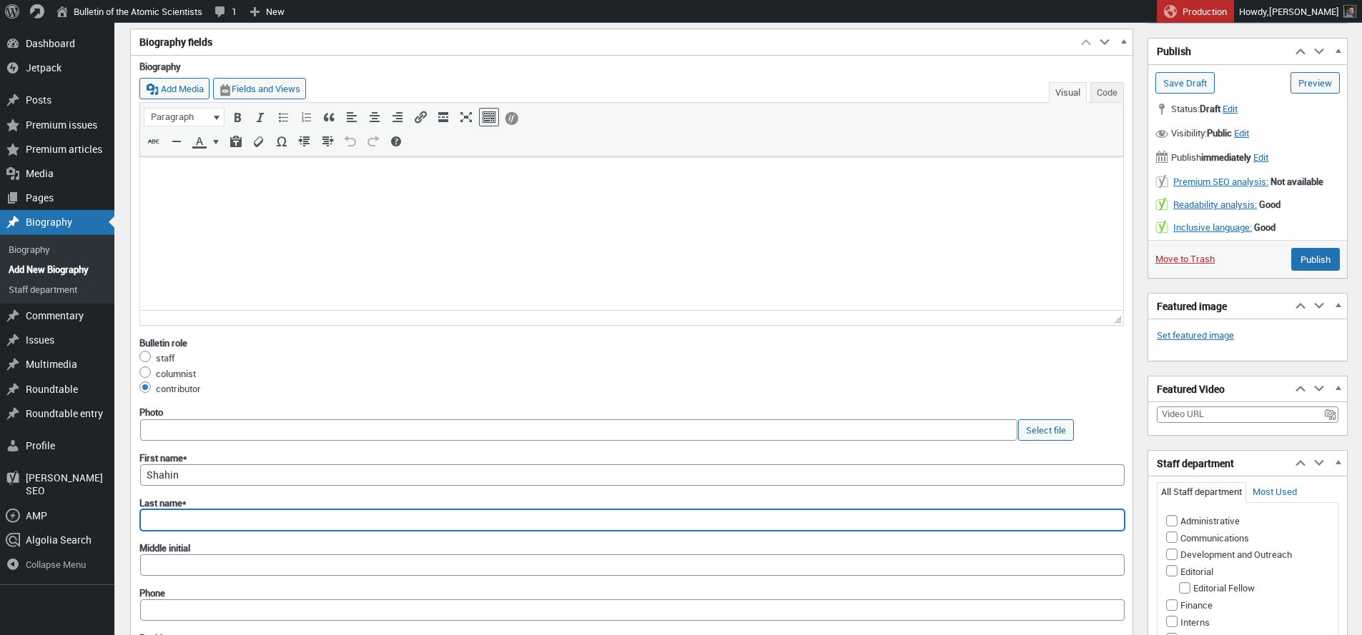
click at [170, 521] on input "Last name*" at bounding box center [632, 520] width 984 height 21
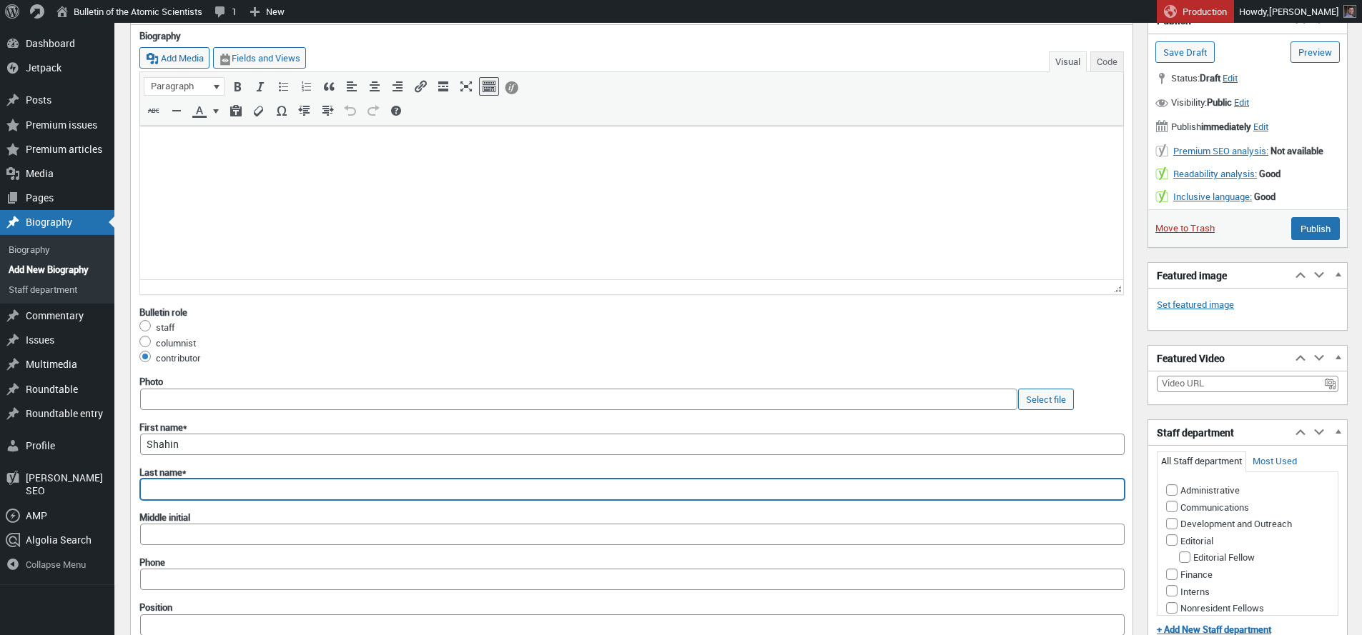
paste input "Berenji"
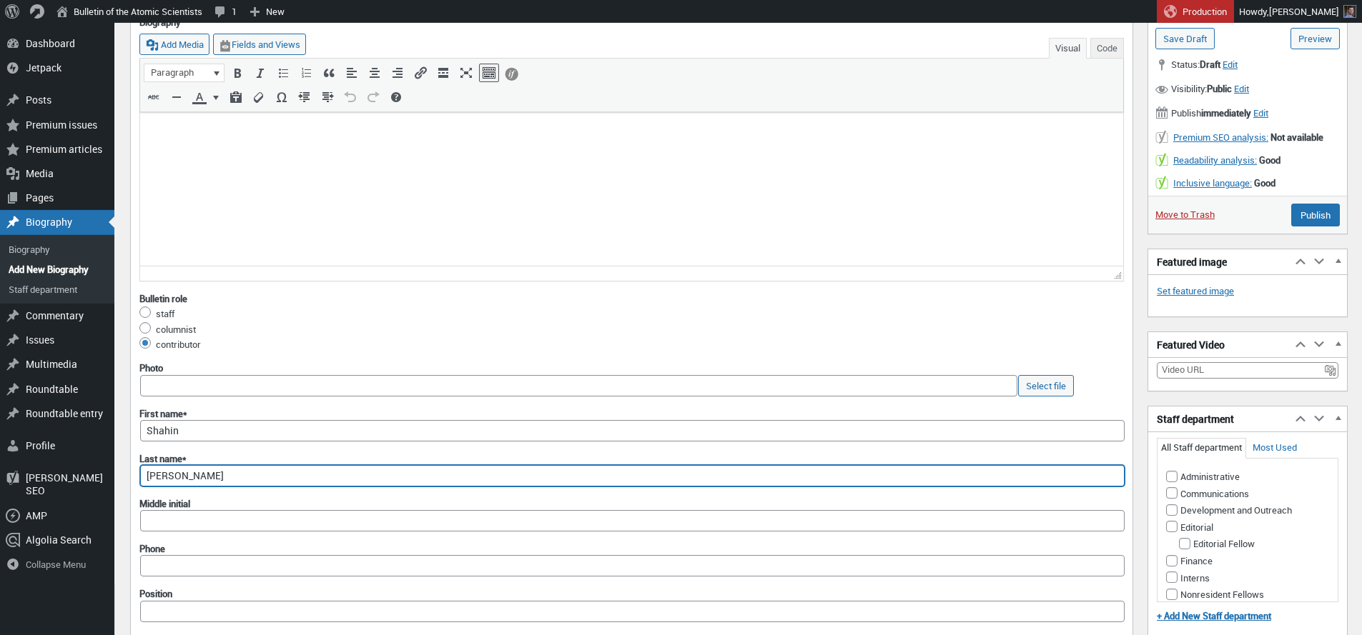
scroll to position [149, 0]
type input "Berenji"
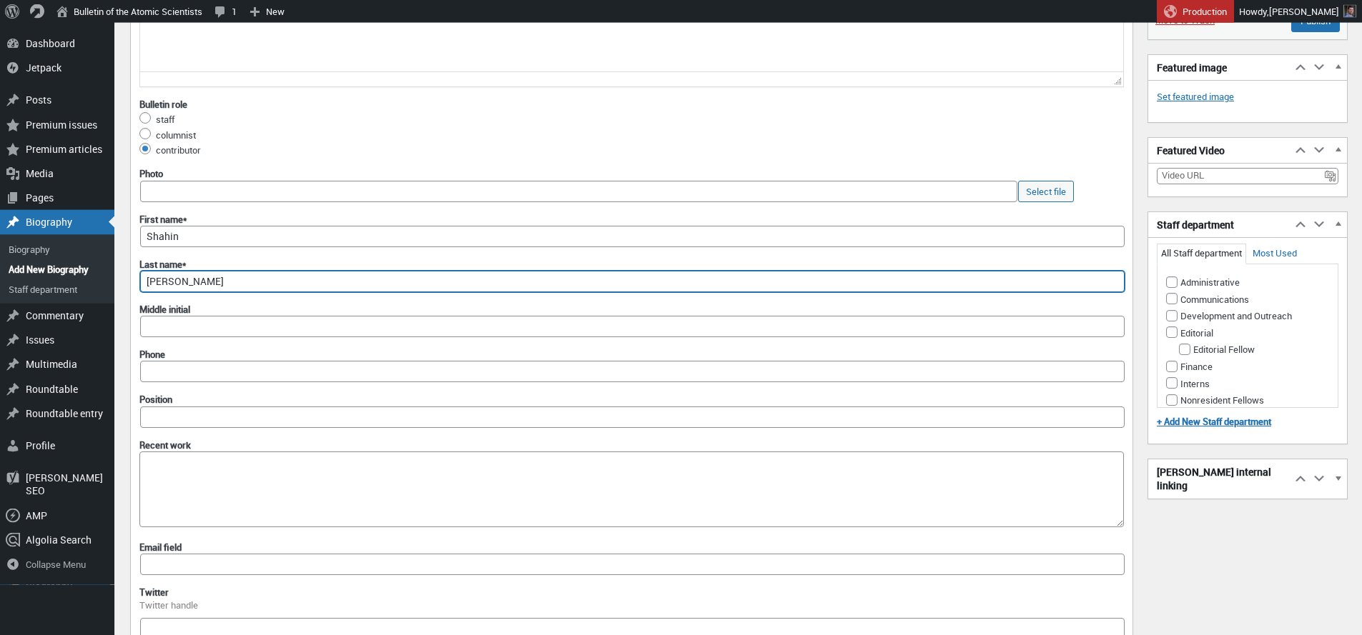
scroll to position [0, 0]
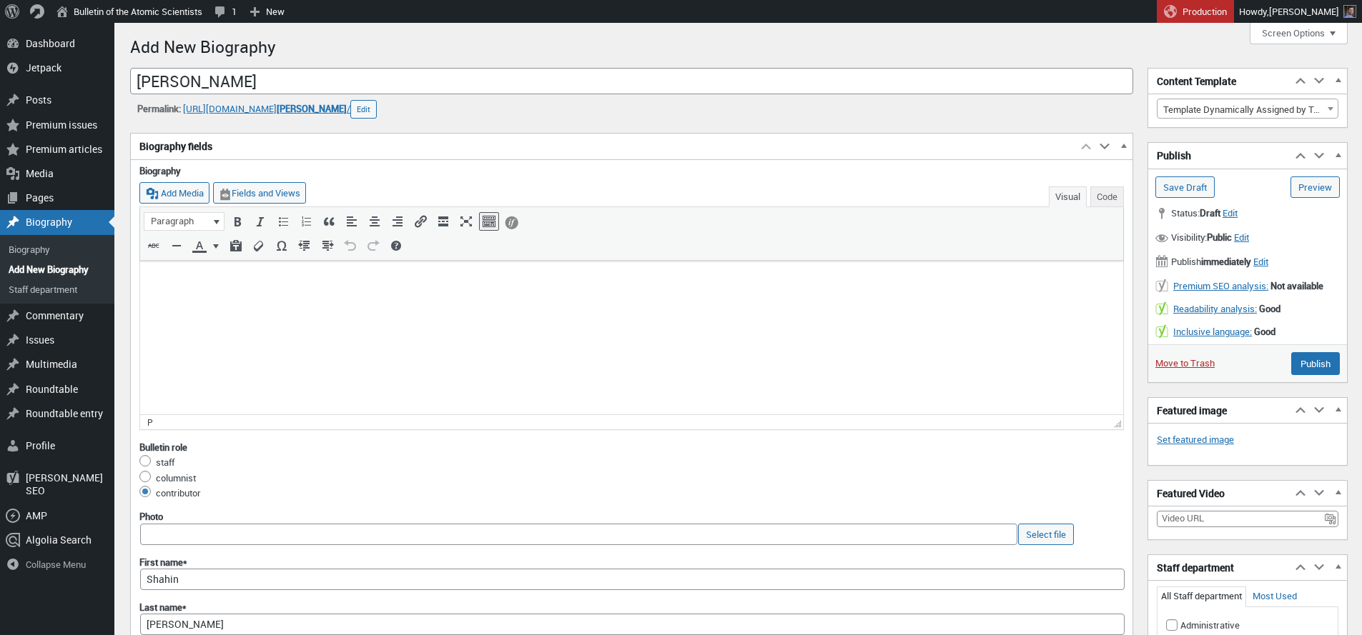
click at [303, 298] on html at bounding box center [631, 279] width 983 height 37
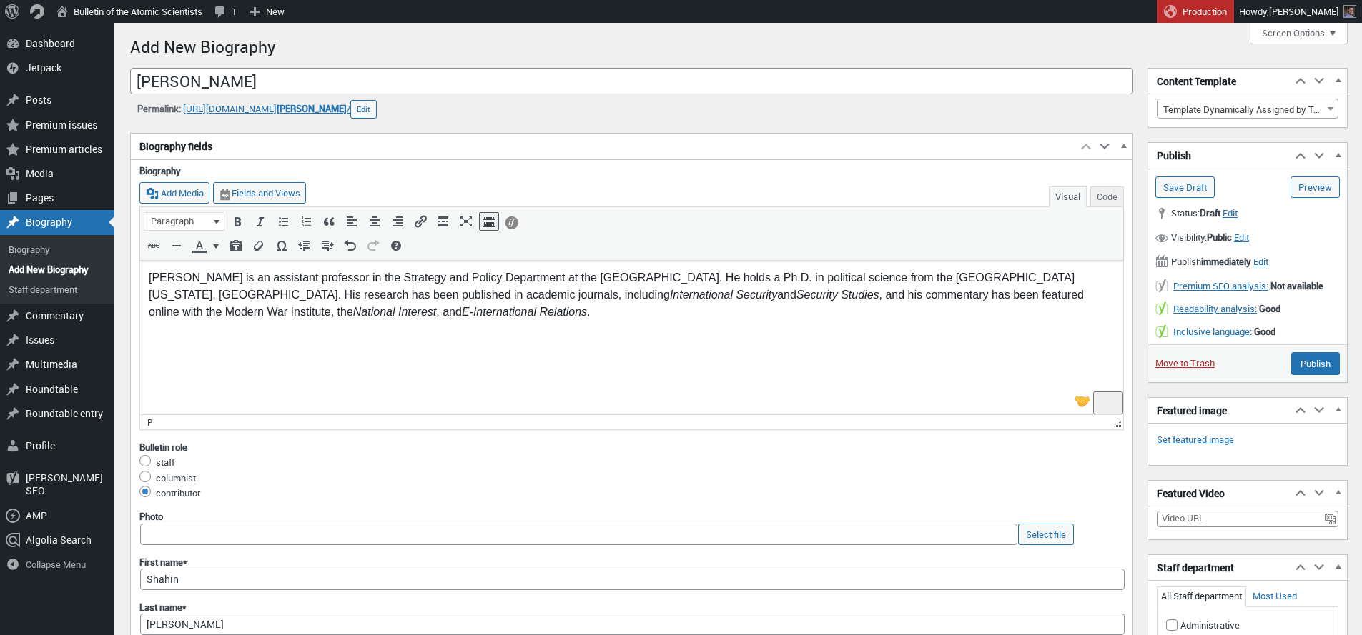
click at [938, 332] on html "Shahin Berenji is an assistant professor in the Strategy and Policy Department …" at bounding box center [631, 296] width 983 height 71
click at [1182, 440] on link "Set featured image" at bounding box center [1195, 440] width 77 height 14
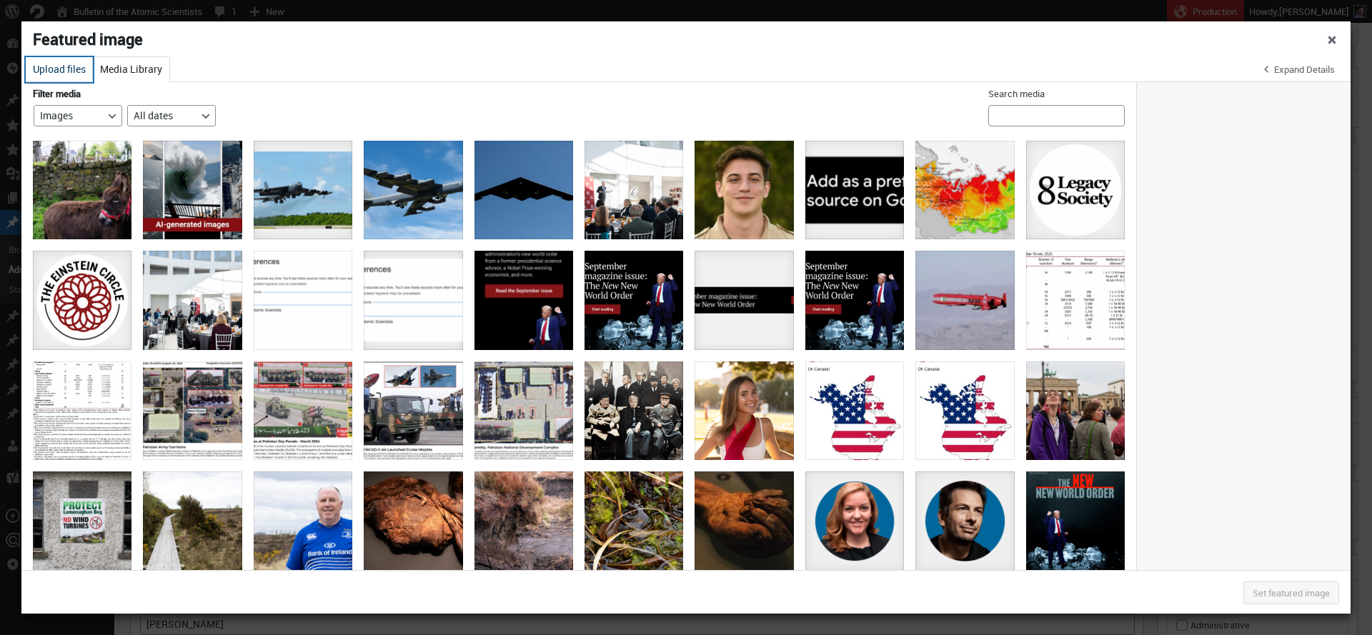
click at [76, 70] on button "Upload files" at bounding box center [59, 69] width 67 height 25
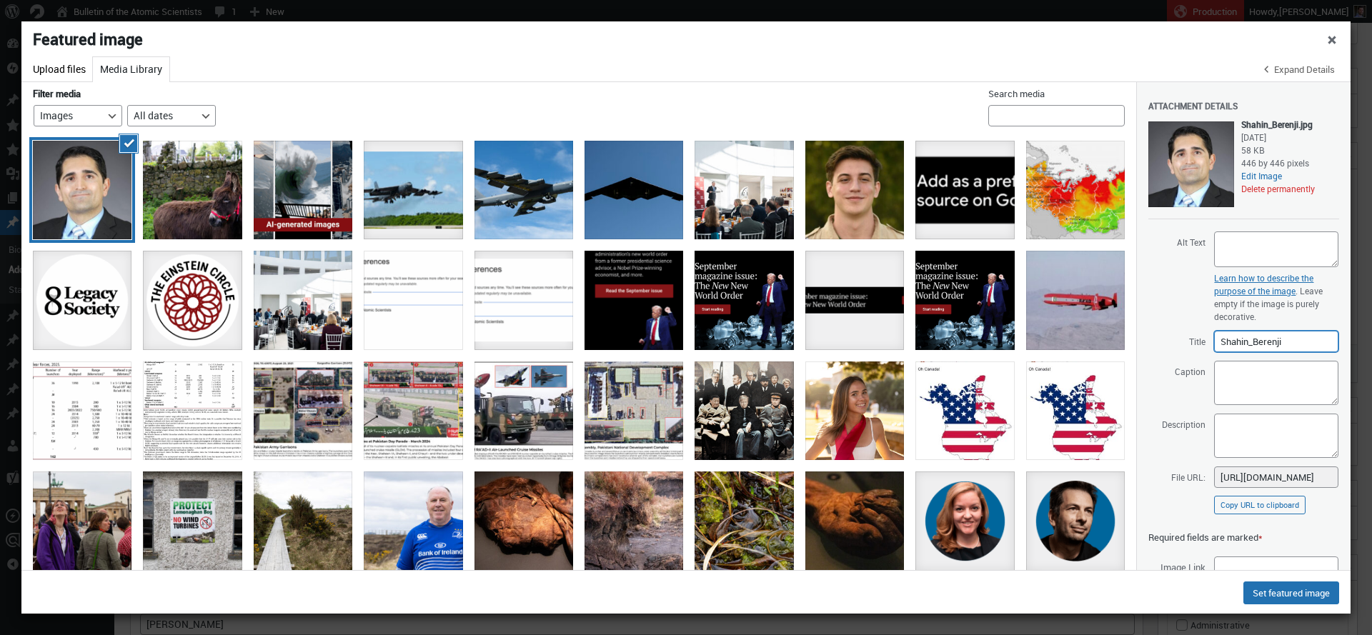
drag, startPoint x: 1253, startPoint y: 342, endPoint x: 1250, endPoint y: 389, distance: 47.3
click at [1252, 342] on input "Shahin_Berenji" at bounding box center [1277, 341] width 124 height 21
type input "[PERSON_NAME]"
click at [1281, 594] on button "Set featured image" at bounding box center [1292, 593] width 96 height 23
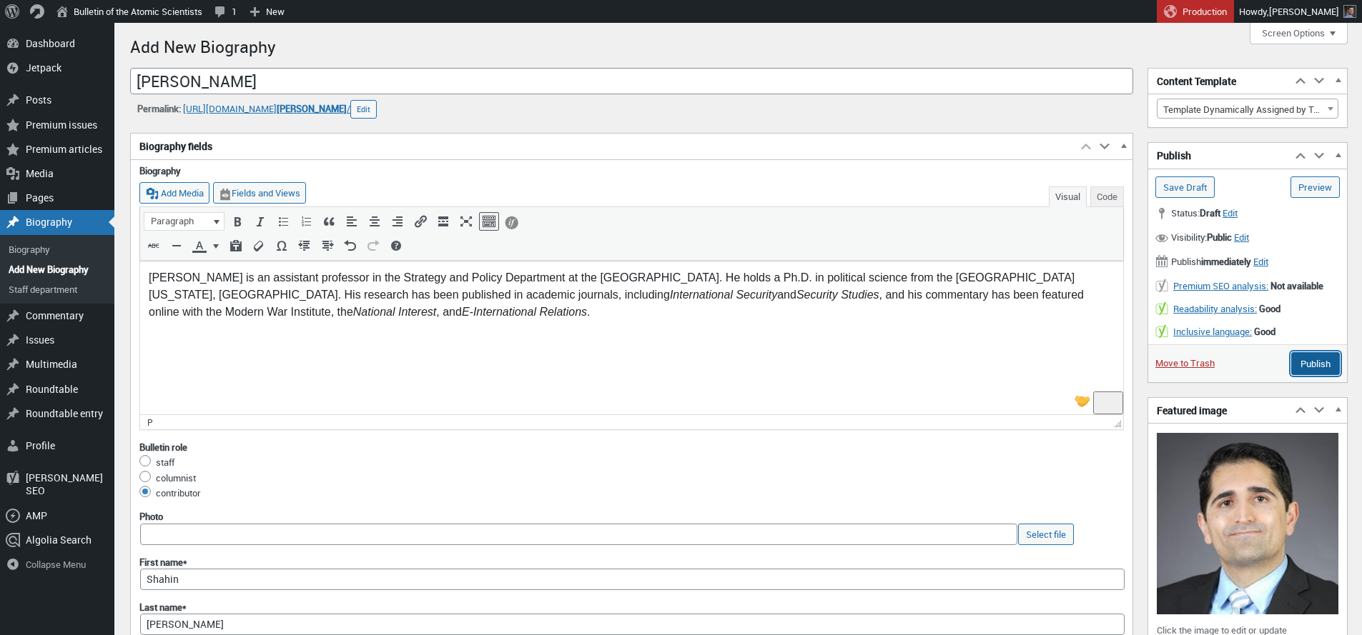
click at [1317, 365] on input "Publish" at bounding box center [1315, 363] width 49 height 23
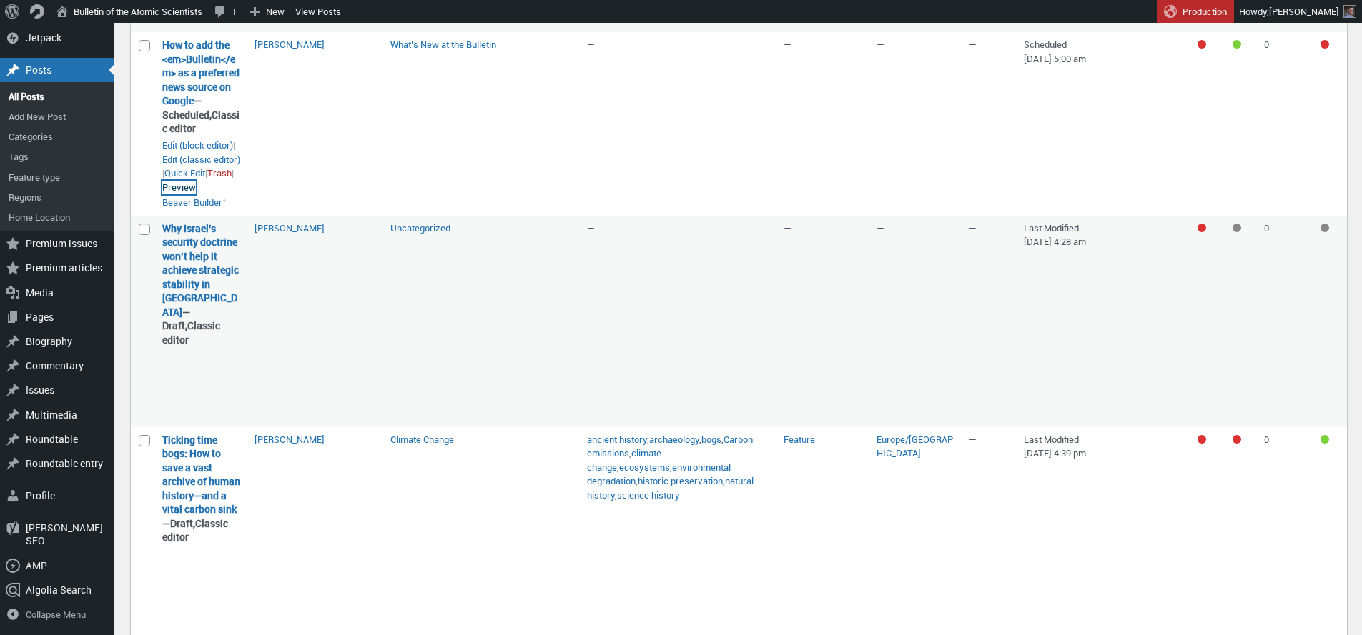
scroll to position [275, 0]
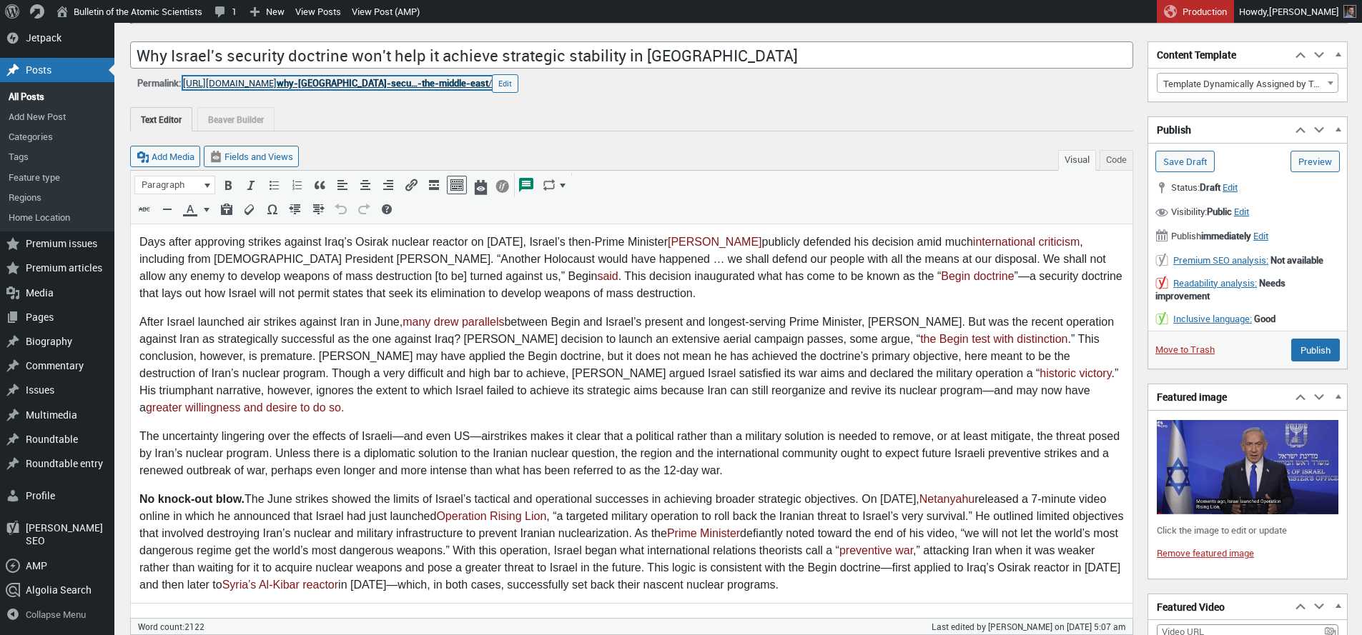
scroll to position [79, 0]
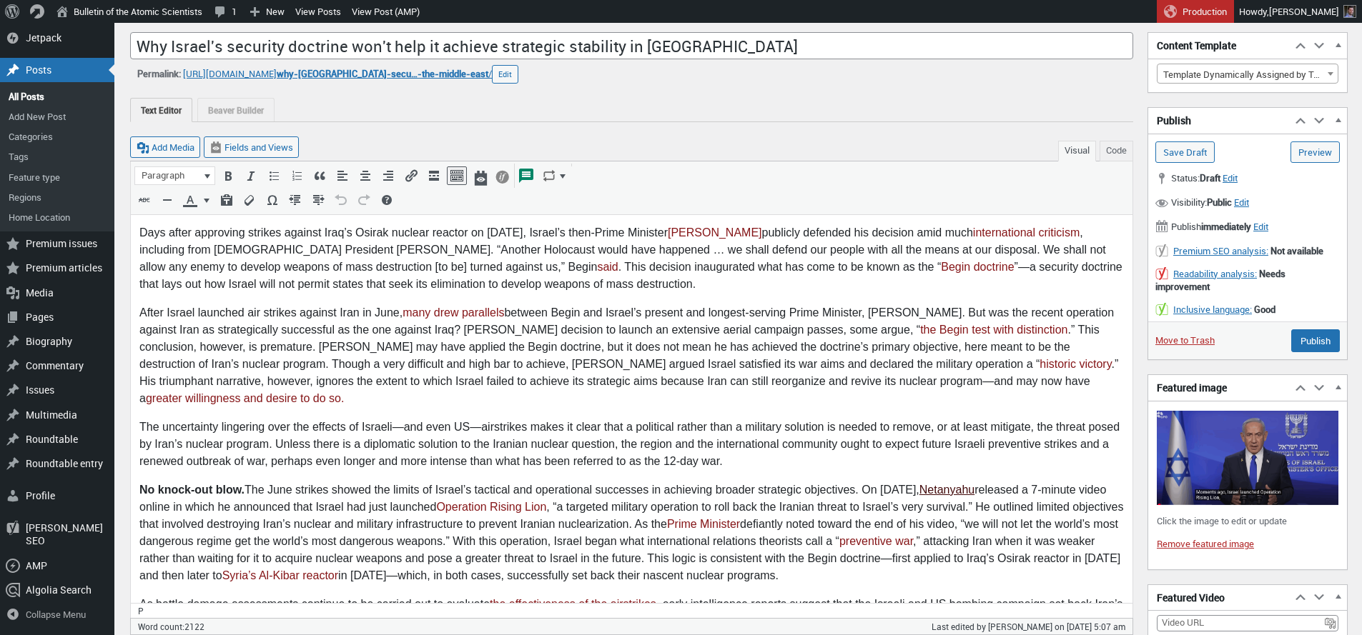
drag, startPoint x: 926, startPoint y: 489, endPoint x: 978, endPoint y: 488, distance: 51.5
click at [974, 488] on link "Netanyahu" at bounding box center [946, 489] width 55 height 12
copy p "The June strikes showed the limits of Israel’s tactical and operational success…"
click at [1038, 491] on p "No knock-out blow. The June strikes showed the limits of Israel’s tactical and …" at bounding box center [631, 532] width 984 height 103
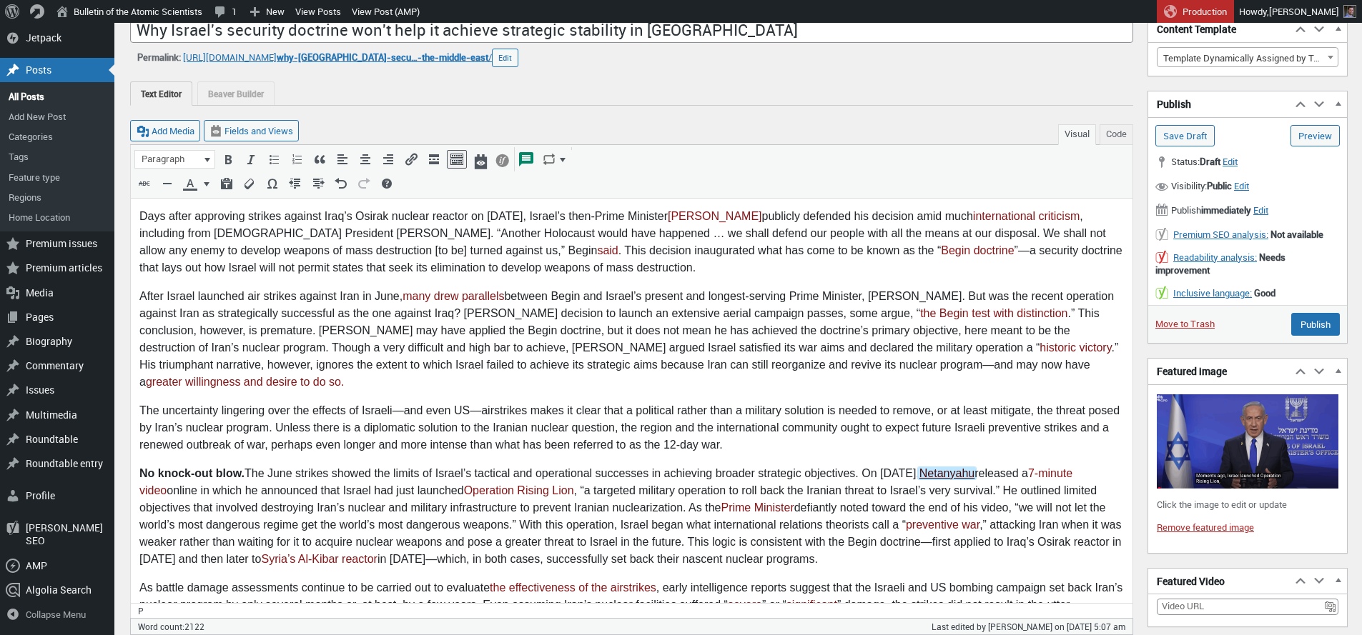
click at [958, 475] on link "Netanyahu" at bounding box center [947, 473] width 58 height 12
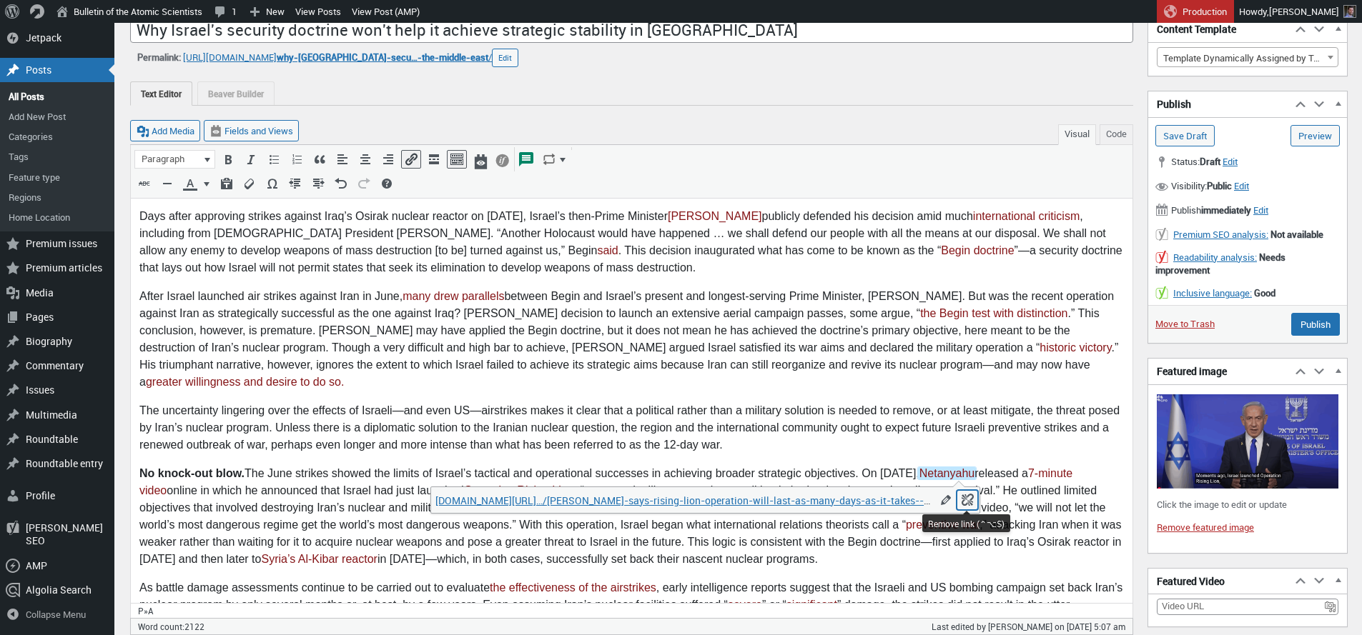
click at [968, 500] on icon "Remove link (⌃⌥S)" at bounding box center [967, 500] width 14 height 14
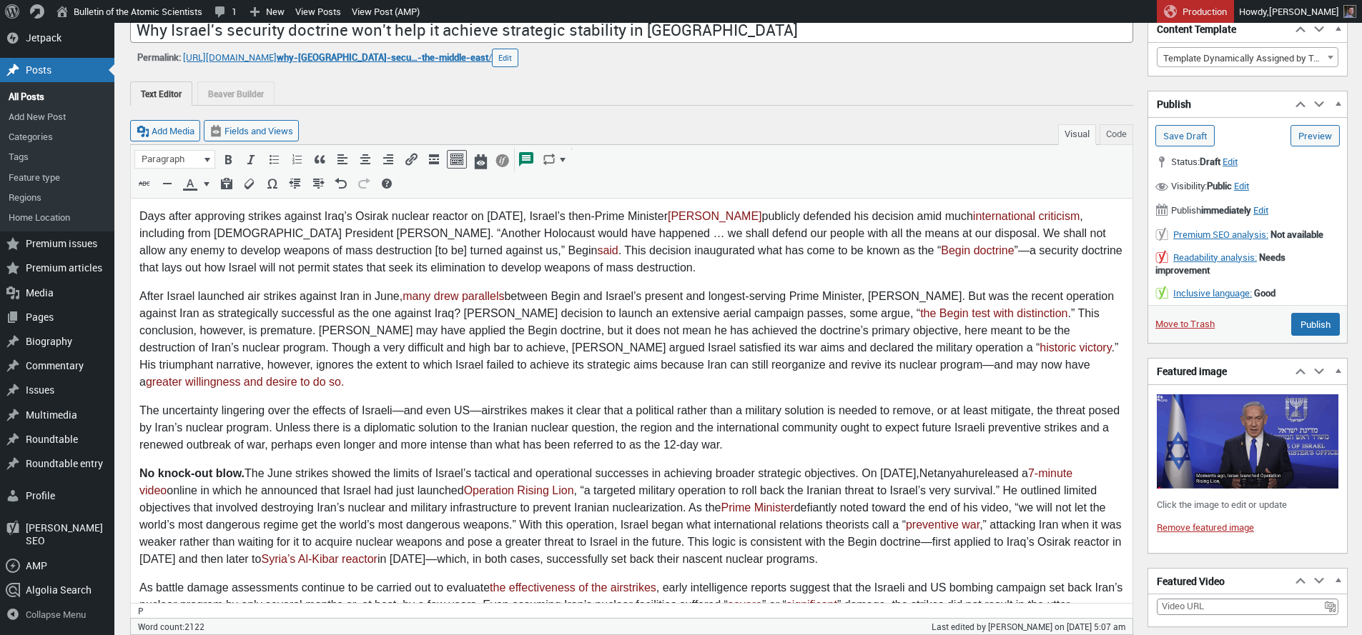
click at [995, 488] on p "No knock-out blow. The June strikes showed the limits of Israel’s tactical and …" at bounding box center [631, 516] width 984 height 103
click at [182, 490] on p "No knock-out blow. The June strikes showed the limits of Israel’s tactical and …" at bounding box center [631, 516] width 984 height 103
click at [1310, 325] on input "Publish" at bounding box center [1315, 324] width 49 height 23
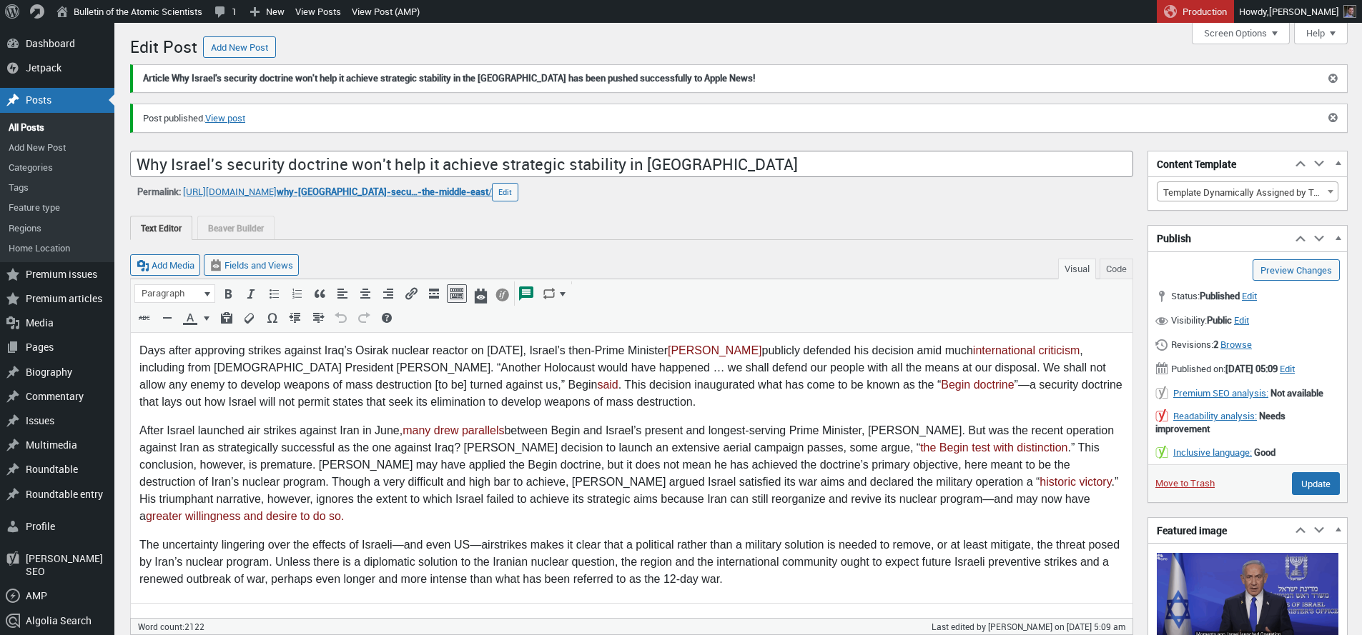
scroll to position [10, 0]
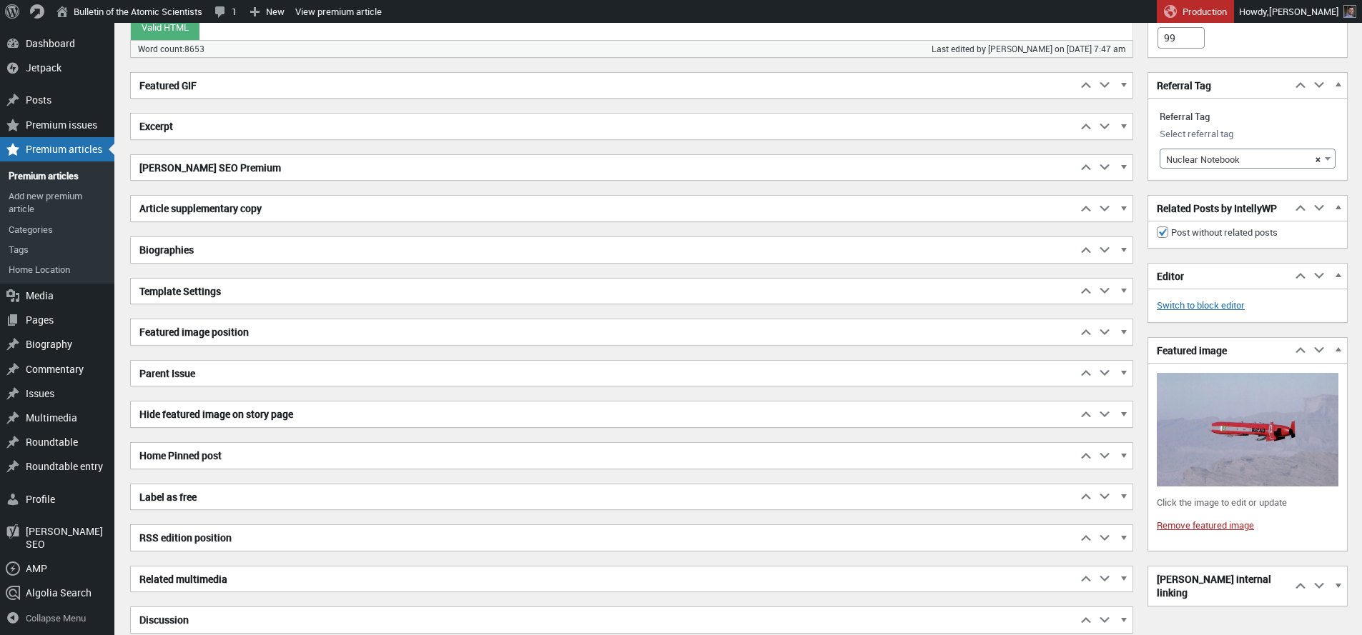
scroll to position [10236, 0]
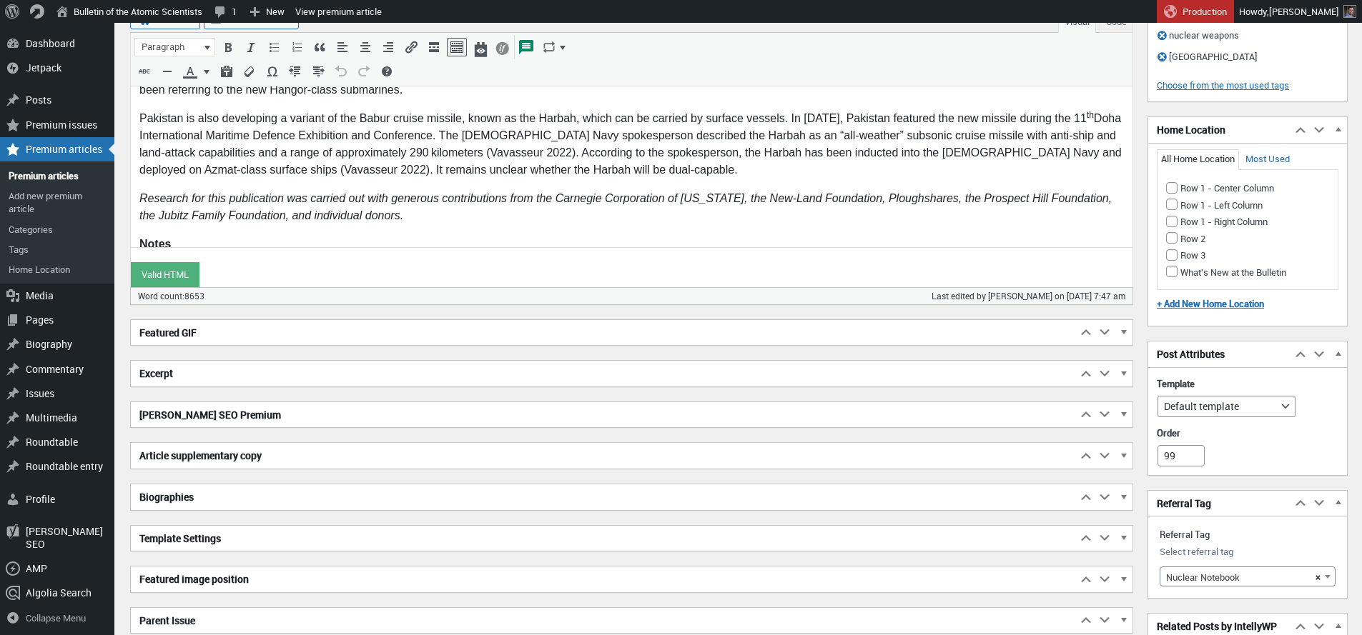
click at [262, 378] on h2 "Excerpt" at bounding box center [604, 374] width 946 height 26
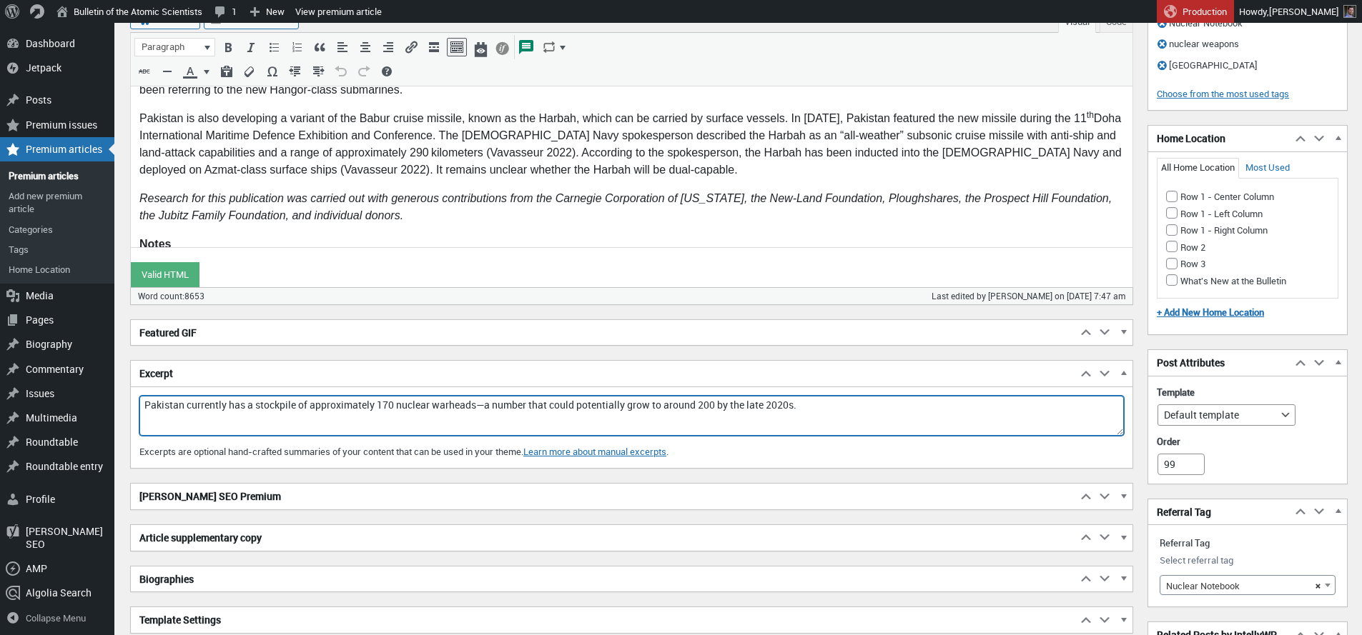
click at [278, 410] on textarea "Pakistan currently has a stockpile of approximately 170 nuclear warheads—a numb…" at bounding box center [631, 416] width 984 height 40
click at [278, 409] on textarea "Pakistan currently has a stockpile of approximately 170 nuclear warheads—a numb…" at bounding box center [631, 416] width 984 height 40
